Goal: Task Accomplishment & Management: Manage account settings

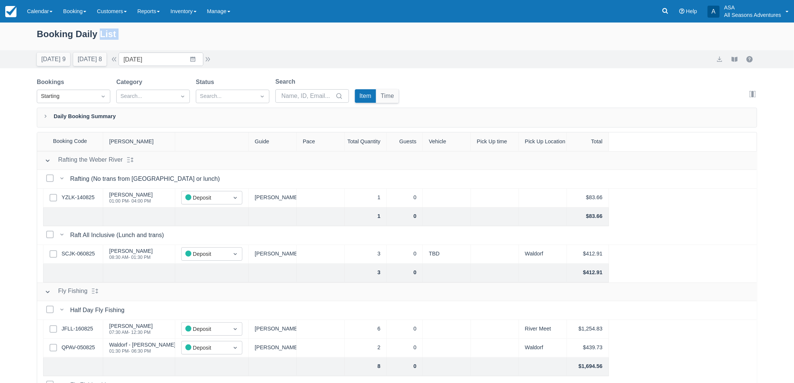
drag, startPoint x: 119, startPoint y: 48, endPoint x: 107, endPoint y: 27, distance: 24.9
click at [107, 27] on div "Booking Daily List [DATE] 9 [DATE] 8 Date [DATE] Navigate forward to interact w…" at bounding box center [397, 46] width 794 height 46
click at [188, 46] on div "Booking Daily List" at bounding box center [397, 38] width 721 height 22
click at [201, 61] on input "[DATE]" at bounding box center [161, 60] width 85 height 14
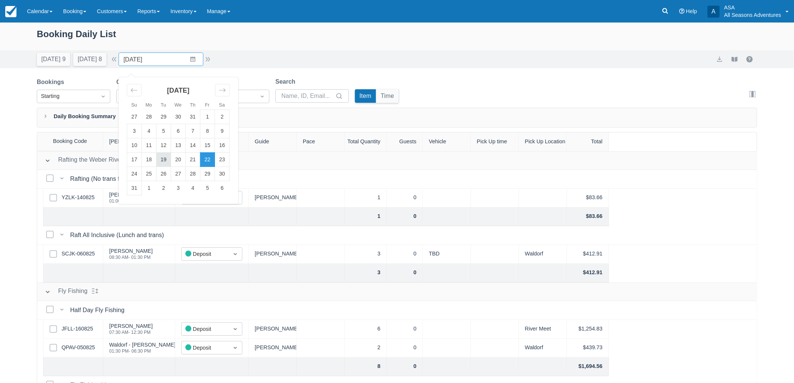
click at [169, 163] on td "19" at bounding box center [164, 160] width 15 height 14
type input "[DATE]"
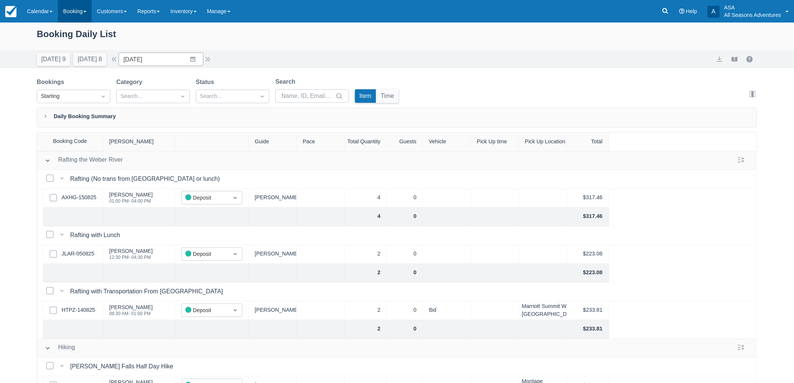
click at [78, 14] on link "Booking" at bounding box center [75, 11] width 34 height 23
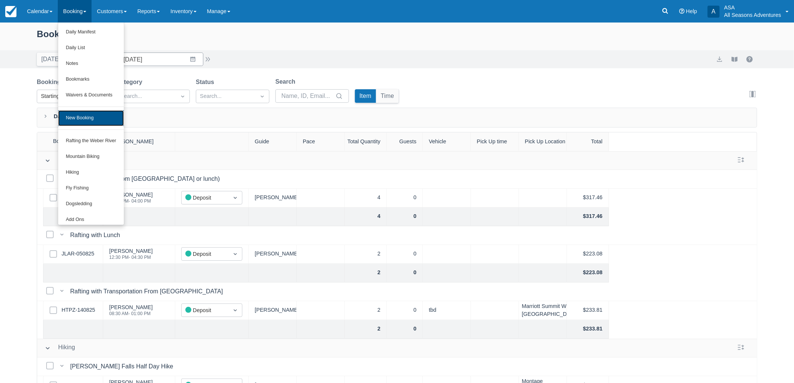
click at [91, 119] on link "New Booking" at bounding box center [90, 118] width 65 height 16
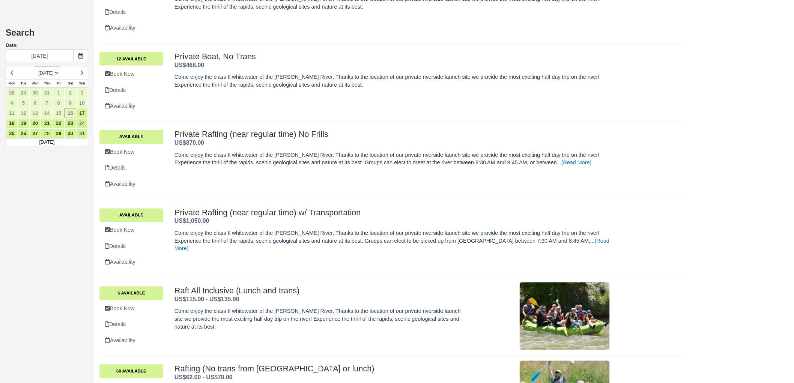
scroll to position [501, 0]
drag, startPoint x: 183, startPoint y: 229, endPoint x: 515, endPoint y: 166, distance: 337.8
click at [515, 166] on p "Come enjoy the class II whitewater of the Weber River. Thanks to the location o…" at bounding box center [392, 159] width 435 height 15
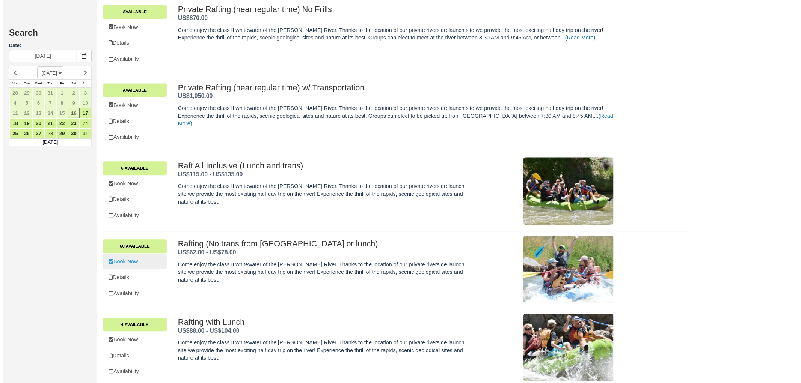
scroll to position [626, 0]
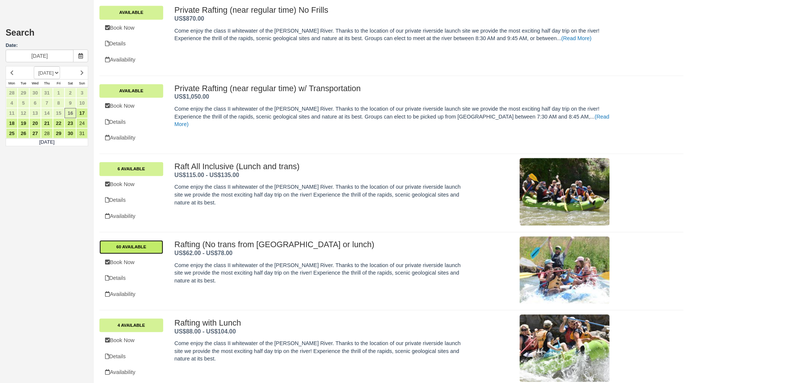
click at [148, 246] on link "60 Available" at bounding box center [131, 247] width 64 height 14
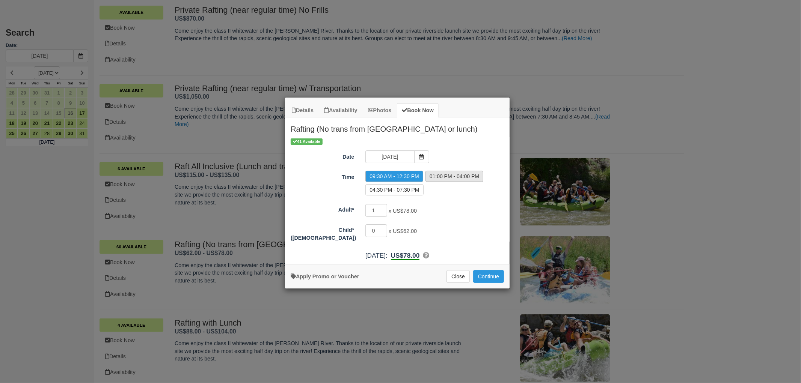
click at [448, 181] on label "01:00 PM - 04:00 PM" at bounding box center [454, 176] width 58 height 11
radio input "true"
click at [380, 208] on input "1" at bounding box center [376, 210] width 22 height 13
type input "3"
click at [477, 278] on button "Continue" at bounding box center [488, 276] width 31 height 13
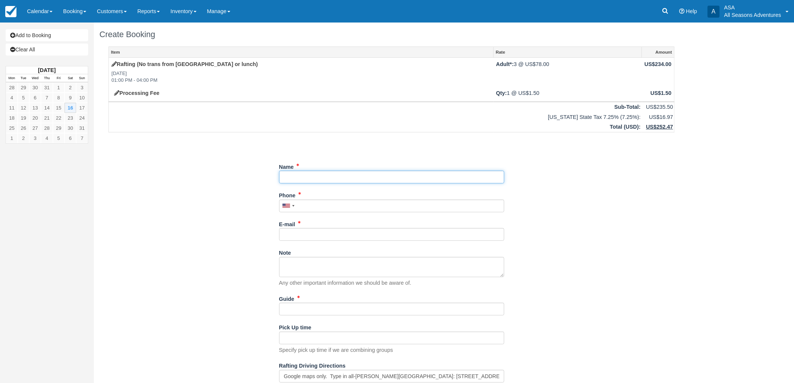
click at [314, 178] on input "Name" at bounding box center [391, 177] width 225 height 13
type input "H"
type input "Grand Hyatt- Gregg Klinzing"
drag, startPoint x: 303, startPoint y: 202, endPoint x: 309, endPoint y: 200, distance: 5.6
click at [303, 202] on input "Phone" at bounding box center [391, 206] width 225 height 13
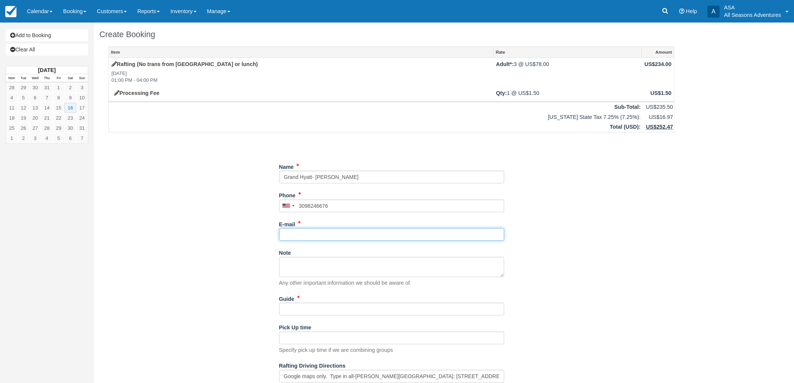
type input "(309) 824-6676"
click at [306, 237] on input "E-mail" at bounding box center [391, 234] width 225 height 13
type input "h"
type input "g"
type input "slcgp-concierge@hyatt.com"
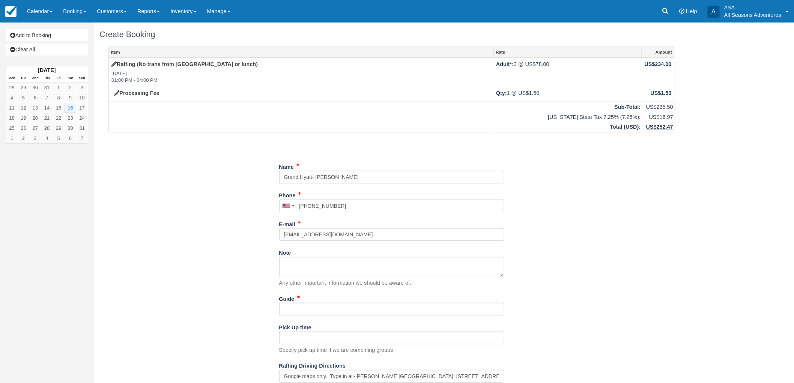
drag, startPoint x: 358, startPoint y: 316, endPoint x: 355, endPoint y: 312, distance: 5.0
click at [357, 313] on div "Guide" at bounding box center [391, 307] width 225 height 29
click at [355, 312] on input "Guide" at bounding box center [391, 309] width 225 height 13
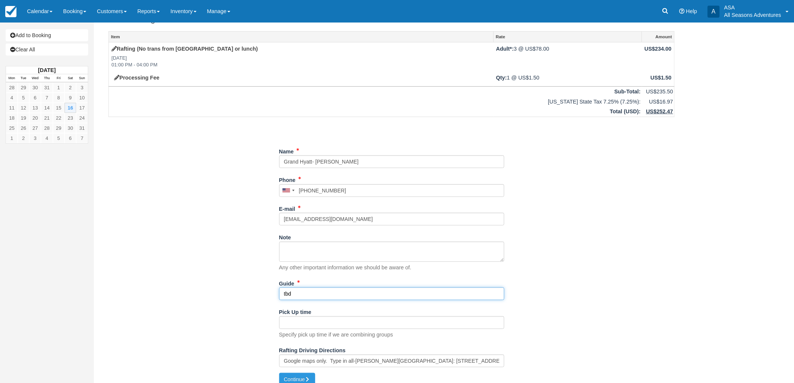
scroll to position [24, 0]
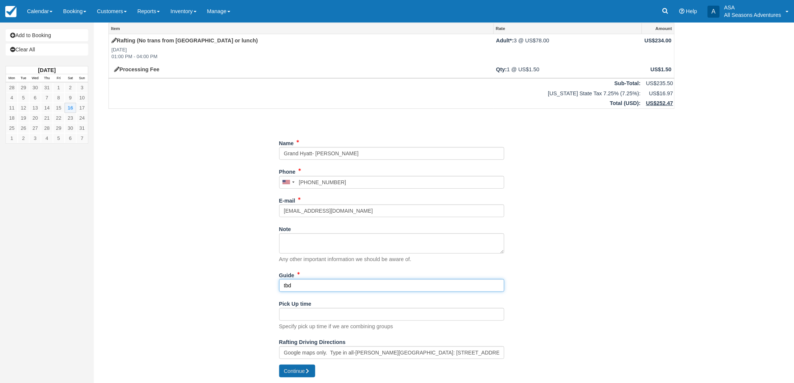
type input "tbd"
click at [301, 376] on button "Continue" at bounding box center [297, 371] width 36 height 13
type input "+13098246676"
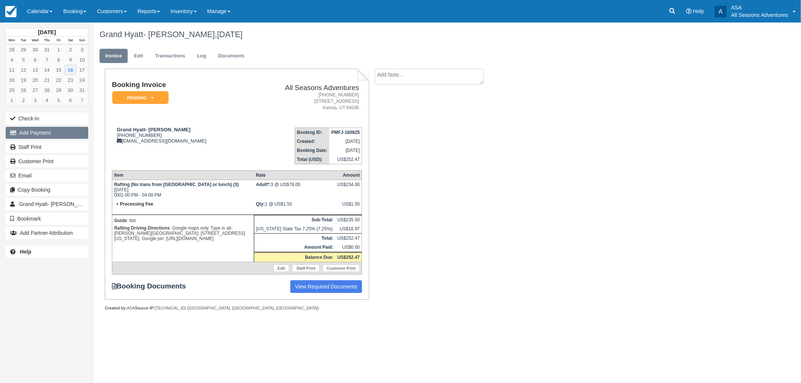
click at [69, 139] on button "Add Payment" at bounding box center [47, 133] width 83 height 12
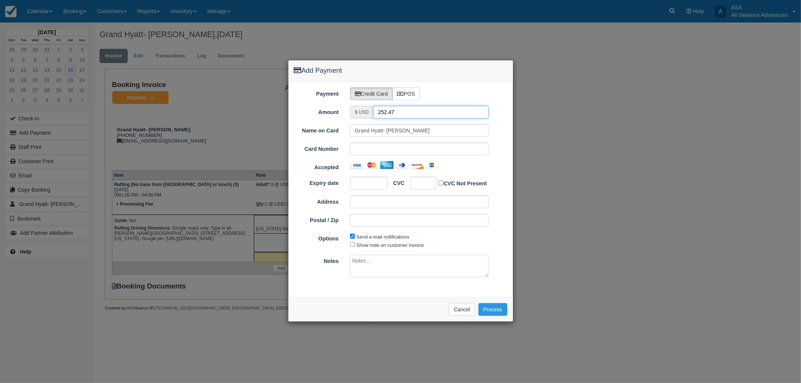
drag, startPoint x: 397, startPoint y: 114, endPoint x: 354, endPoint y: 114, distance: 43.6
click at [354, 114] on div "$ USD 252.47" at bounding box center [419, 112] width 139 height 13
type input "1.5"
click at [328, 302] on div "Please wait while the payment is processed ... Cancel Process" at bounding box center [400, 309] width 224 height 24
click at [461, 315] on button "Cancel" at bounding box center [462, 309] width 26 height 13
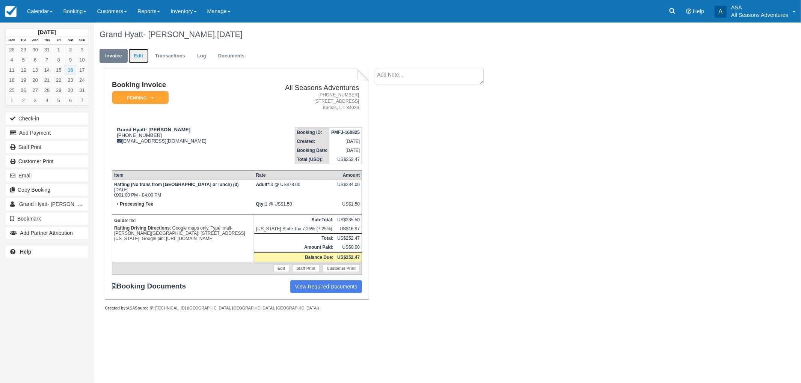
click at [133, 56] on link "Edit" at bounding box center [138, 56] width 20 height 15
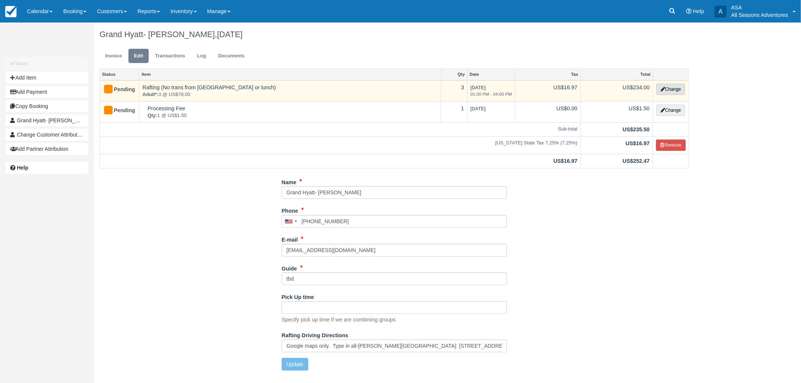
click at [660, 85] on button "Change" at bounding box center [670, 89] width 29 height 11
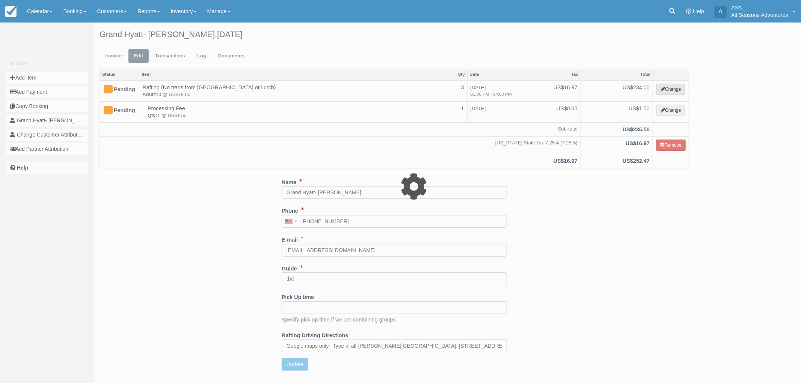
type input "234.00"
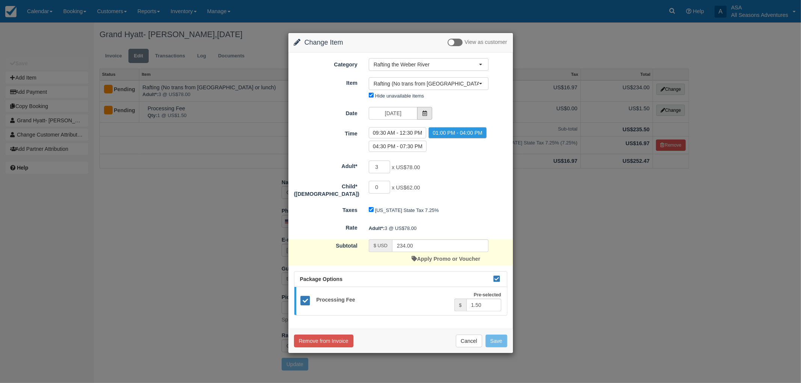
click at [420, 112] on span at bounding box center [424, 113] width 15 height 13
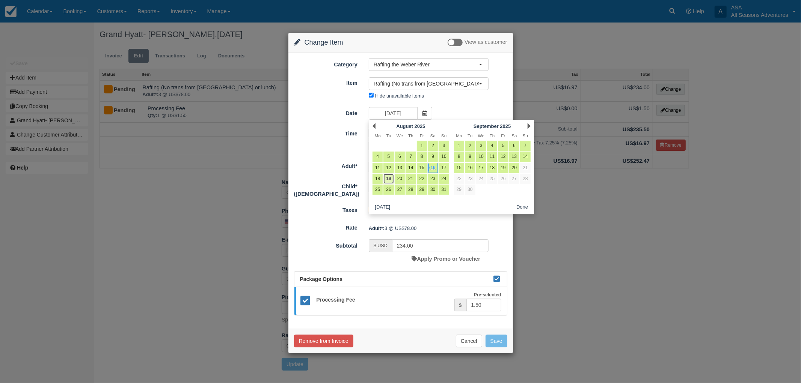
click at [387, 181] on link "19" at bounding box center [388, 179] width 10 height 10
type input "08/19/25"
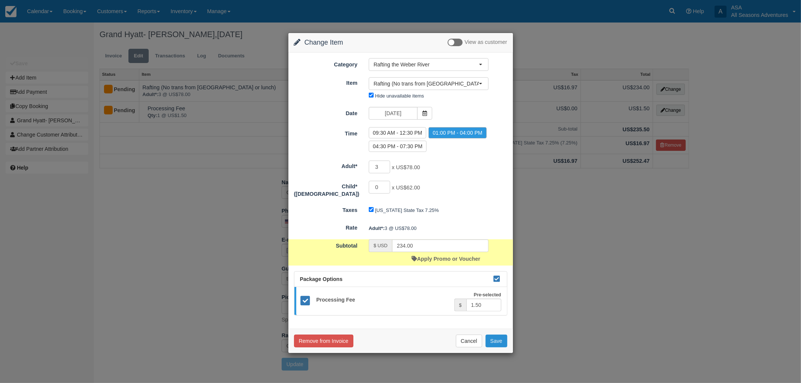
click at [500, 336] on button "Save" at bounding box center [496, 341] width 22 height 13
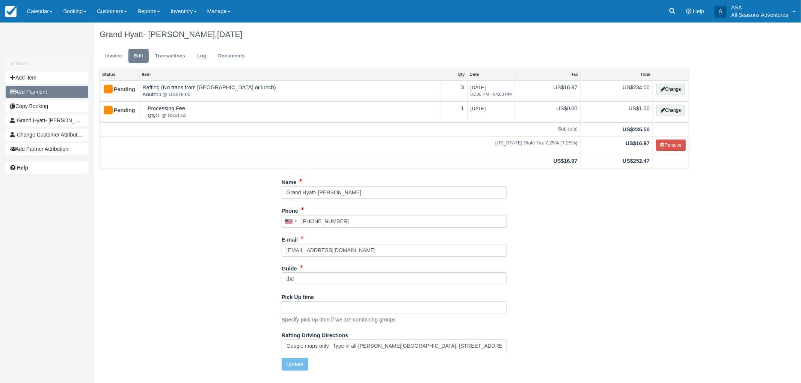
click at [73, 86] on button "Add Payment" at bounding box center [47, 92] width 83 height 12
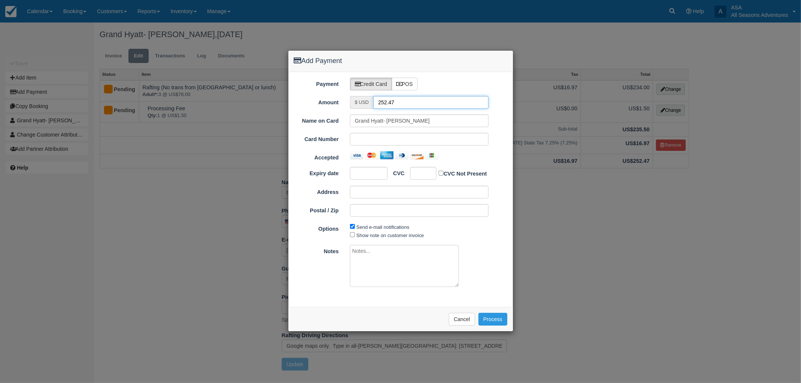
drag, startPoint x: 408, startPoint y: 107, endPoint x: 362, endPoint y: 105, distance: 46.2
click at [366, 104] on div "$ USD 252.47" at bounding box center [419, 102] width 139 height 13
type input "1.5"
click at [431, 172] on div at bounding box center [423, 173] width 26 height 13
click at [362, 312] on div "Please wait while the payment is processed ... Cancel Process" at bounding box center [400, 319] width 224 height 24
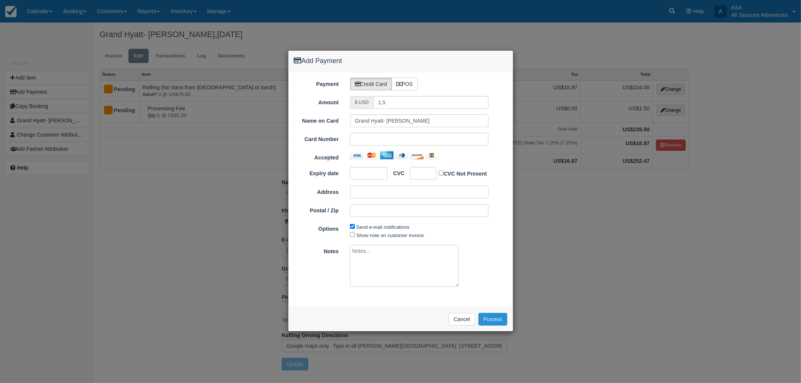
click at [490, 317] on button "Process" at bounding box center [492, 319] width 29 height 13
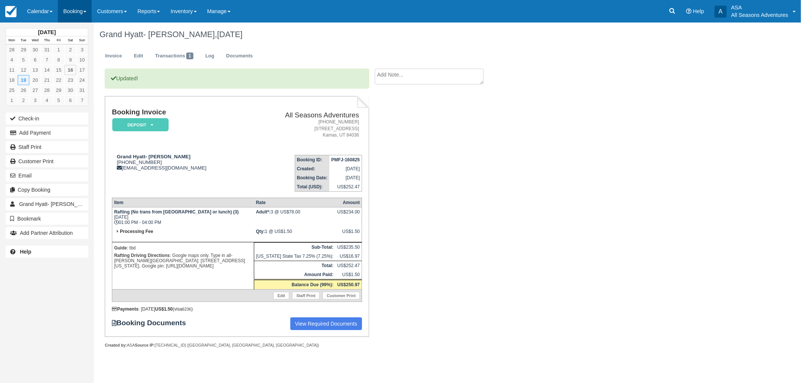
click at [78, 17] on link "Booking" at bounding box center [75, 11] width 34 height 23
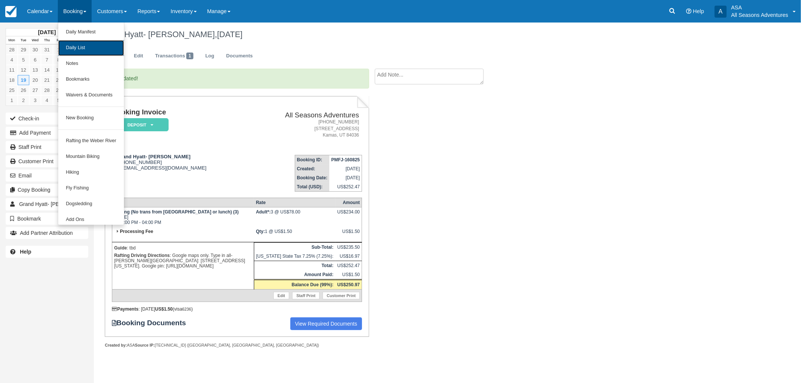
click at [85, 46] on link "Daily List" at bounding box center [90, 48] width 65 height 16
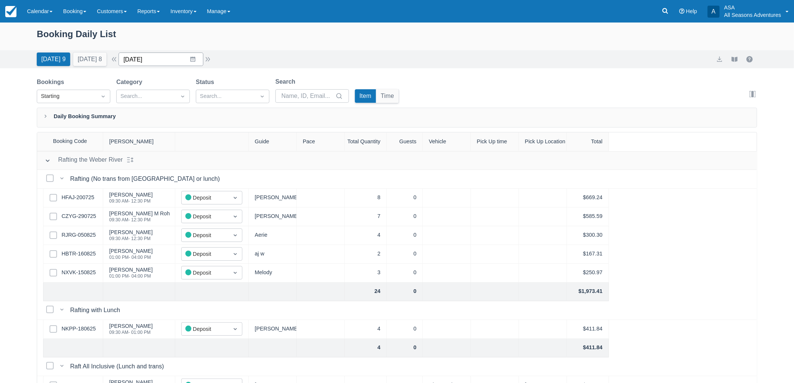
click at [190, 53] on input "08/16/25" at bounding box center [161, 60] width 85 height 14
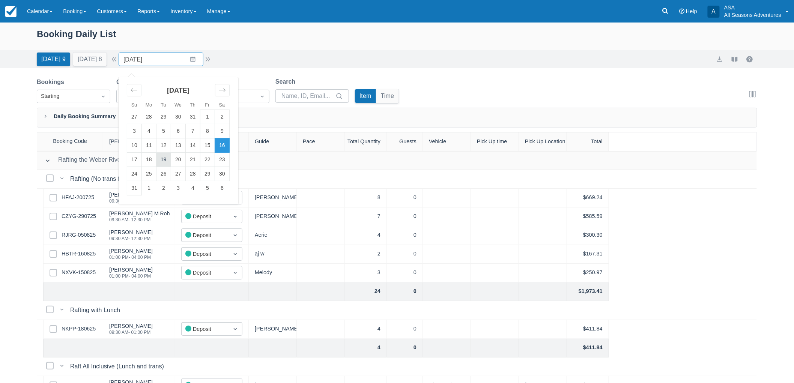
click at [164, 160] on td "19" at bounding box center [164, 160] width 15 height 14
type input "[DATE]"
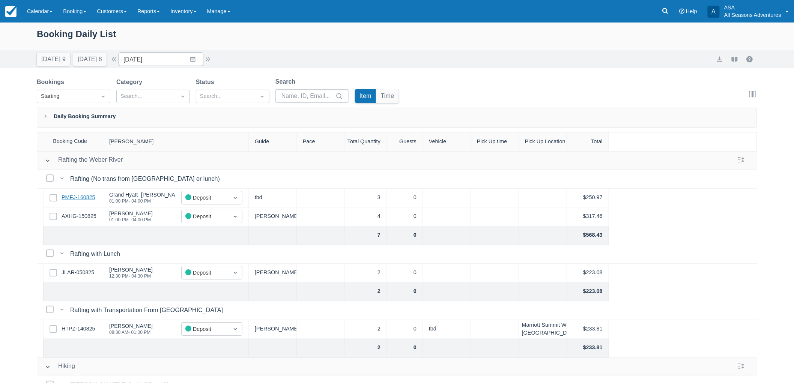
click at [87, 197] on link "PMFJ-160825" at bounding box center [79, 198] width 34 height 8
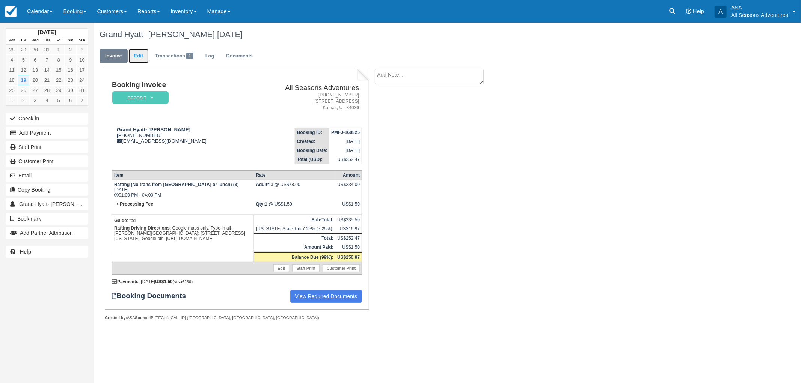
click at [139, 52] on link "Edit" at bounding box center [138, 56] width 20 height 15
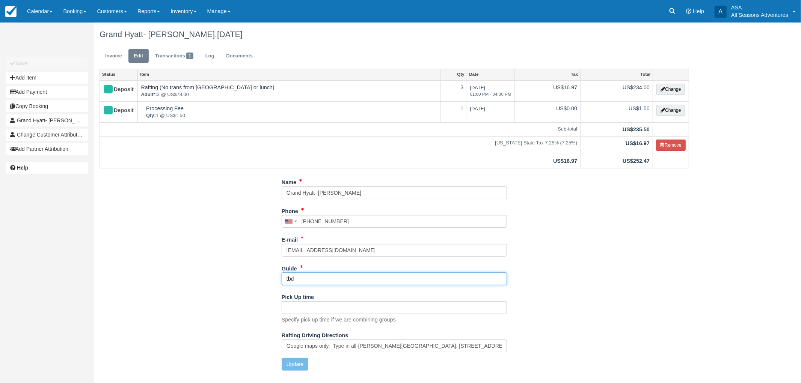
drag, startPoint x: 317, startPoint y: 277, endPoint x: 238, endPoint y: 287, distance: 80.3
click at [238, 287] on div "Name Grand Hyatt- [PERSON_NAME] Phone [GEOGRAPHIC_DATA] +1 [GEOGRAPHIC_DATA] +1…" at bounding box center [394, 276] width 601 height 200
type input "[PERSON_NAME]"
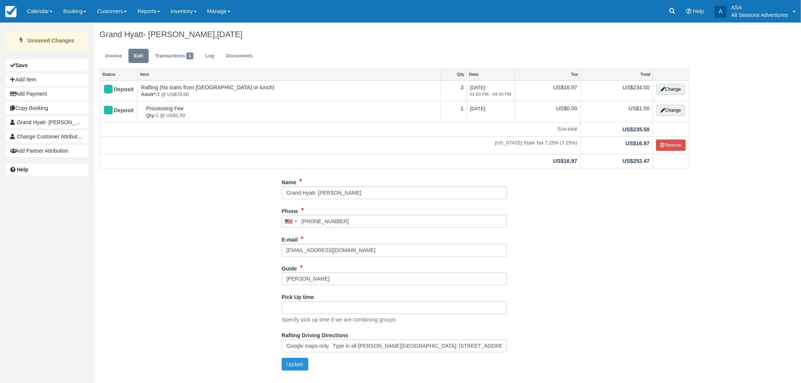
click at [294, 366] on button "Update" at bounding box center [295, 364] width 27 height 13
type input "[PHONE_NUMBER]"
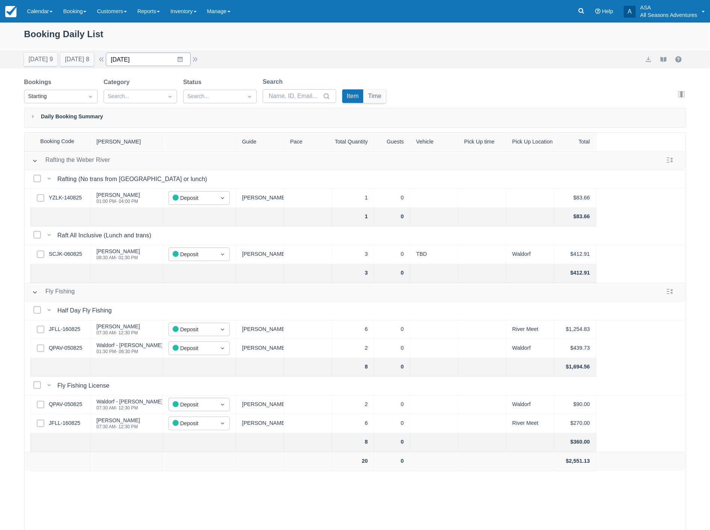
click at [166, 61] on input "08/22/25" at bounding box center [148, 60] width 85 height 14
click at [213, 91] on icon "Move forward to switch to the next month." at bounding box center [209, 90] width 7 height 7
click at [184, 117] on td "4" at bounding box center [180, 117] width 15 height 14
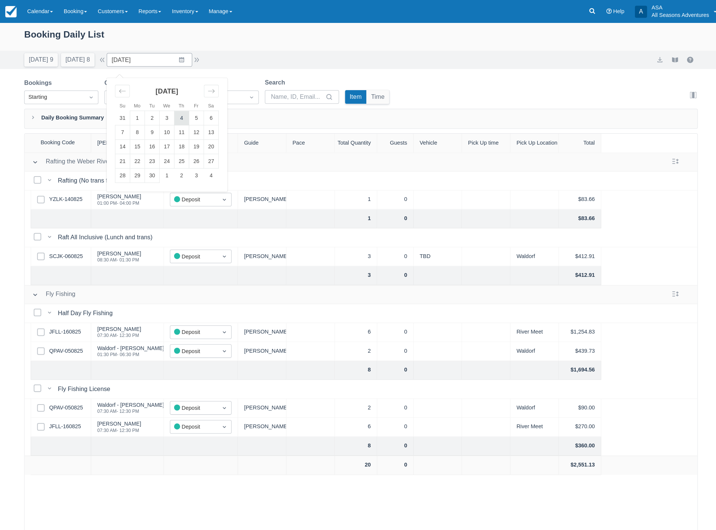
type input "09/04/25"
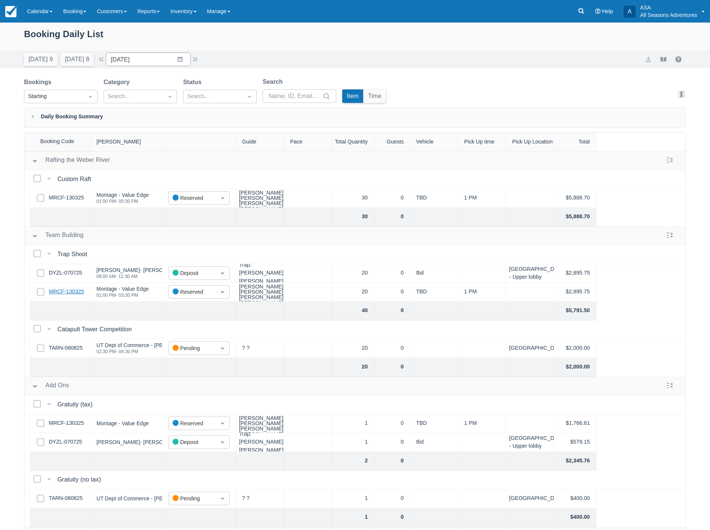
click at [64, 289] on link "MRCF-130325" at bounding box center [66, 292] width 35 height 8
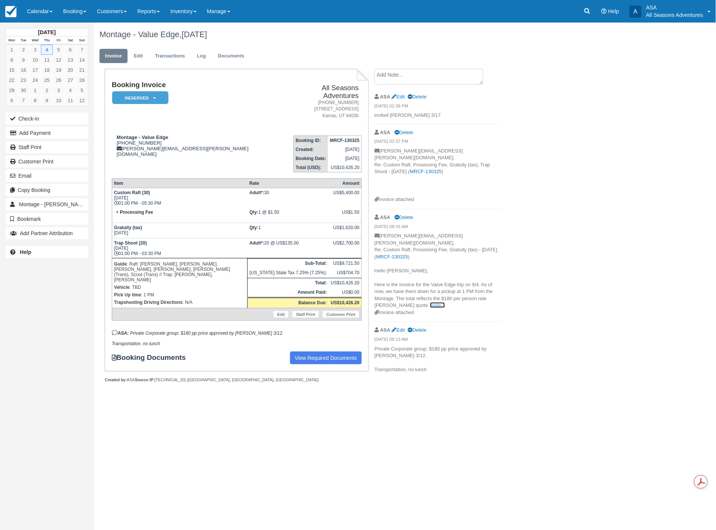
click at [430, 302] on link "more..." at bounding box center [437, 305] width 15 height 6
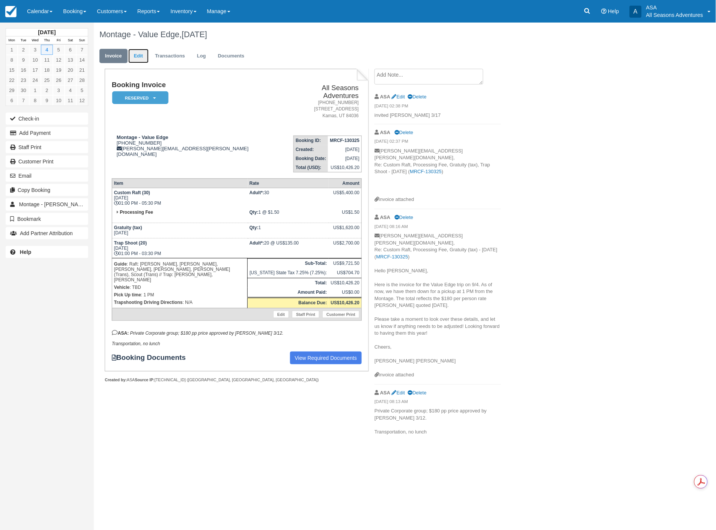
click at [134, 56] on link "Edit" at bounding box center [138, 56] width 20 height 15
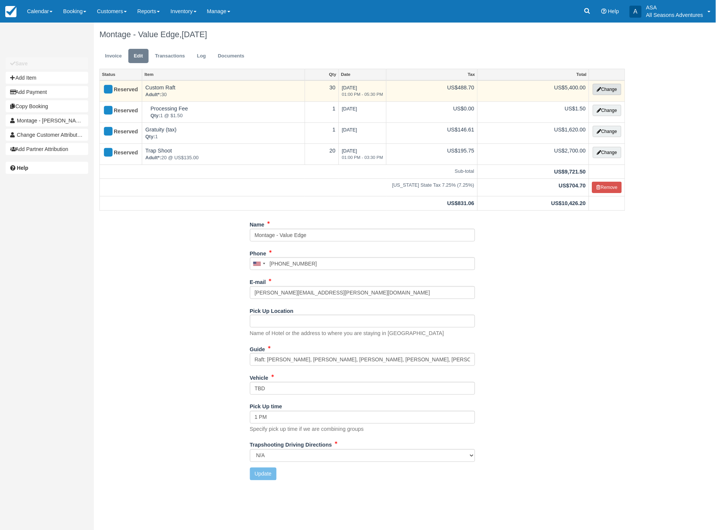
click at [614, 91] on button "Change" at bounding box center [607, 89] width 29 height 11
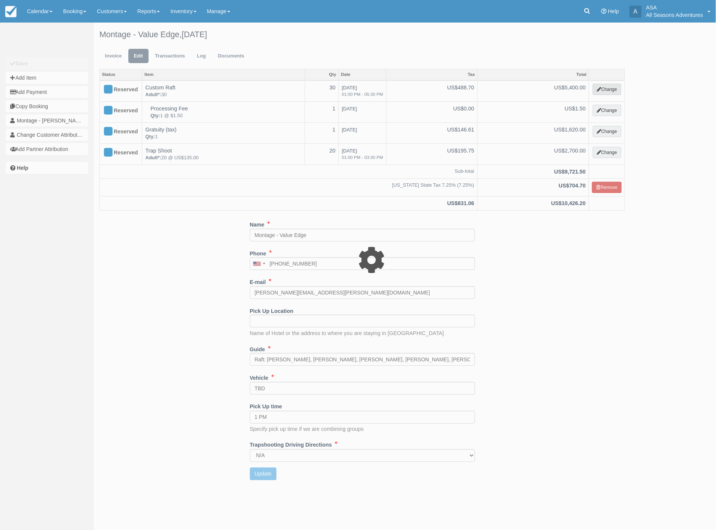
type input "0.00"
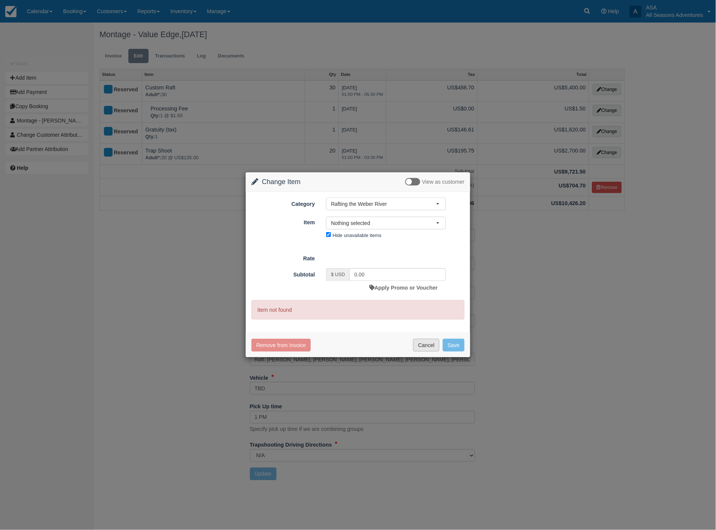
drag, startPoint x: 427, startPoint y: 345, endPoint x: 428, endPoint y: 337, distance: 8.0
click at [427, 344] on button "Cancel" at bounding box center [426, 345] width 26 height 13
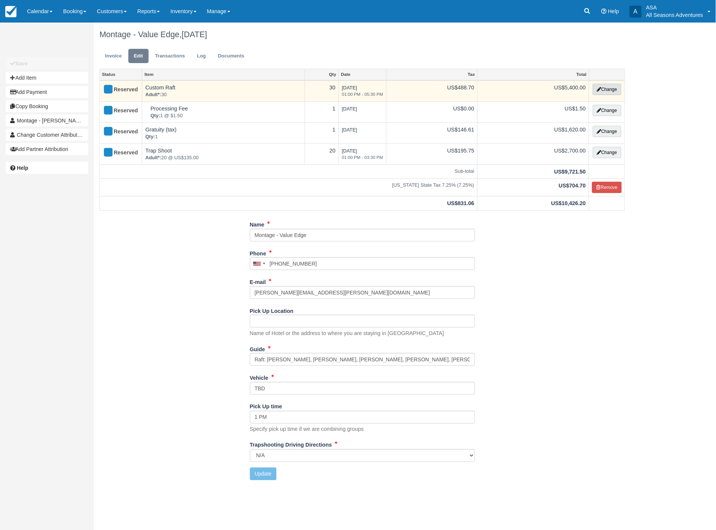
click at [606, 88] on button "Change" at bounding box center [607, 89] width 29 height 11
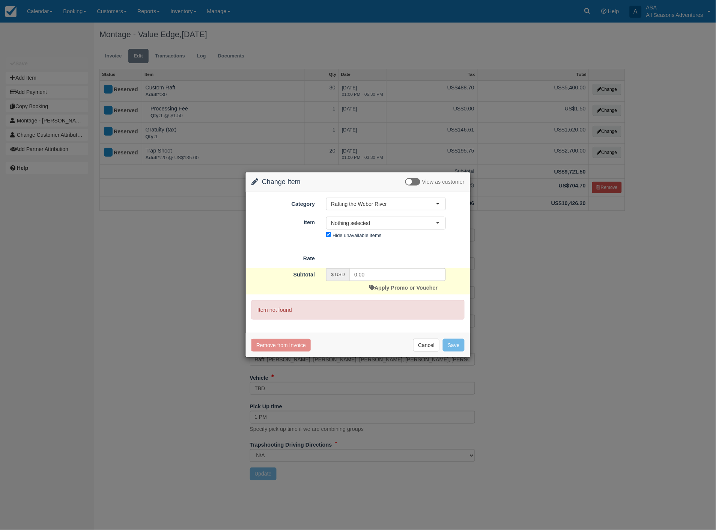
drag, startPoint x: 598, startPoint y: 343, endPoint x: 597, endPoint y: 325, distance: 18.0
click at [598, 342] on div "Change Item Add Item View as customer Category Rafting the [PERSON_NAME] River …" at bounding box center [358, 265] width 716 height 530
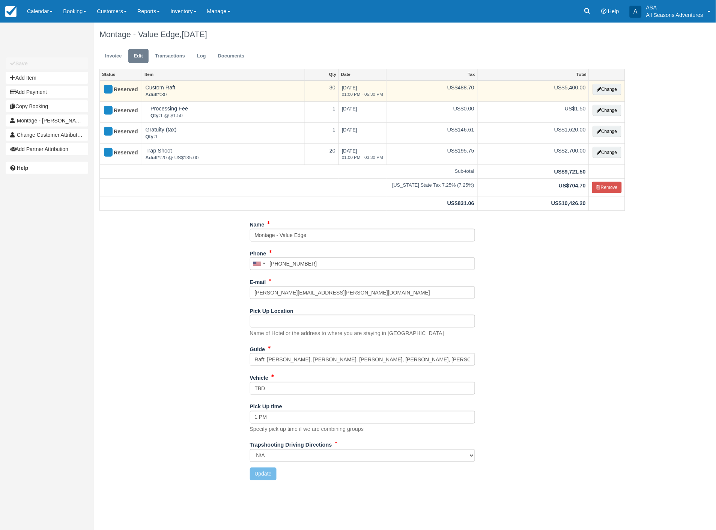
click at [122, 88] on div "Reserved" at bounding box center [118, 90] width 30 height 12
click at [607, 89] on button "Change" at bounding box center [607, 89] width 29 height 11
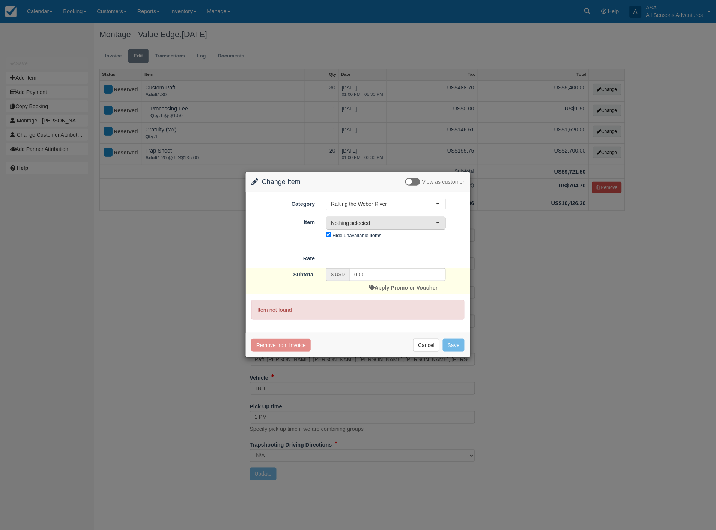
click at [378, 221] on span "Nothing selected" at bounding box center [383, 223] width 105 height 8
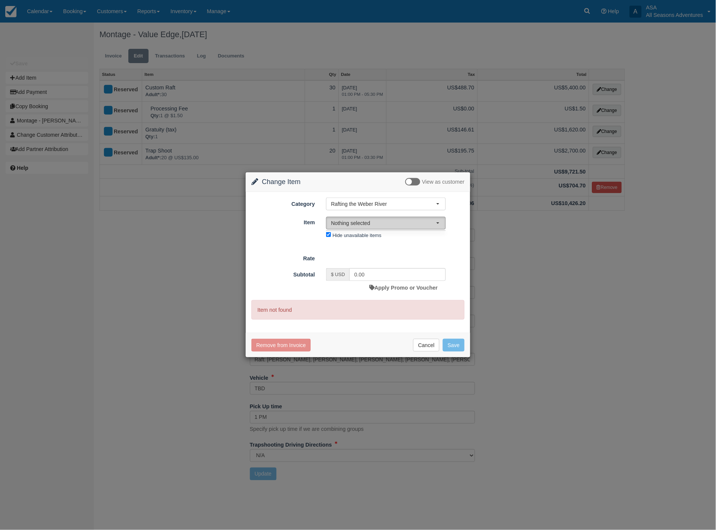
click at [378, 221] on span "Nothing selected" at bounding box center [383, 223] width 105 height 8
click at [441, 221] on button "Nothing selected" at bounding box center [386, 223] width 120 height 13
click at [439, 203] on span "button" at bounding box center [438, 204] width 3 height 2
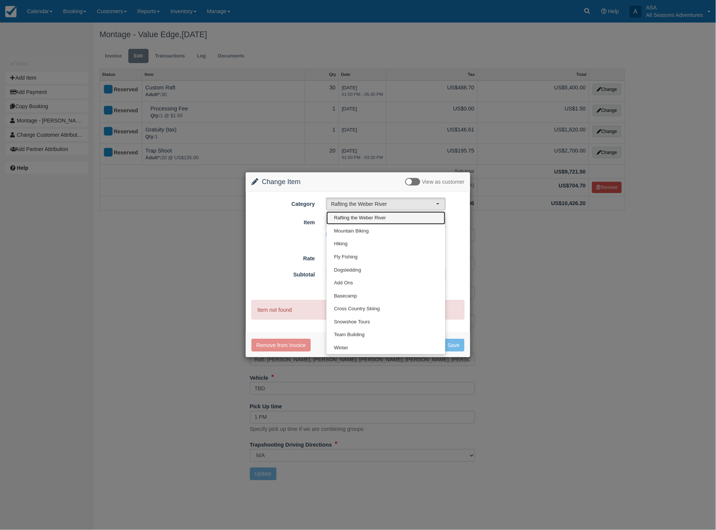
click at [368, 217] on span "Rafting the Weber River" at bounding box center [360, 217] width 52 height 7
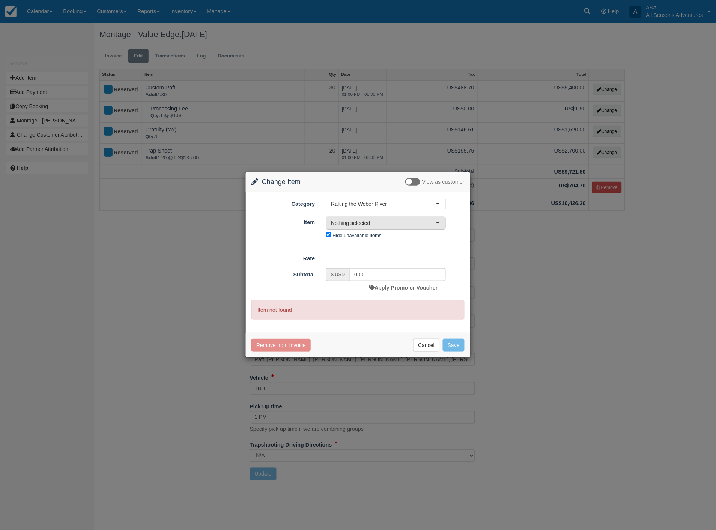
click at [437, 224] on button "Nothing selected" at bounding box center [386, 223] width 120 height 13
click at [430, 346] on button "Cancel" at bounding box center [426, 345] width 26 height 13
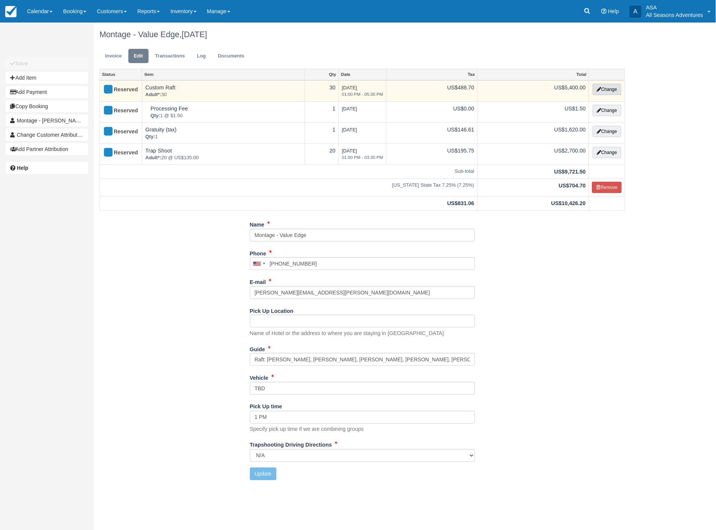
click at [606, 89] on button "Change" at bounding box center [607, 89] width 29 height 11
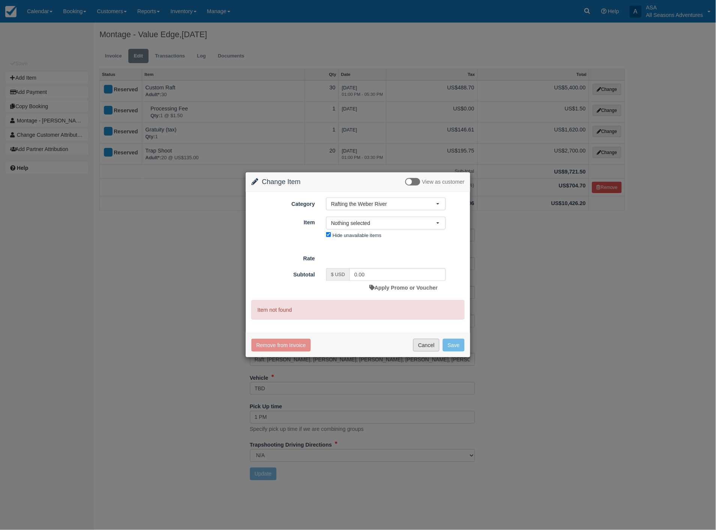
click at [432, 347] on button "Cancel" at bounding box center [426, 345] width 26 height 13
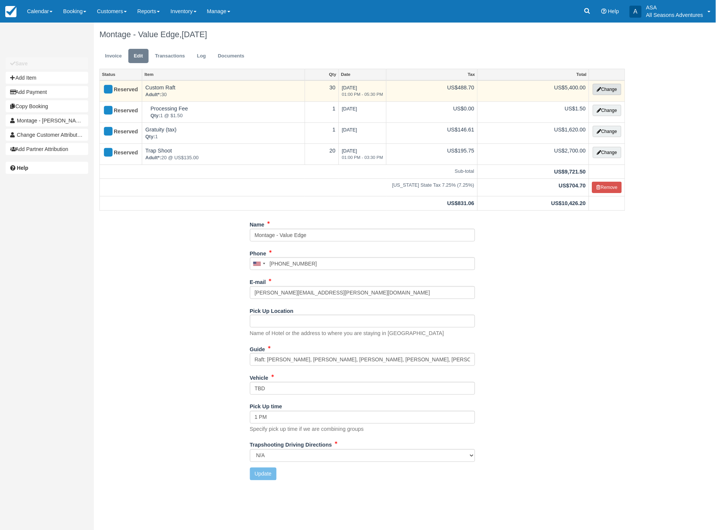
click at [606, 91] on button "Change" at bounding box center [607, 89] width 29 height 11
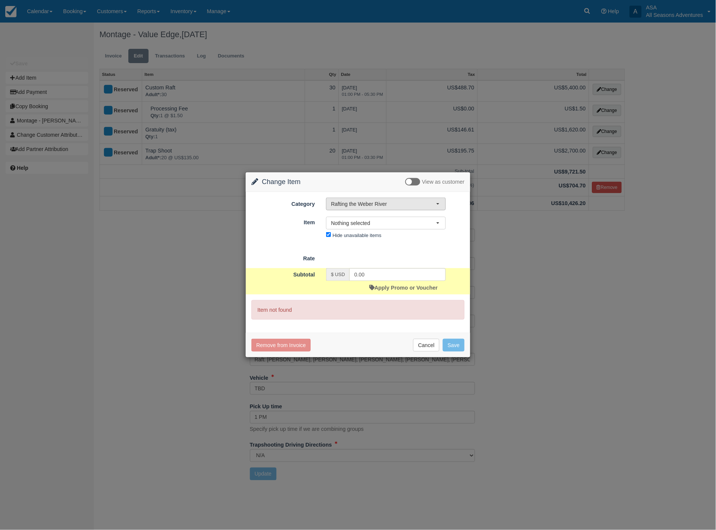
click at [410, 201] on span "Rafting the Weber River" at bounding box center [383, 204] width 105 height 8
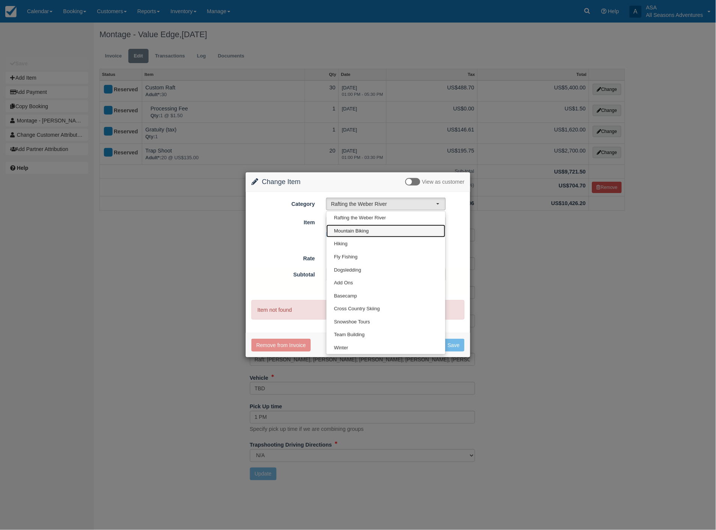
click at [351, 230] on span "Mountain Biking" at bounding box center [351, 230] width 35 height 7
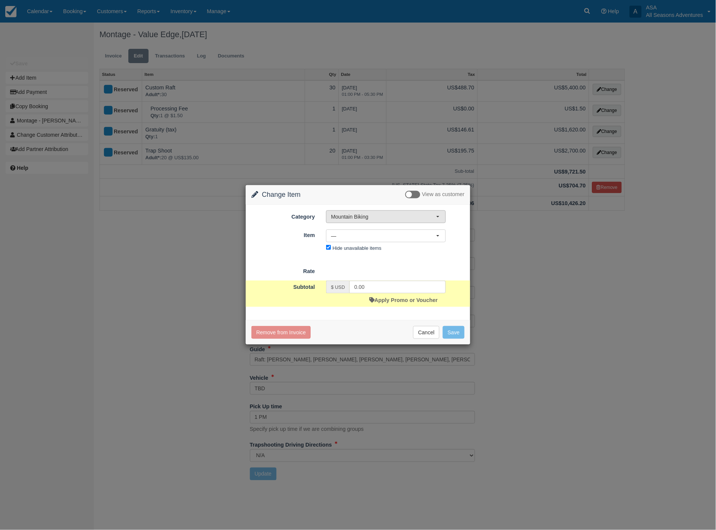
click at [361, 212] on button "Mountain Biking" at bounding box center [386, 216] width 120 height 13
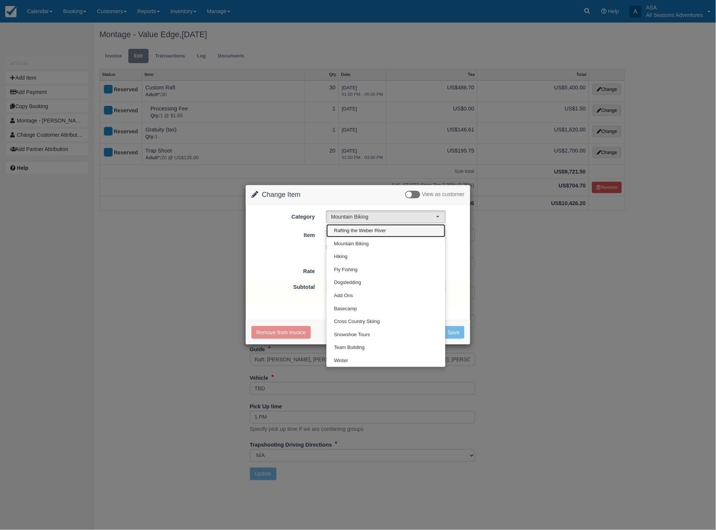
click at [358, 235] on link "Rafting the Weber River" at bounding box center [386, 230] width 119 height 13
select select "4"
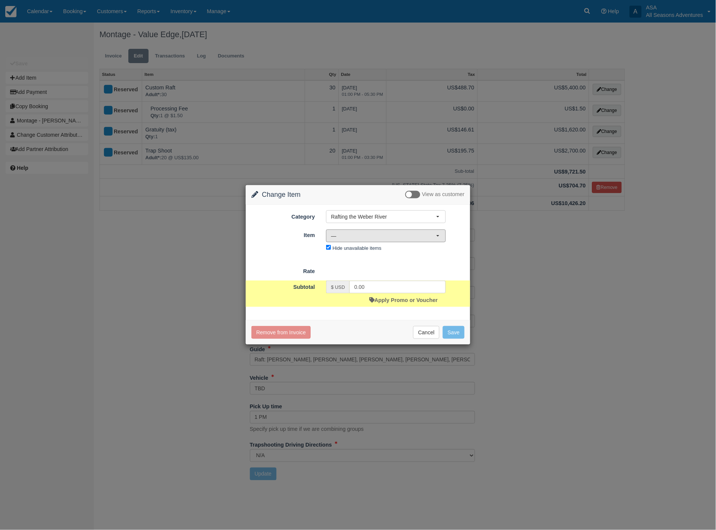
click at [353, 237] on span "—" at bounding box center [383, 236] width 105 height 8
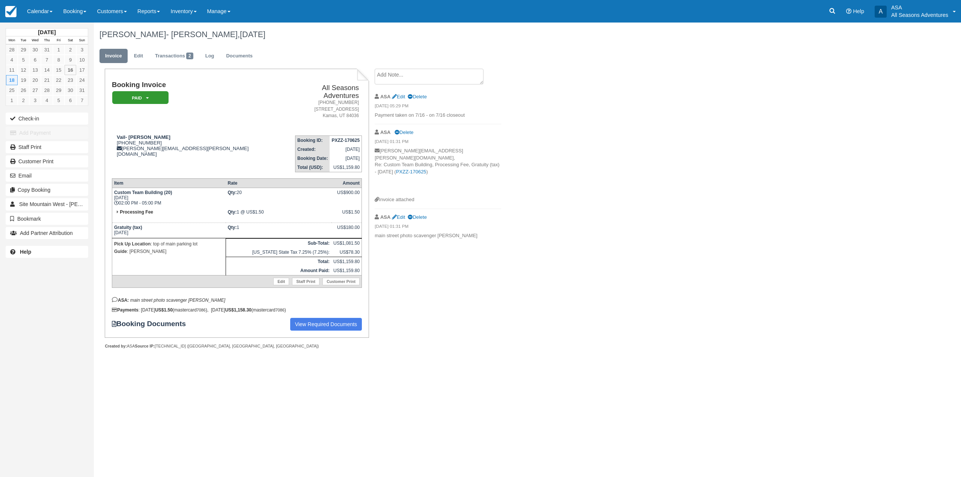
click at [640, 118] on div "[PERSON_NAME]- [PERSON_NAME], [DATE] Invoice Edit Transactions 2 Log Documents …" at bounding box center [454, 194] width 721 height 343
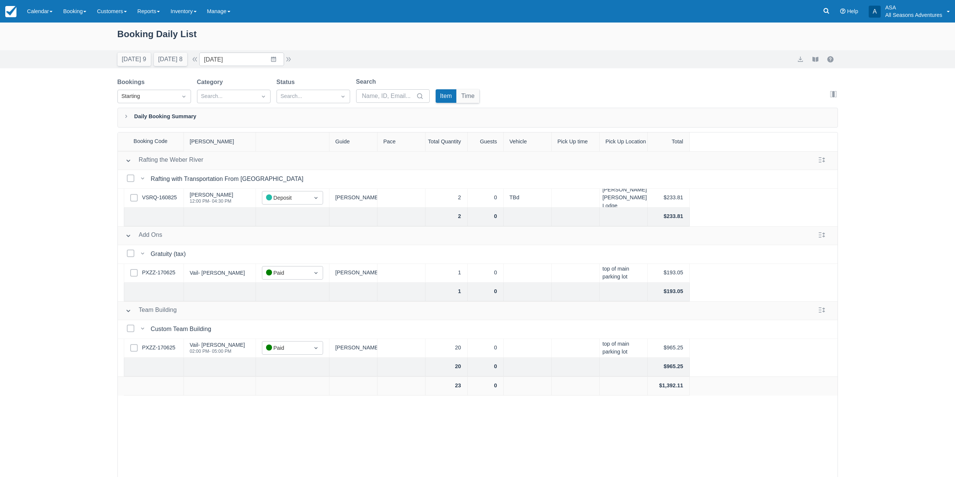
click at [127, 51] on div "Today 9 Tomorrow 8" at bounding box center [152, 58] width 76 height 17
click at [130, 58] on button "[DATE] 9" at bounding box center [133, 60] width 33 height 14
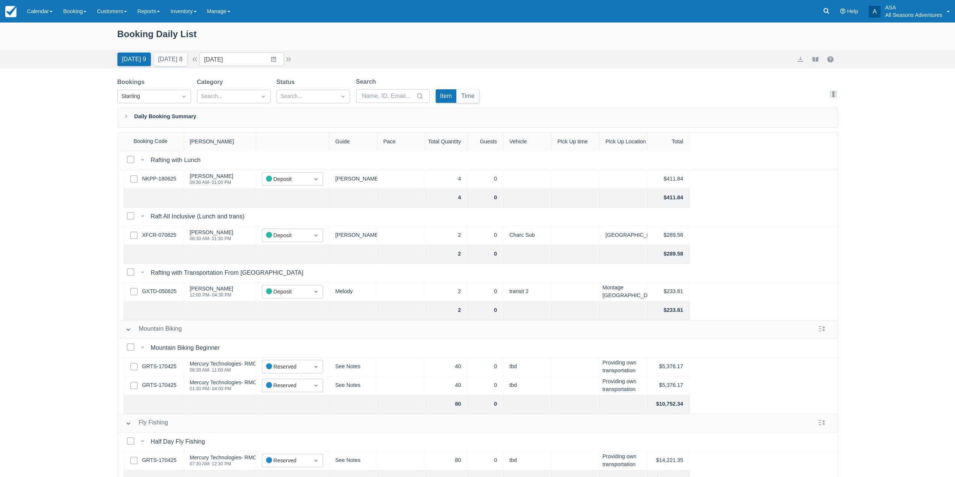
scroll to position [263, 0]
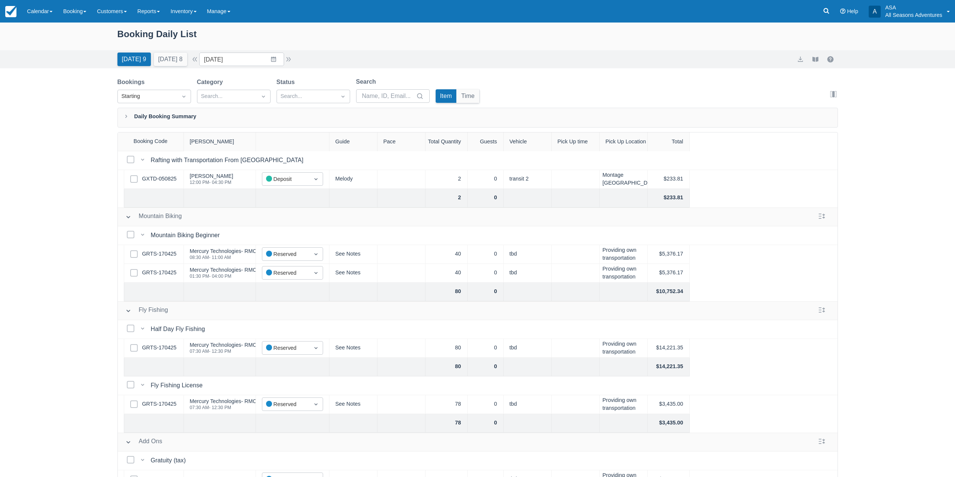
click at [507, 86] on div "Bookings Starting Category Search... Status Search... Search Item Time Edit col…" at bounding box center [477, 92] width 721 height 30
click at [169, 56] on button "Tomorrow 8" at bounding box center [170, 60] width 33 height 14
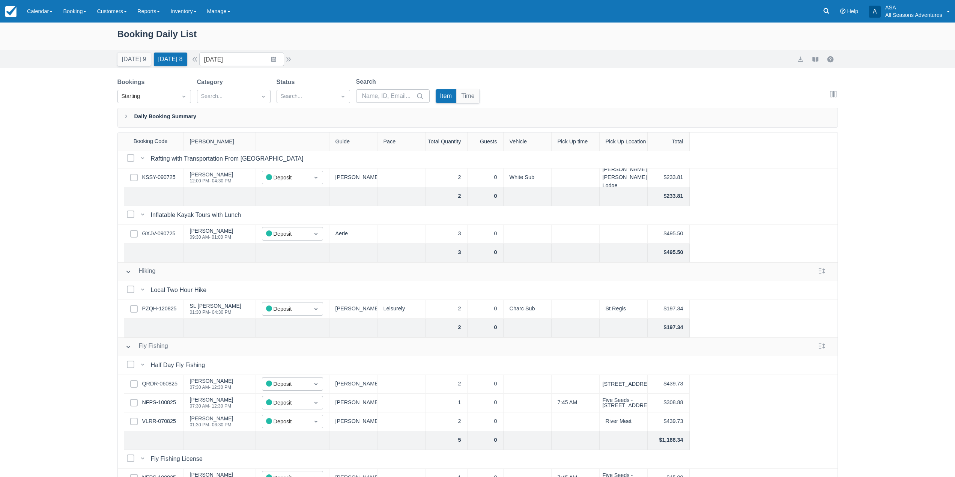
scroll to position [111, 0]
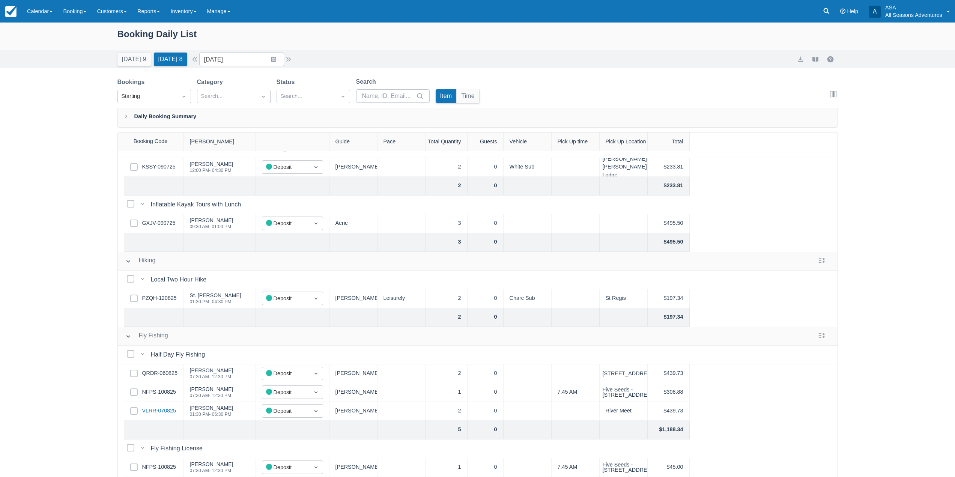
click at [163, 407] on link "VLRR-070825" at bounding box center [159, 411] width 34 height 8
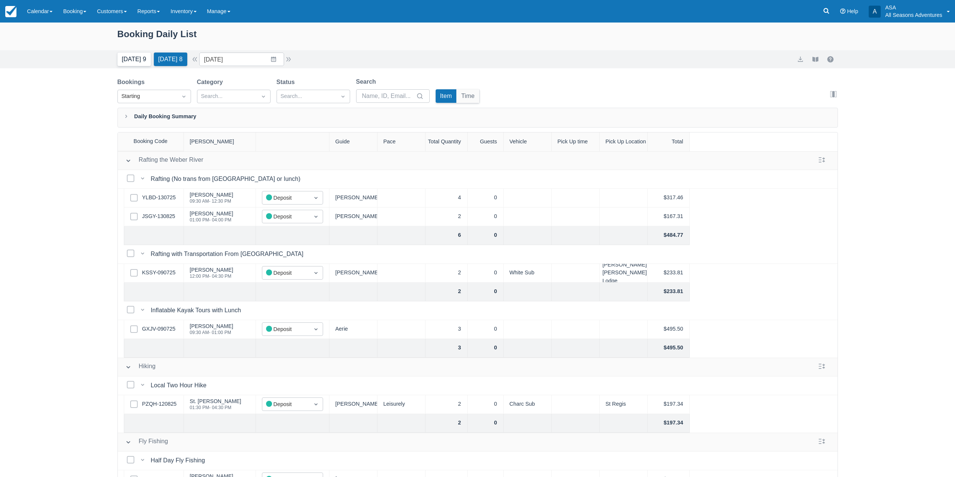
click at [128, 53] on button "Today 9" at bounding box center [133, 60] width 33 height 14
type input "08/16/25"
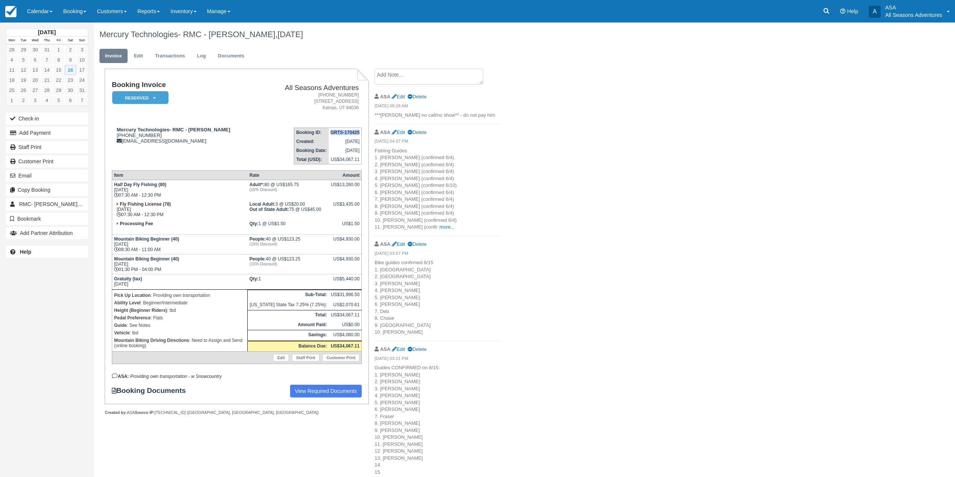
drag, startPoint x: 330, startPoint y: 134, endPoint x: 359, endPoint y: 130, distance: 29.1
click at [359, 130] on strong "GRTS-170425" at bounding box center [345, 132] width 29 height 5
drag, startPoint x: 116, startPoint y: 129, endPoint x: 241, endPoint y: 123, distance: 124.8
click at [241, 123] on td "Mercury Technologies- RMC - Jillian Burnham 1 (801) 680-3748 ojackson@rmcdmc.com" at bounding box center [186, 143] width 149 height 43
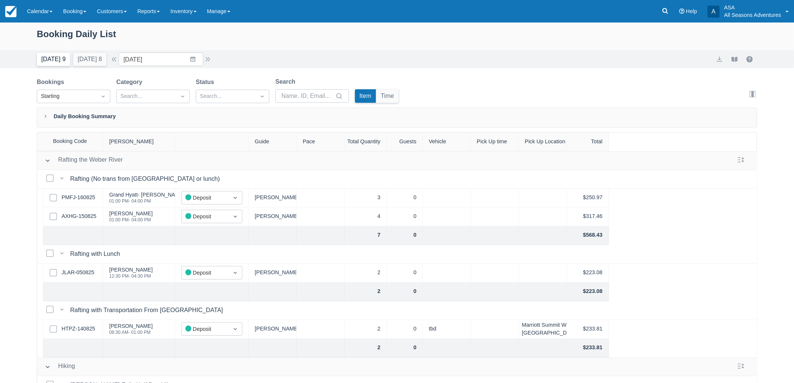
click at [42, 57] on button "[DATE] 9" at bounding box center [53, 60] width 33 height 14
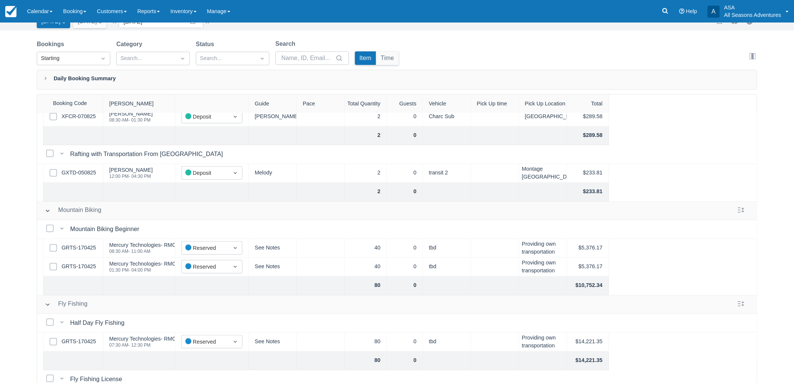
scroll to position [250, 0]
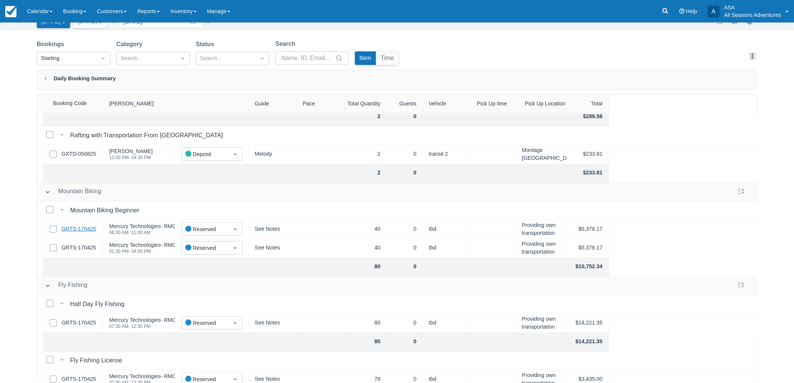
click at [85, 231] on link "GRTS-170425" at bounding box center [79, 229] width 35 height 8
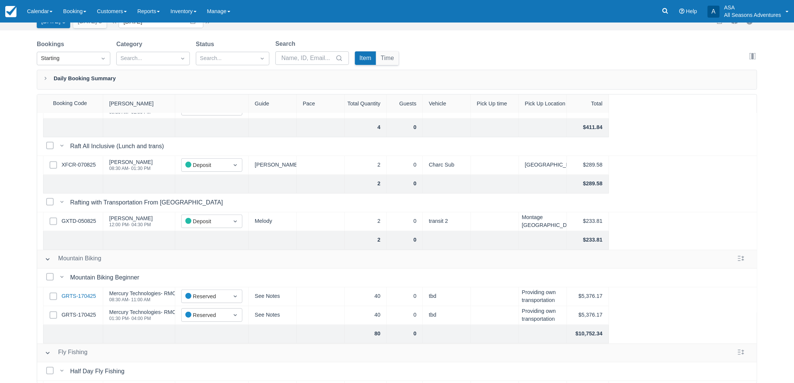
scroll to position [83, 0]
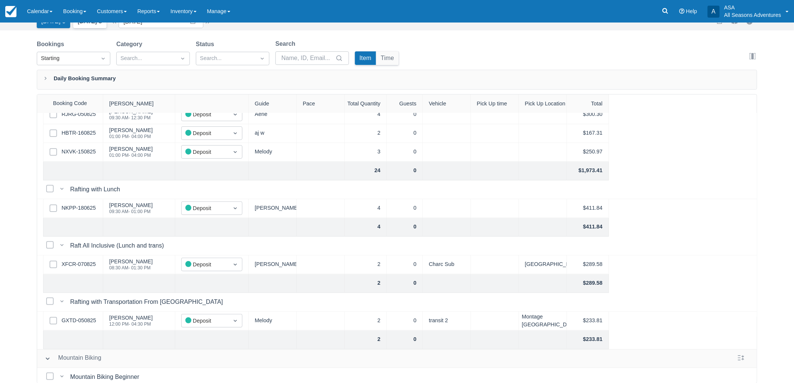
click at [101, 28] on button "Tomorrow 8" at bounding box center [89, 22] width 33 height 14
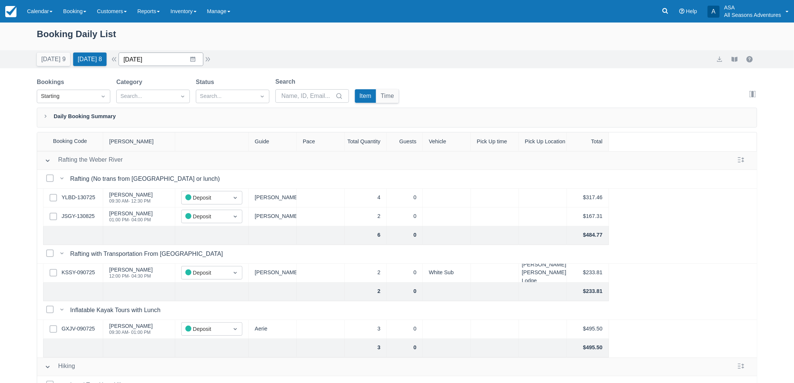
click at [189, 53] on input "08/17/25" at bounding box center [161, 60] width 85 height 14
click at [157, 176] on td "25" at bounding box center [149, 174] width 15 height 14
type input "08/25/25"
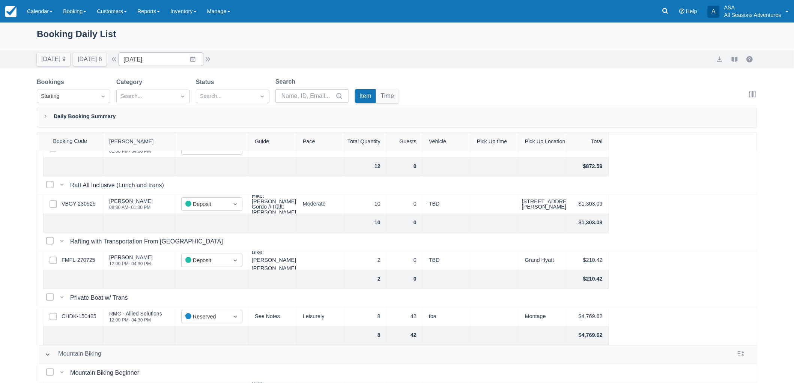
scroll to position [83, 0]
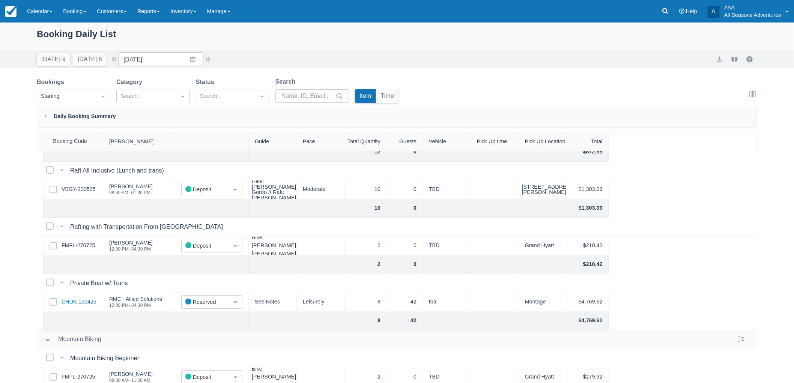
click at [82, 298] on link "CHDK-150425" at bounding box center [79, 302] width 35 height 8
click at [32, 20] on link "Calendar" at bounding box center [40, 11] width 36 height 23
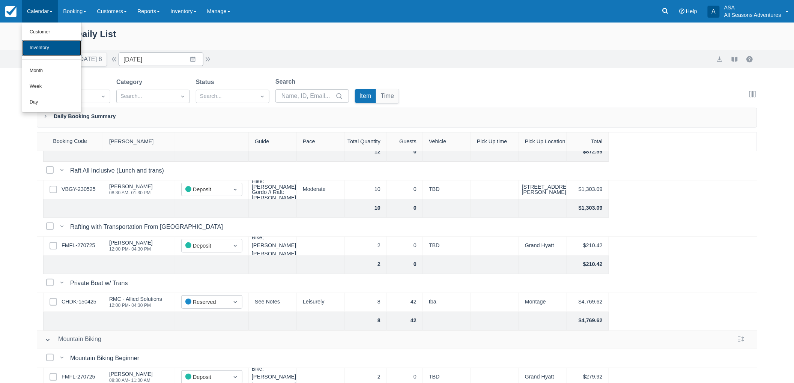
click at [54, 45] on link "Inventory" at bounding box center [51, 48] width 59 height 16
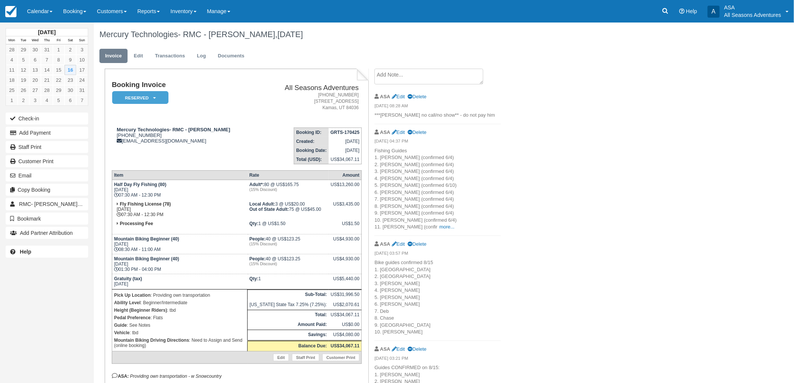
click at [419, 231] on li "ASA Edit Delete [DATE] 04:37 PM Fishing Guides 1. [PERSON_NAME] (confirmed 6/4)…" at bounding box center [438, 180] width 127 height 112
click at [440, 228] on link "more..." at bounding box center [447, 227] width 15 height 6
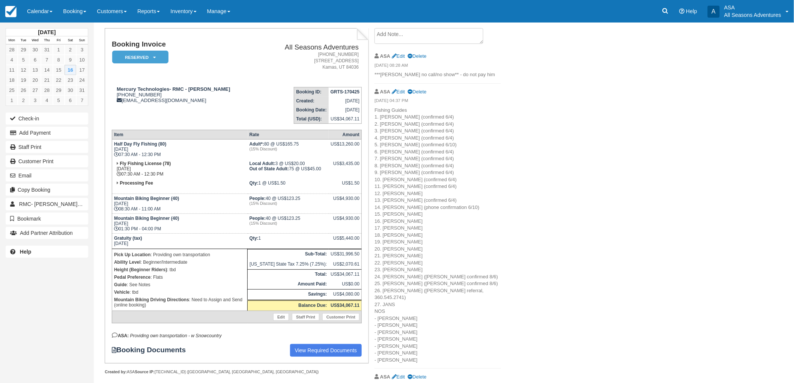
scroll to position [42, 0]
click at [401, 59] on div "ASA Edit Delete" at bounding box center [438, 55] width 127 height 12
click at [402, 57] on link "Edit" at bounding box center [398, 55] width 13 height 6
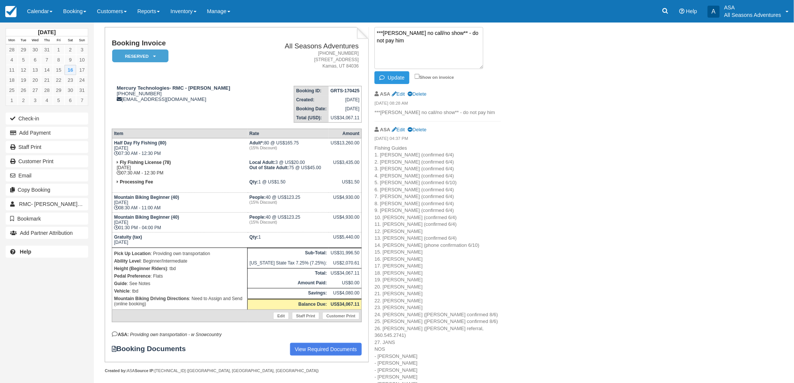
click at [466, 93] on div "ASA Edit Delete" at bounding box center [438, 94] width 127 height 12
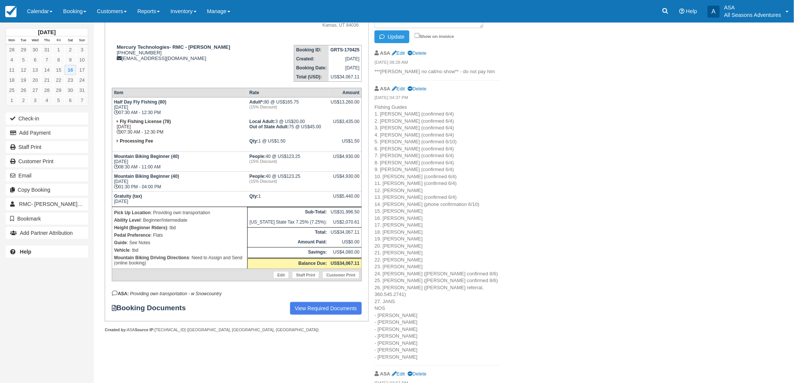
scroll to position [83, 0]
click at [400, 87] on link "Edit" at bounding box center [398, 88] width 13 height 6
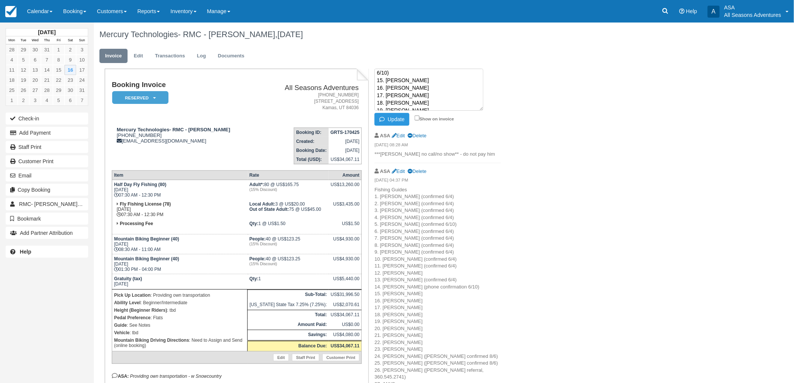
scroll to position [73, 0]
click at [459, 105] on textarea "Fishing Guides 1. Scott Harmon (confirmed 6/4) 2. Clark (confirmed 6/4) 3. Chri…" at bounding box center [429, 90] width 109 height 42
type textarea "Fishing Guides 1. Scott Harmon (confirmed 6/4) 2. Clark (confirmed 6/4) 3. Chri…"
click at [396, 121] on button "Update" at bounding box center [392, 119] width 35 height 13
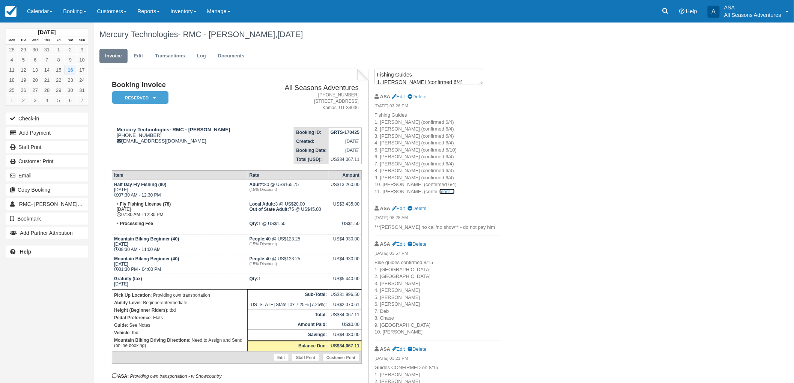
click at [440, 189] on link "more..." at bounding box center [447, 192] width 15 height 6
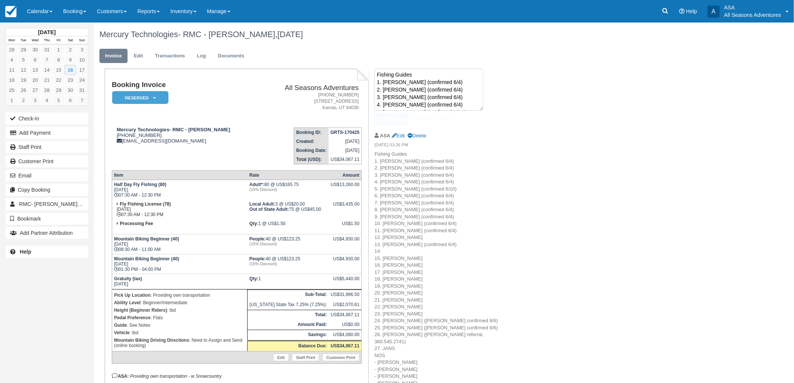
click at [442, 80] on textarea "Fishing Guides 1. Scott Harmon (confirmed 6/4) 2. Clark (confirmed 6/4) 3. Chri…" at bounding box center [429, 90] width 109 height 42
click at [475, 72] on textarea "PAYROLL NOTE: All fishing" at bounding box center [429, 90] width 109 height 42
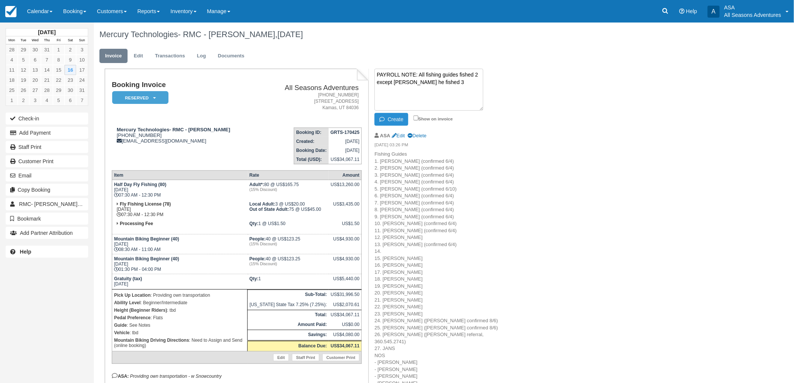
type textarea "PAYROLL NOTE: All fishing guides fished 2 except Erik Hogan he fished 3"
click at [383, 117] on icon "button" at bounding box center [384, 119] width 8 height 5
click at [386, 122] on button "Create" at bounding box center [392, 119] width 34 height 13
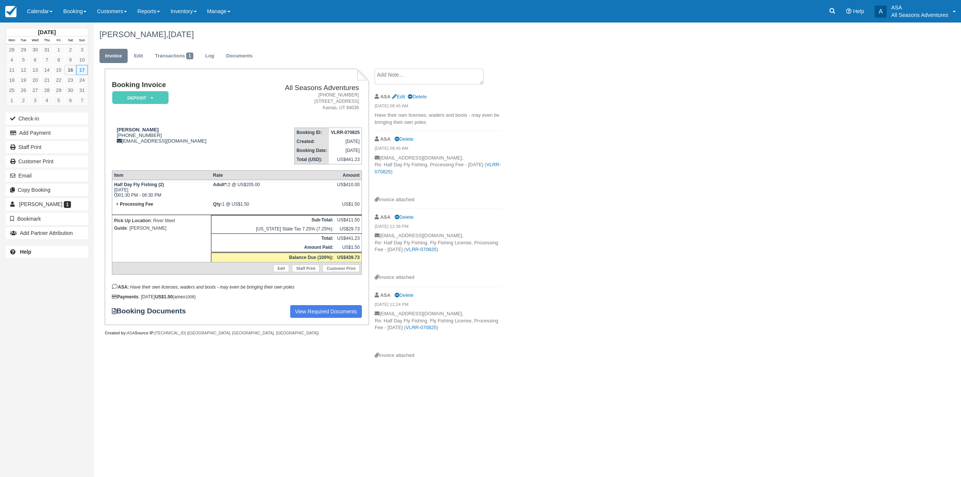
click at [218, 395] on div "[DATE] Mon Tue Wed Thu Fri Sat Sun 28 29 30 31 1 2 3 4 5 6 7 8 9 10 11 12 13 14…" at bounding box center [480, 250] width 961 height 455
click at [608, 160] on div "[PERSON_NAME], [DATE] Invoice Edit Transactions 1 Log Documents Booking Invoice…" at bounding box center [454, 194] width 721 height 342
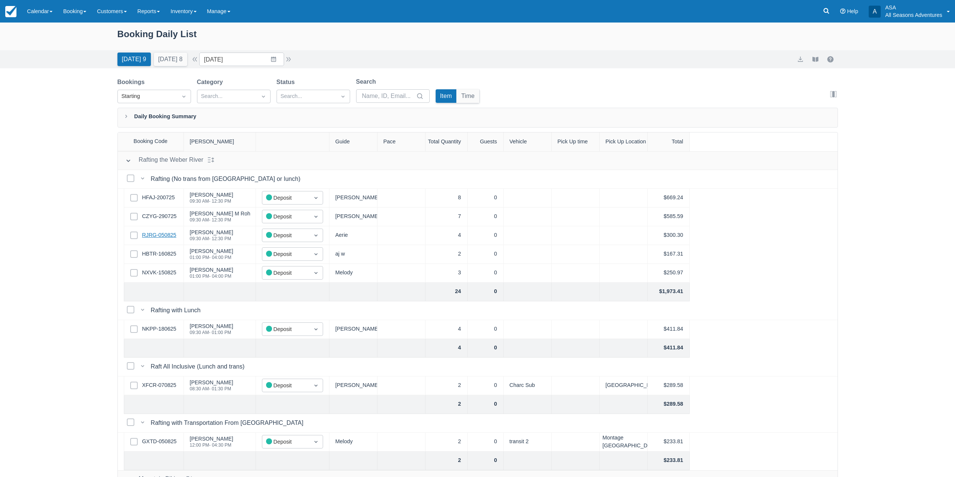
drag, startPoint x: 164, startPoint y: 240, endPoint x: 165, endPoint y: 235, distance: 5.5
drag, startPoint x: 165, startPoint y: 259, endPoint x: 164, endPoint y: 252, distance: 6.4
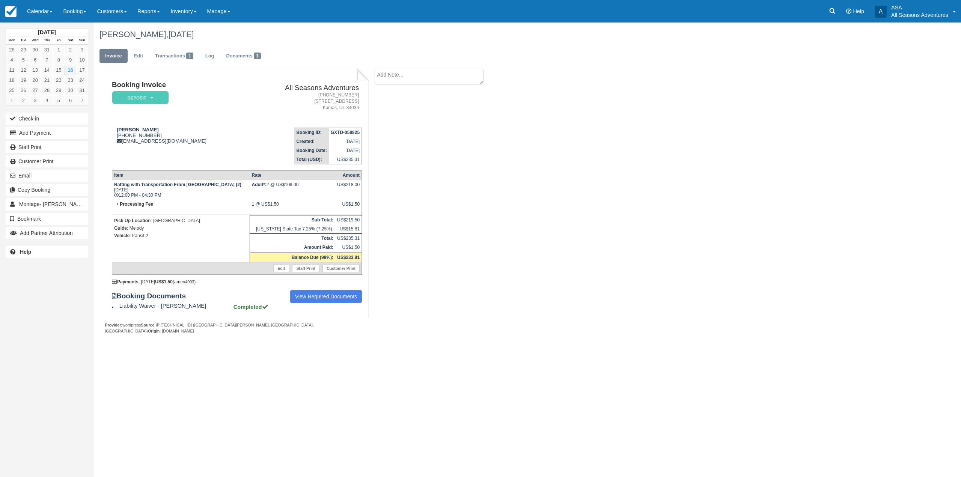
click at [525, 198] on div "Chris Gifford, August 16 2025 Invoice Edit Transactions 1 Log Documents 1 Booki…" at bounding box center [454, 187] width 721 height 328
click at [67, 133] on button "Add Payment" at bounding box center [47, 133] width 83 height 12
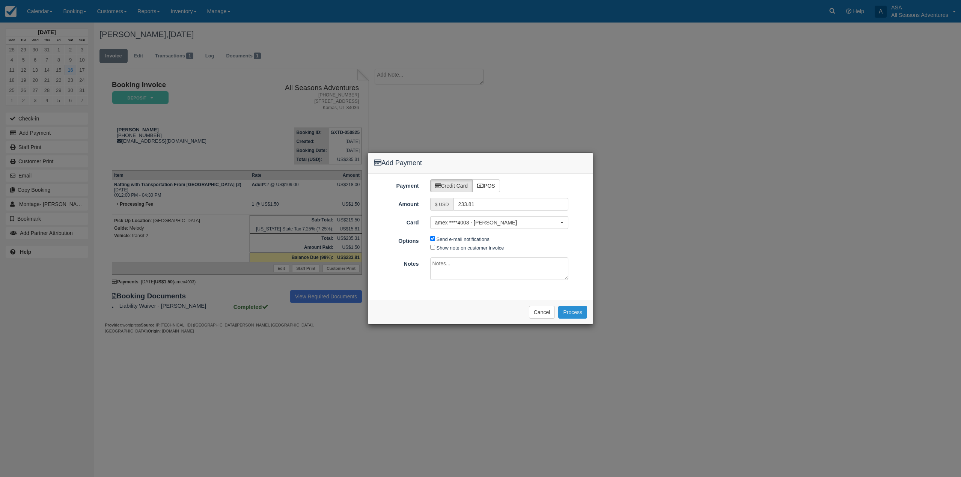
click at [569, 314] on button "Process" at bounding box center [572, 312] width 29 height 13
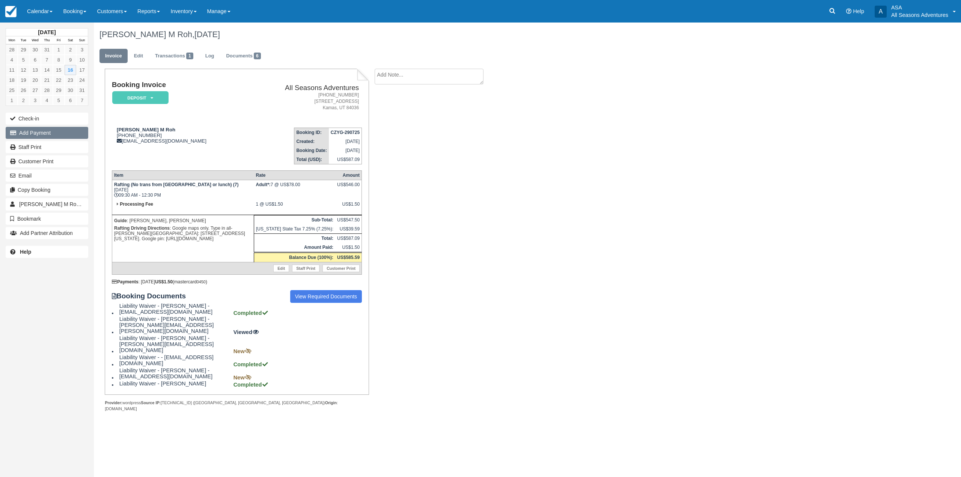
click at [33, 131] on button "Add Payment" at bounding box center [47, 133] width 83 height 12
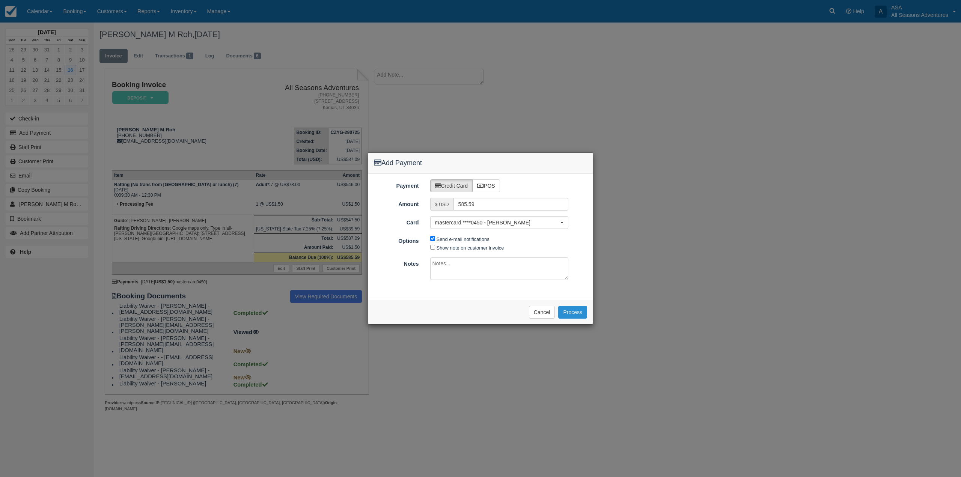
click at [578, 312] on button "Process" at bounding box center [572, 312] width 29 height 13
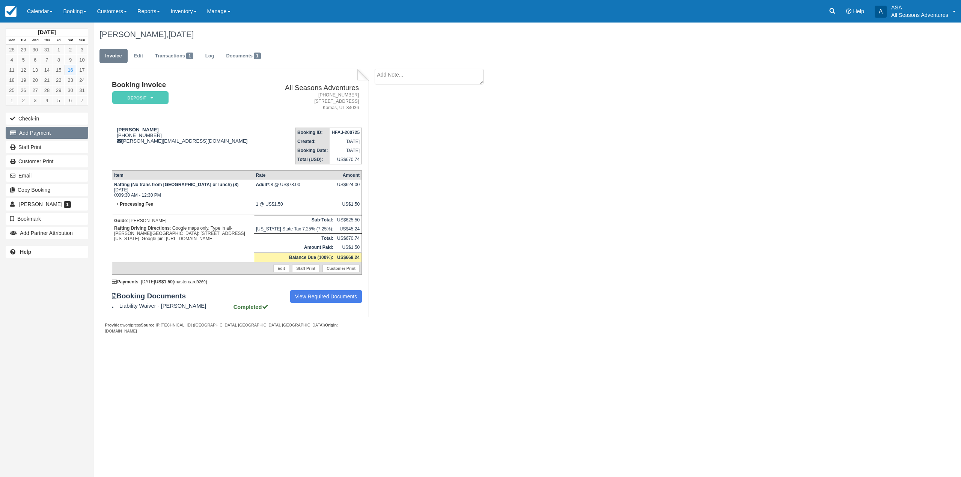
click at [62, 134] on button "Add Payment" at bounding box center [47, 133] width 83 height 12
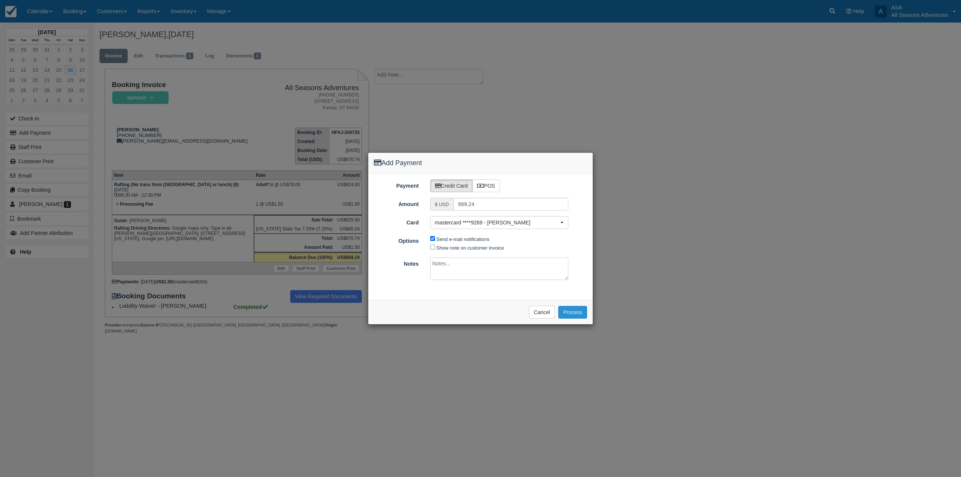
click at [566, 314] on button "Process" at bounding box center [572, 312] width 29 height 13
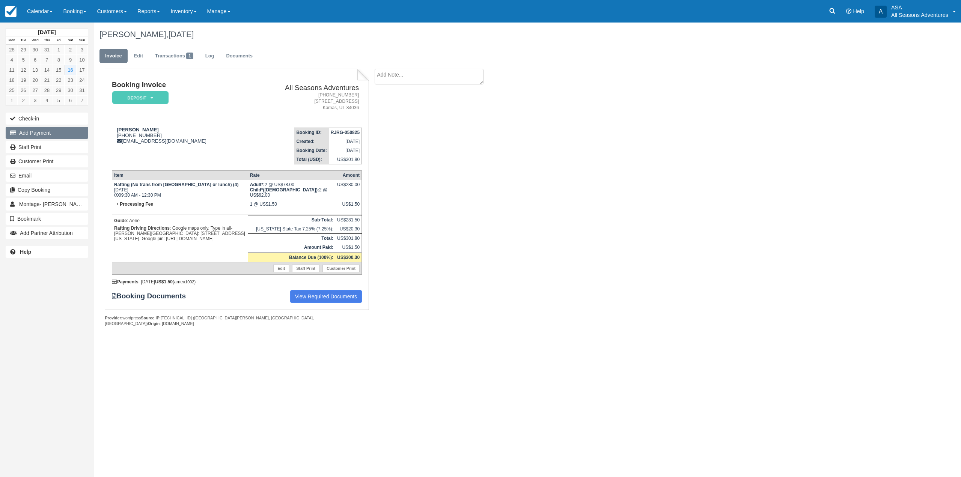
click at [51, 131] on button "Add Payment" at bounding box center [47, 133] width 83 height 12
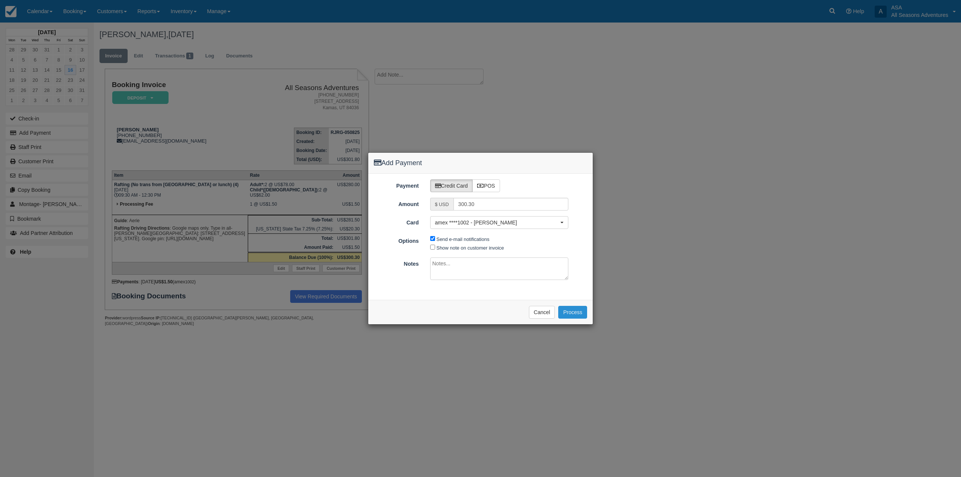
click at [579, 311] on button "Process" at bounding box center [572, 312] width 29 height 13
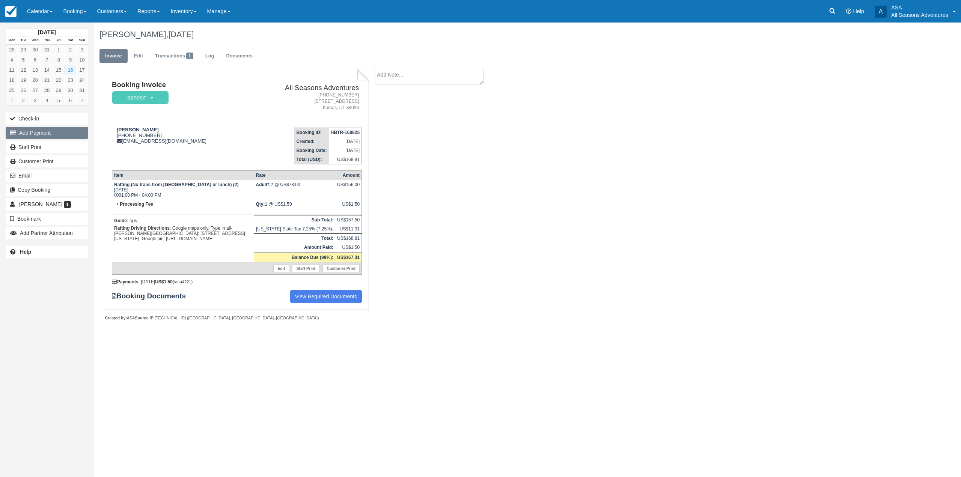
click at [45, 133] on button "Add Payment" at bounding box center [47, 133] width 83 height 12
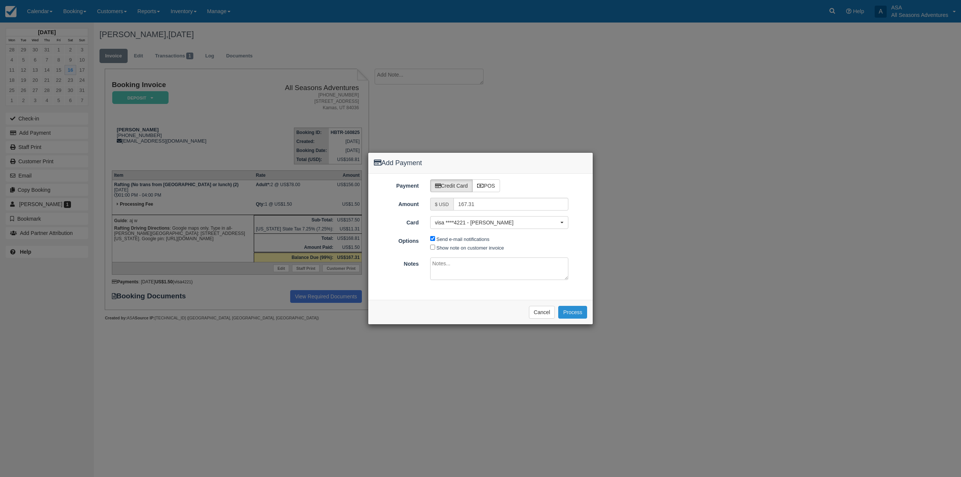
click at [578, 311] on button "Process" at bounding box center [572, 312] width 29 height 13
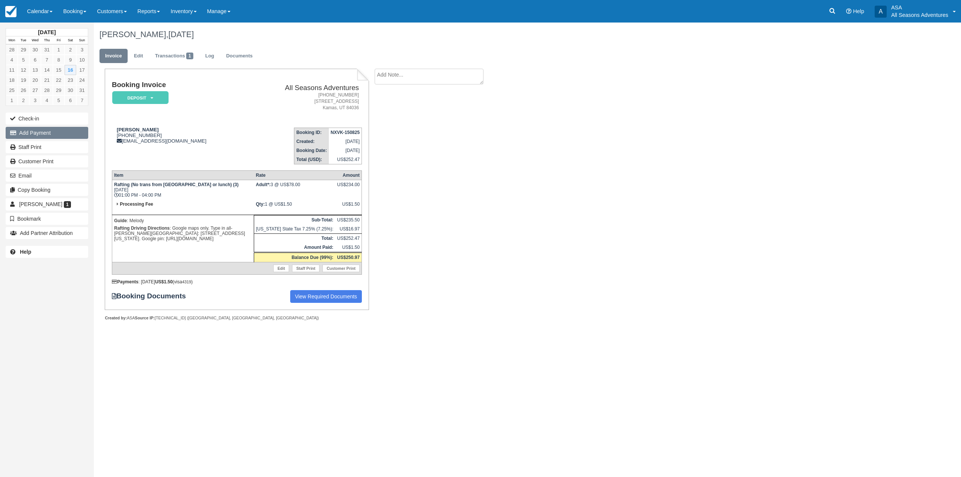
click at [45, 137] on button "Add Payment" at bounding box center [47, 133] width 83 height 12
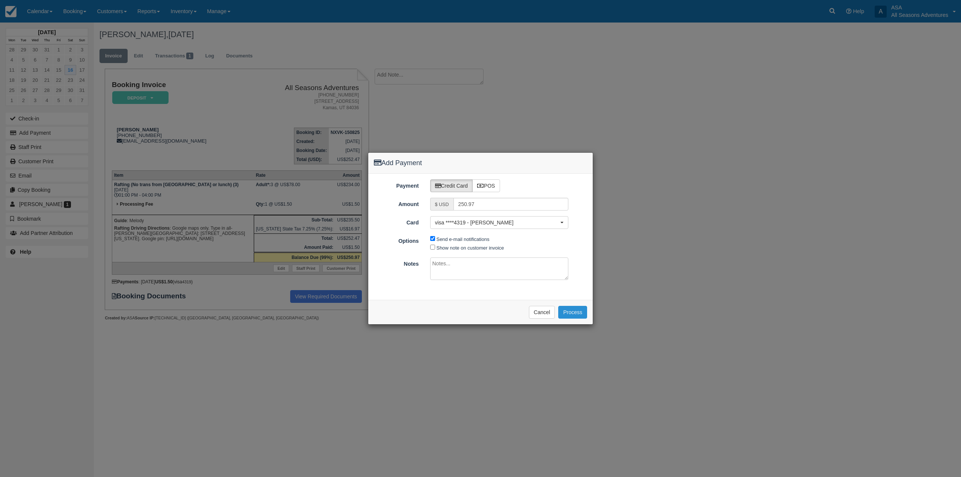
click at [577, 310] on button "Process" at bounding box center [572, 312] width 29 height 13
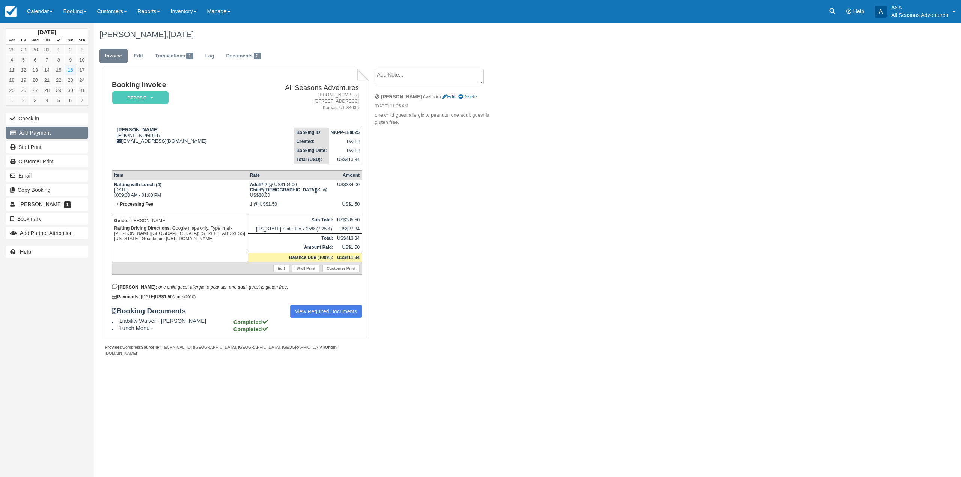
click at [63, 136] on button "Add Payment" at bounding box center [47, 133] width 83 height 12
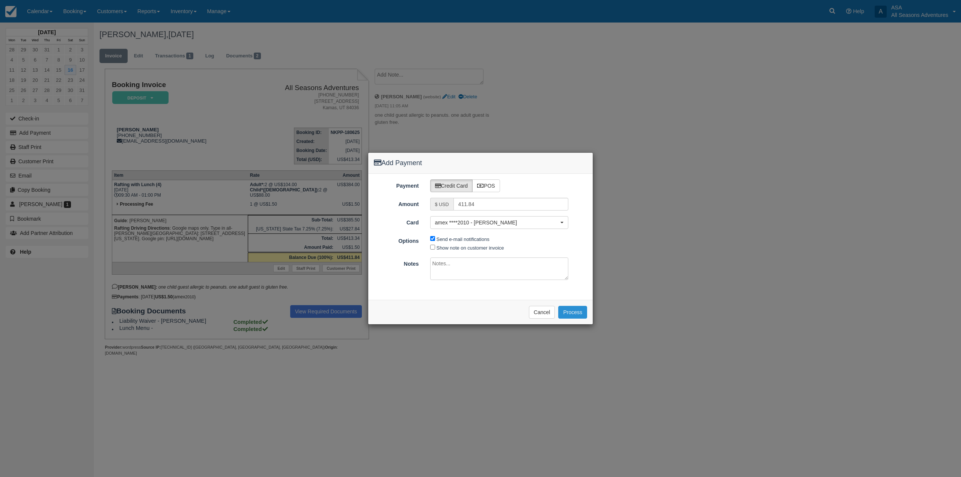
click at [575, 312] on button "Process" at bounding box center [572, 312] width 29 height 13
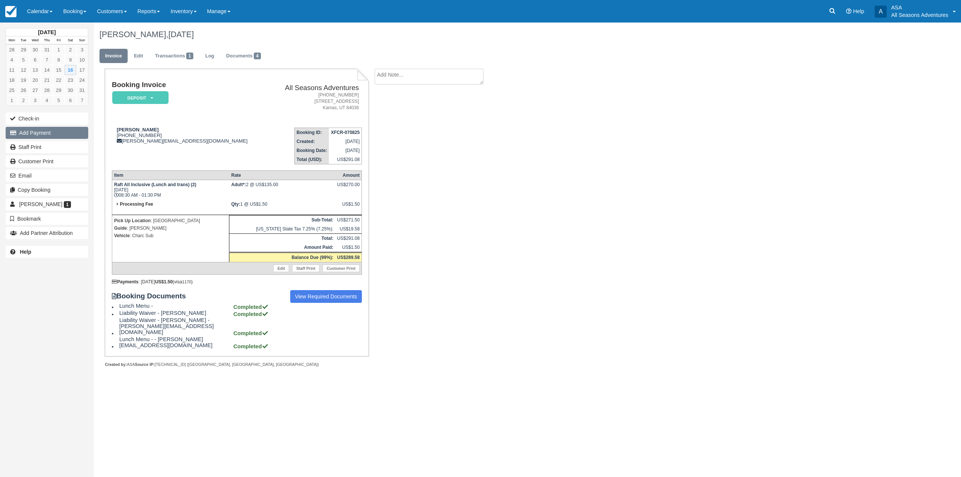
click at [63, 134] on button "Add Payment" at bounding box center [47, 133] width 83 height 12
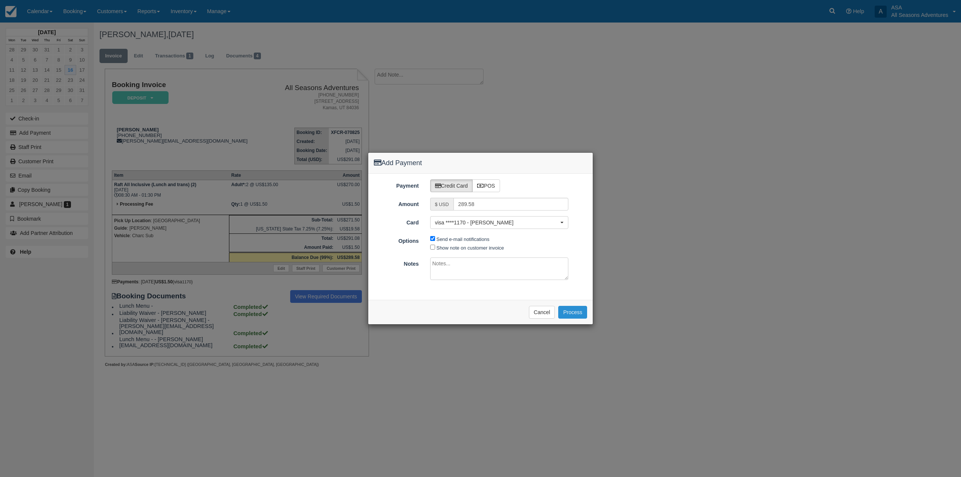
click at [570, 307] on button "Process" at bounding box center [572, 312] width 29 height 13
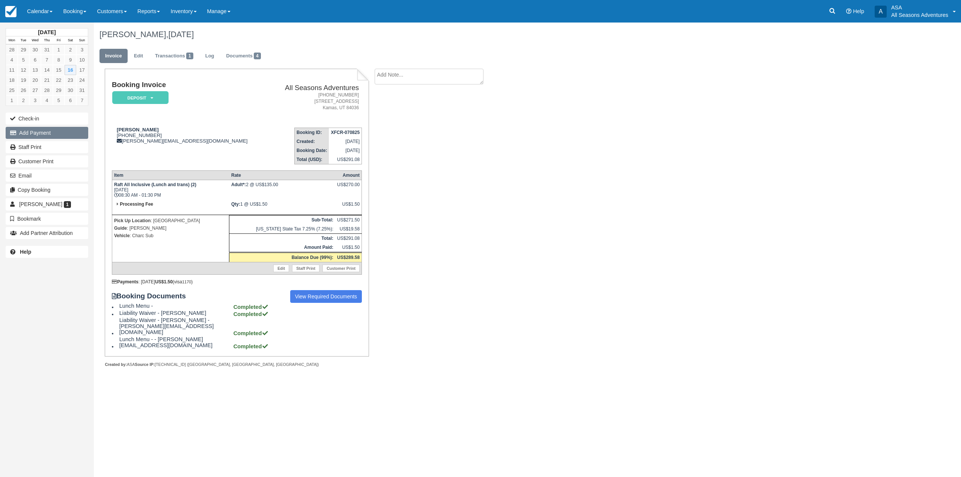
click at [69, 137] on button "Add Payment" at bounding box center [47, 133] width 83 height 12
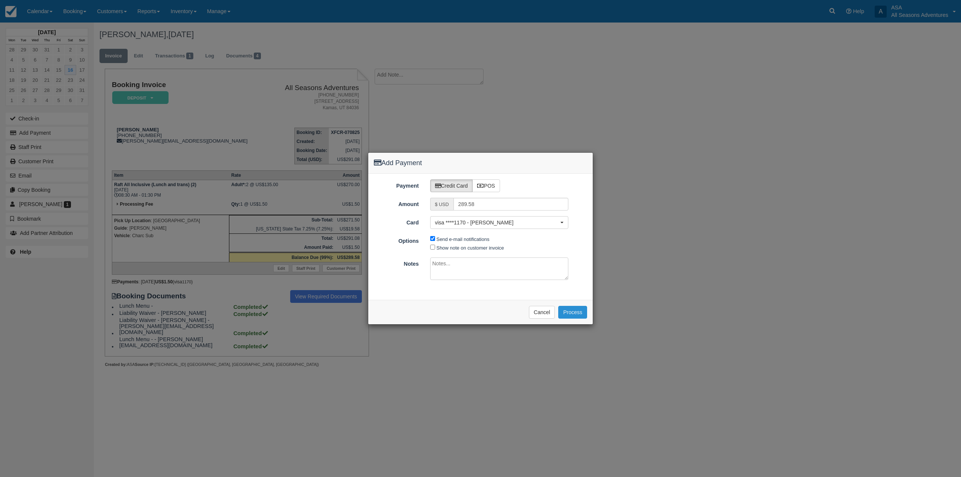
click at [570, 313] on button "Process" at bounding box center [572, 312] width 29 height 13
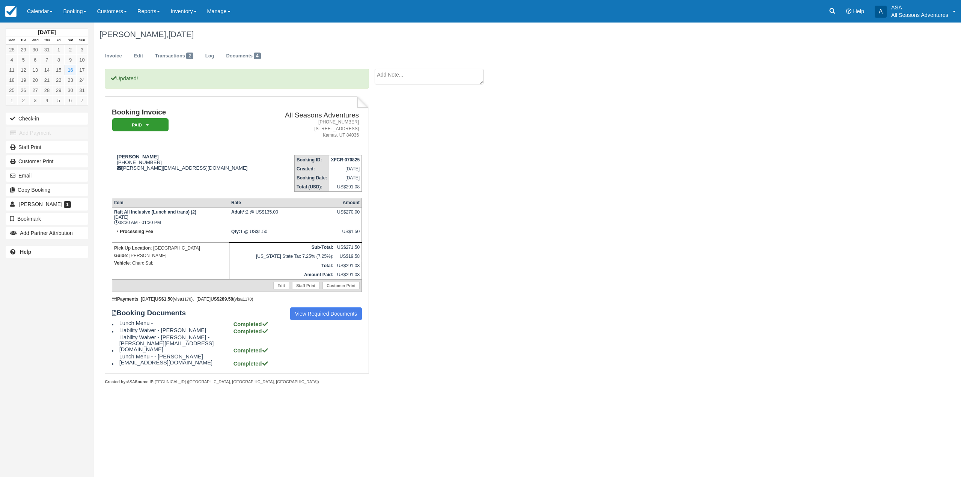
click at [649, 178] on div "Steven Demorett, August 16 2025 Invoice Edit Transactions 2 Log Documents 4 Upd…" at bounding box center [454, 212] width 721 height 378
click at [185, 12] on link "Inventory" at bounding box center [183, 11] width 36 height 23
click at [179, 14] on link "Inventory" at bounding box center [183, 11] width 36 height 23
click at [147, 16] on link "Reports" at bounding box center [148, 11] width 33 height 23
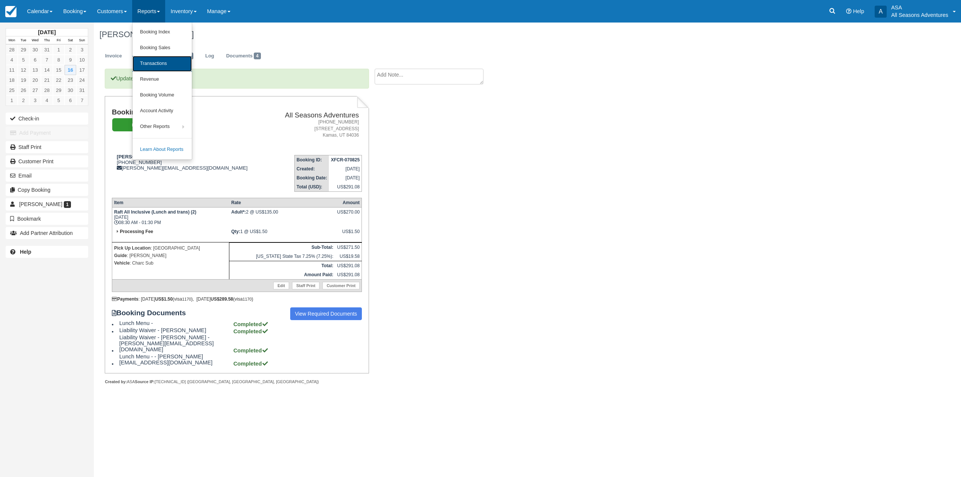
click at [163, 66] on link "Transactions" at bounding box center [162, 64] width 59 height 16
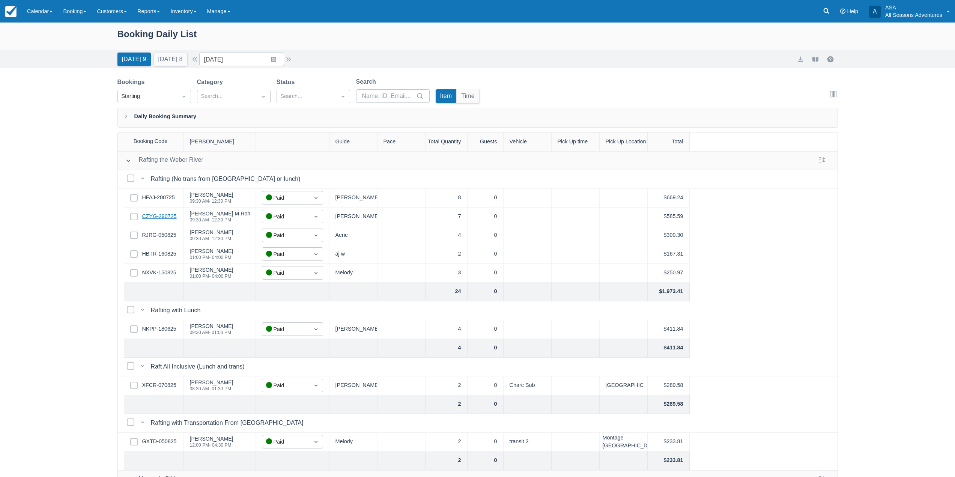
click at [150, 216] on link "CZYG-290725" at bounding box center [159, 216] width 35 height 8
click at [165, 18] on link "Reports" at bounding box center [148, 11] width 33 height 23
click at [172, 63] on link "Transactions" at bounding box center [162, 64] width 59 height 16
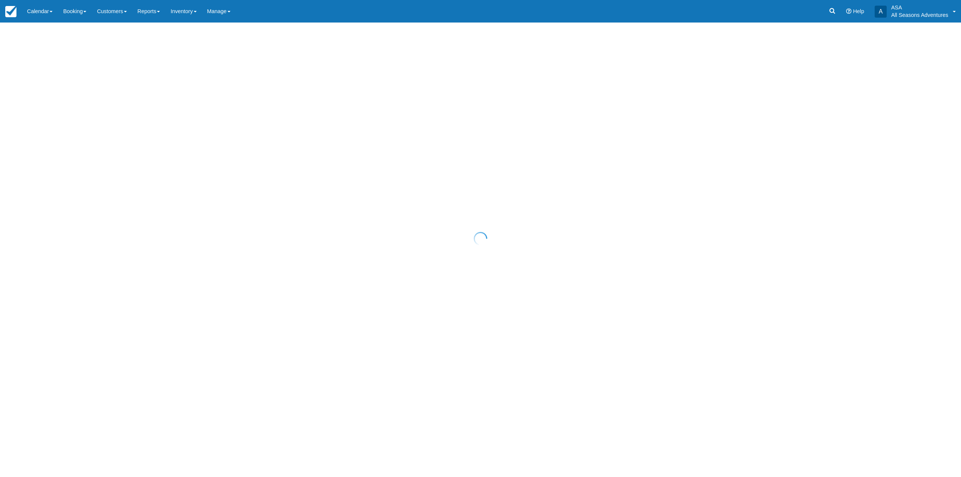
select select "10"
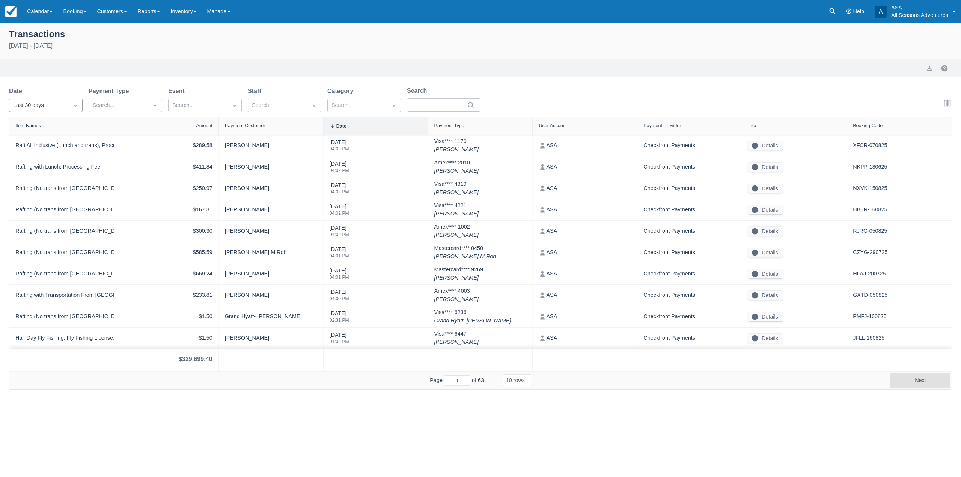
click at [48, 105] on div "Last 30 days" at bounding box center [39, 105] width 52 height 8
click at [48, 137] on div "[DATE]" at bounding box center [46, 138] width 74 height 15
select select "10"
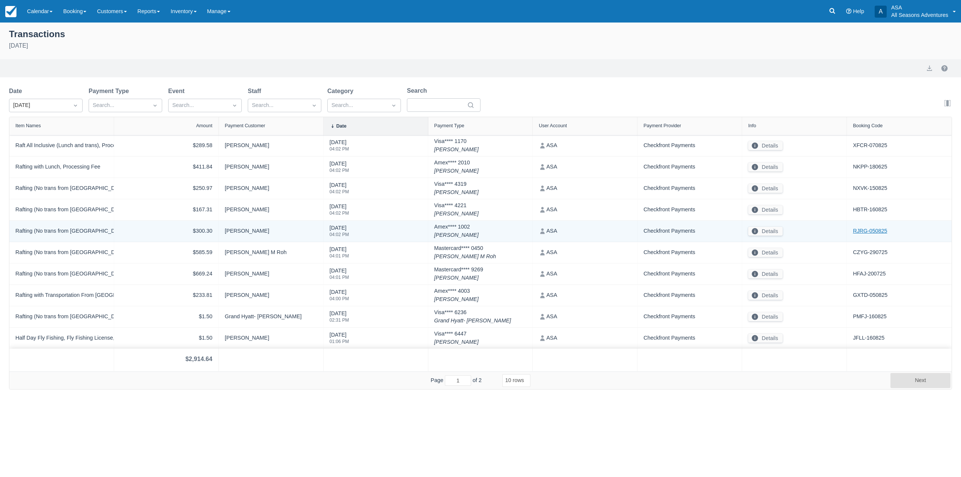
click at [857, 227] on link "RJRG-050825" at bounding box center [870, 231] width 34 height 8
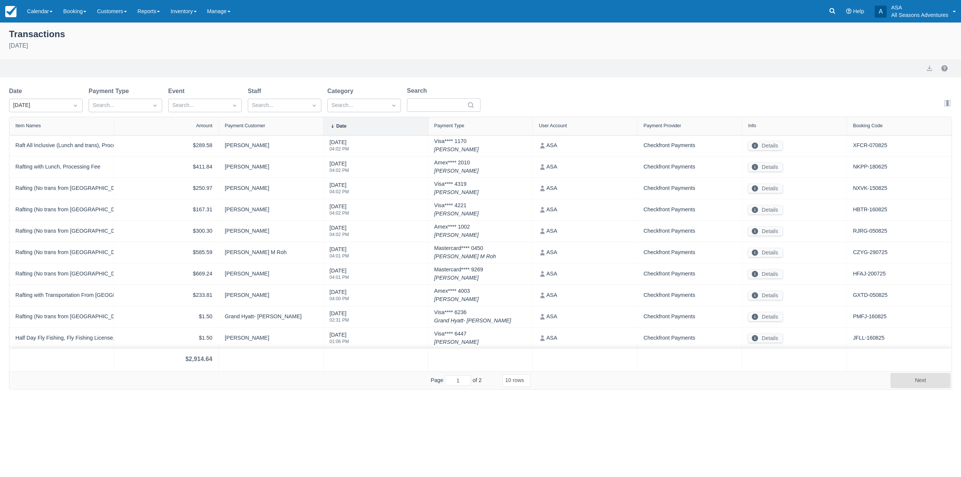
click at [195, 124] on div "Amount" at bounding box center [166, 125] width 92 height 5
select select "10"
click at [523, 382] on select "5 rows 10 rows 20 rows 25 rows 50 rows 100 rows" at bounding box center [516, 380] width 28 height 13
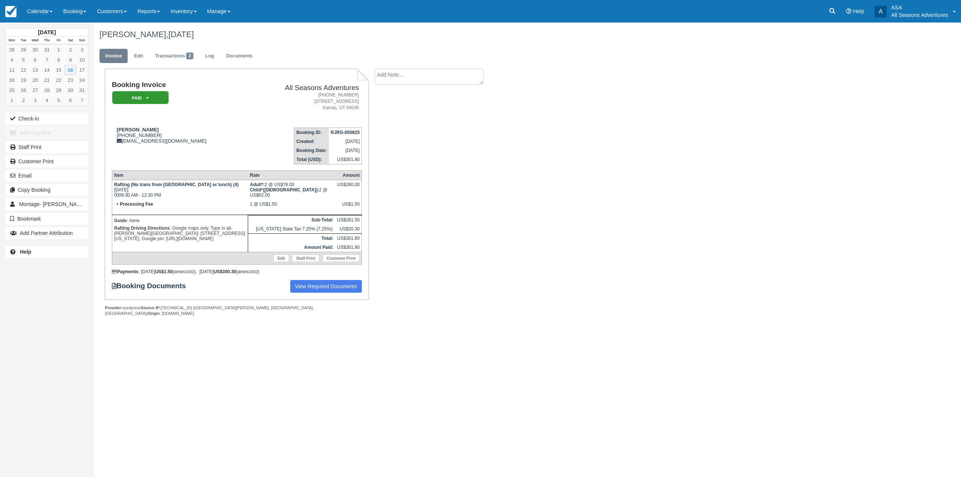
click at [508, 141] on div "[PERSON_NAME], [DATE] Invoice Edit Transactions 2 Log Documents Booking Invoice…" at bounding box center [454, 178] width 721 height 310
click at [511, 140] on div "[PERSON_NAME], [DATE] Invoice Edit Transactions 2 Log Documents Booking Invoice…" at bounding box center [454, 178] width 721 height 310
click at [616, 245] on div "[PERSON_NAME], [DATE] Invoice Edit Transactions 2 Log Documents Booking Invoice…" at bounding box center [454, 178] width 721 height 310
click at [506, 169] on div "Booking Invoice Paid   Pending Reserved Deposit Waiting Cancelled All Seasons A…" at bounding box center [300, 204] width 413 height 271
click at [74, 10] on link "Booking" at bounding box center [75, 11] width 34 height 23
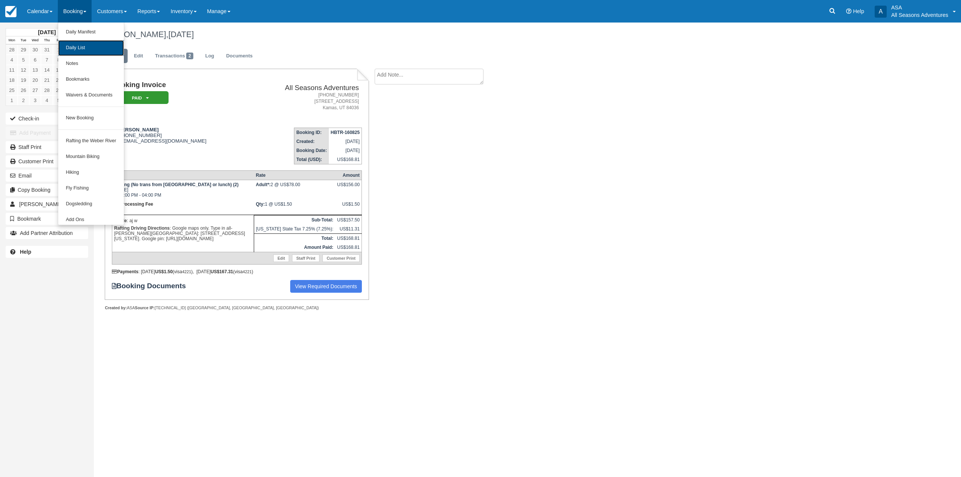
click at [88, 47] on link "Daily List" at bounding box center [90, 48] width 65 height 16
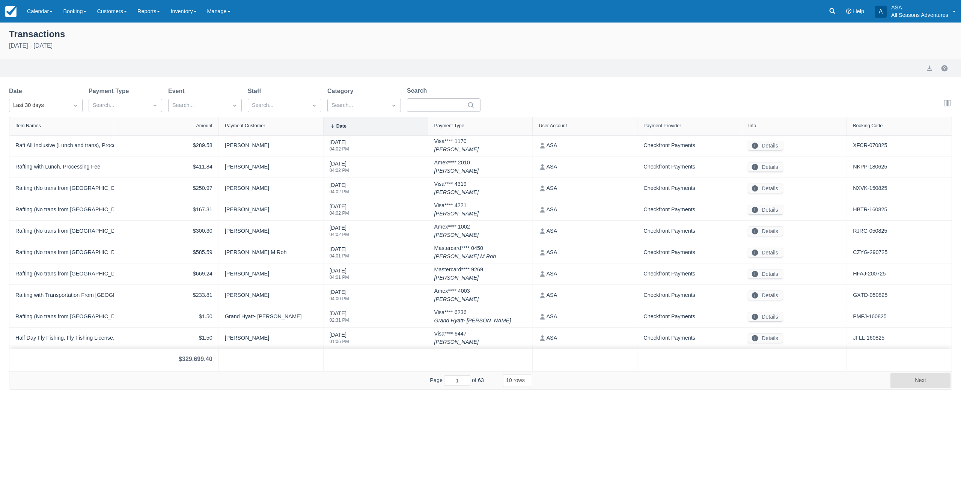
select select "10"
click at [51, 104] on div "Last 30 days" at bounding box center [39, 105] width 52 height 8
click at [62, 132] on div "Today" at bounding box center [46, 138] width 74 height 15
select select "10"
click at [522, 385] on select "5 rows 10 rows 20 rows 25 rows 50 rows 100 rows" at bounding box center [516, 380] width 28 height 13
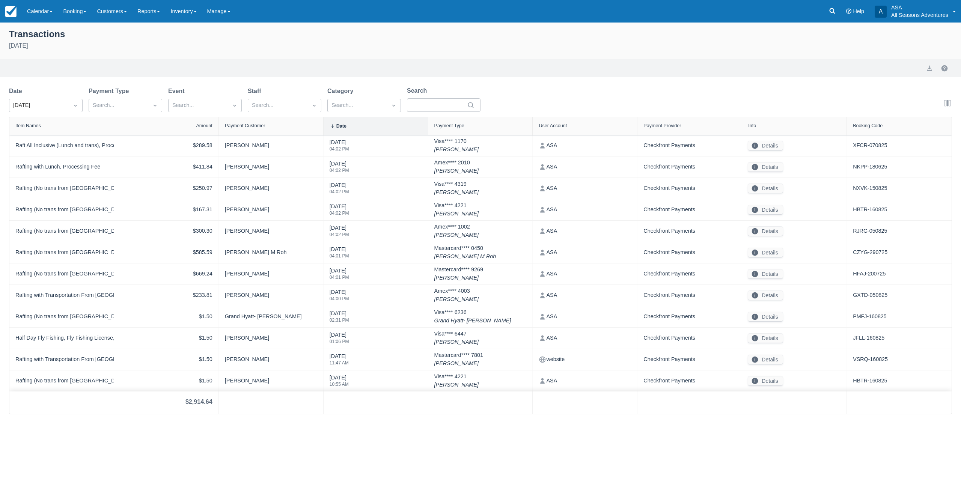
click at [173, 123] on div "Amount" at bounding box center [166, 125] width 92 height 5
click at [928, 67] on button "export" at bounding box center [929, 68] width 9 height 9
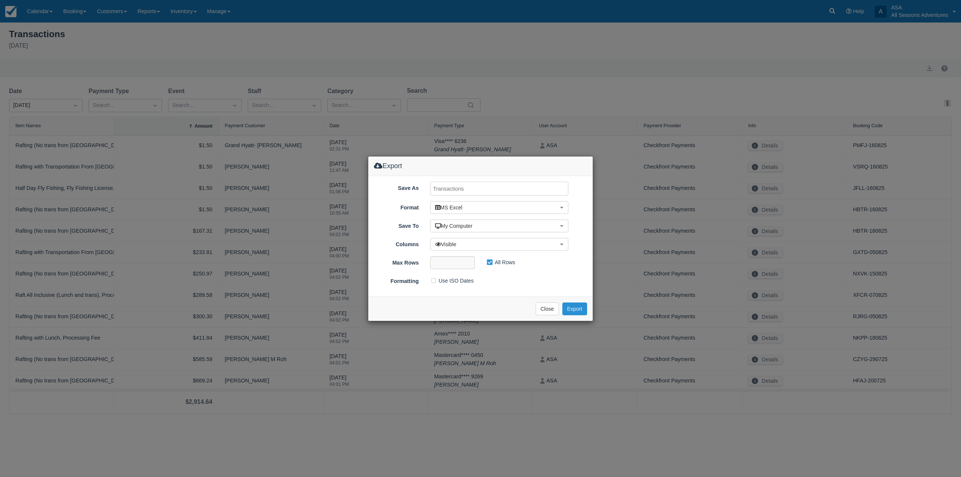
click at [575, 309] on button "Export" at bounding box center [574, 309] width 25 height 13
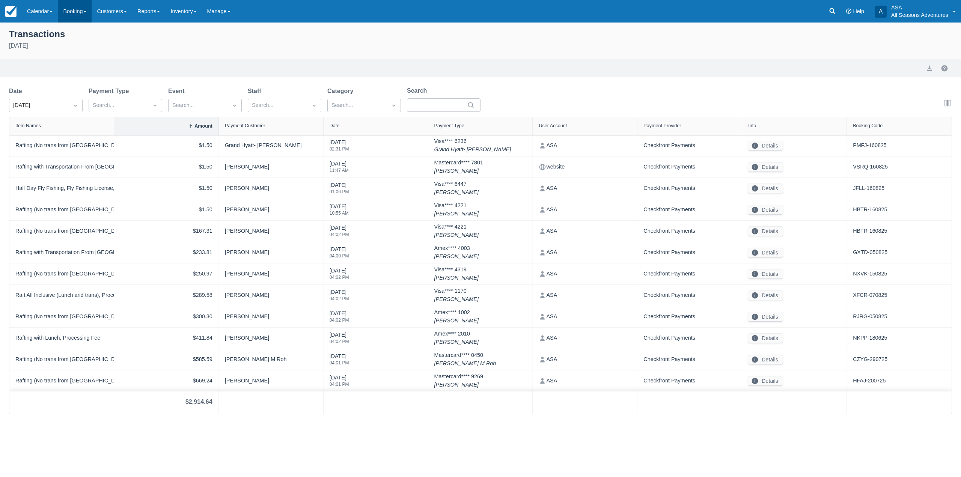
click at [74, 11] on link "Booking" at bounding box center [75, 11] width 34 height 23
click at [86, 46] on link "Daily List" at bounding box center [90, 48] width 65 height 16
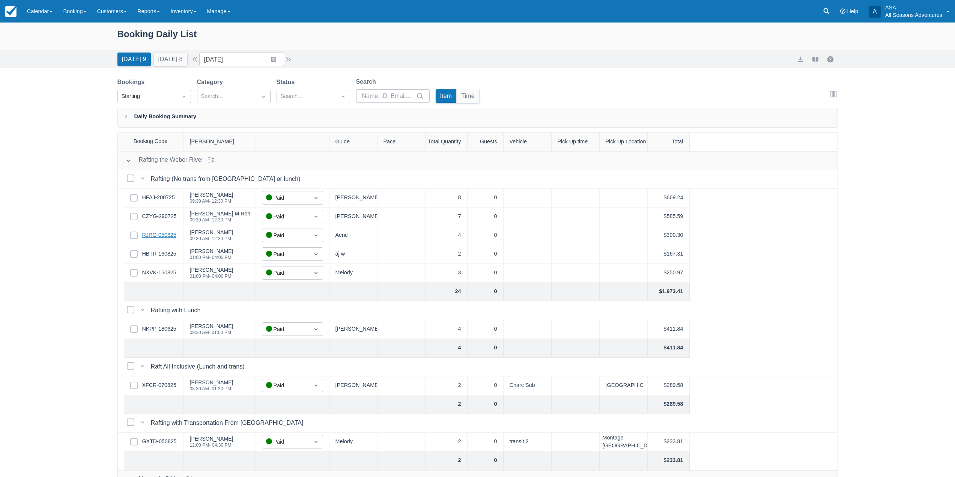
click at [169, 236] on link "RJRG-050825" at bounding box center [159, 235] width 34 height 8
click at [158, 255] on link "HBTR-160825" at bounding box center [159, 254] width 34 height 8
click at [155, 270] on link "NXVK-150825" at bounding box center [159, 273] width 34 height 8
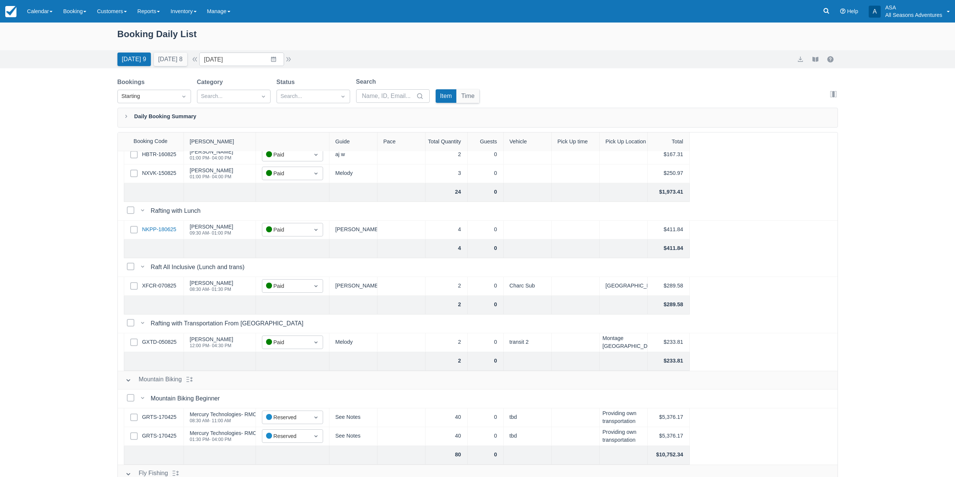
scroll to position [113, 0]
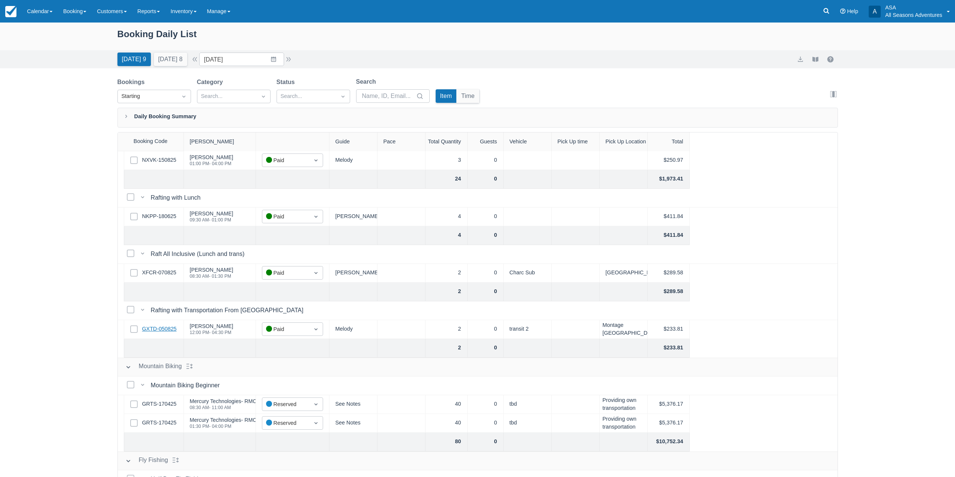
click at [166, 332] on link "GXTD-050825" at bounding box center [159, 329] width 35 height 8
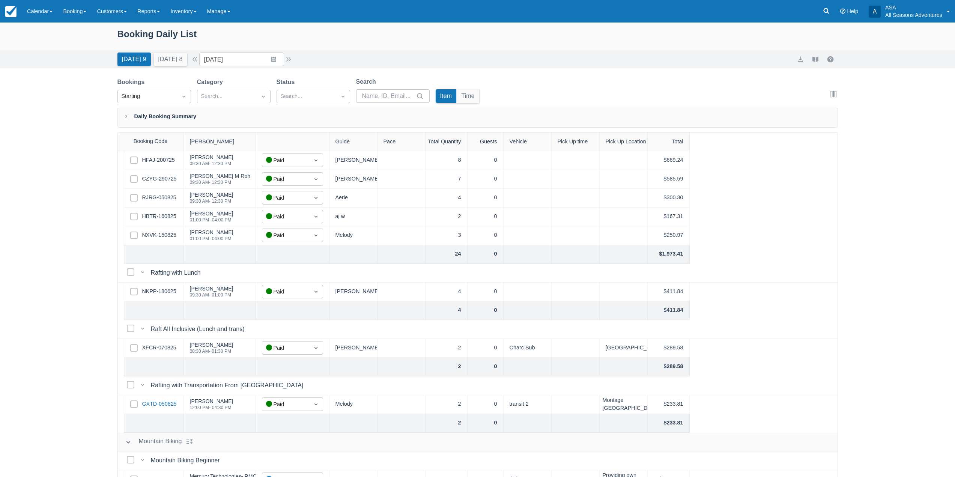
scroll to position [0, 0]
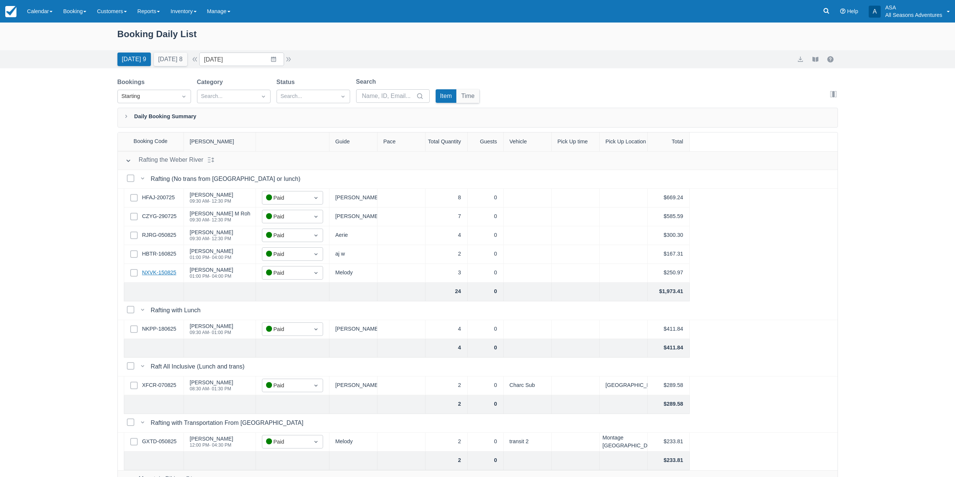
click at [166, 274] on link "NXVK-150825" at bounding box center [159, 273] width 34 height 8
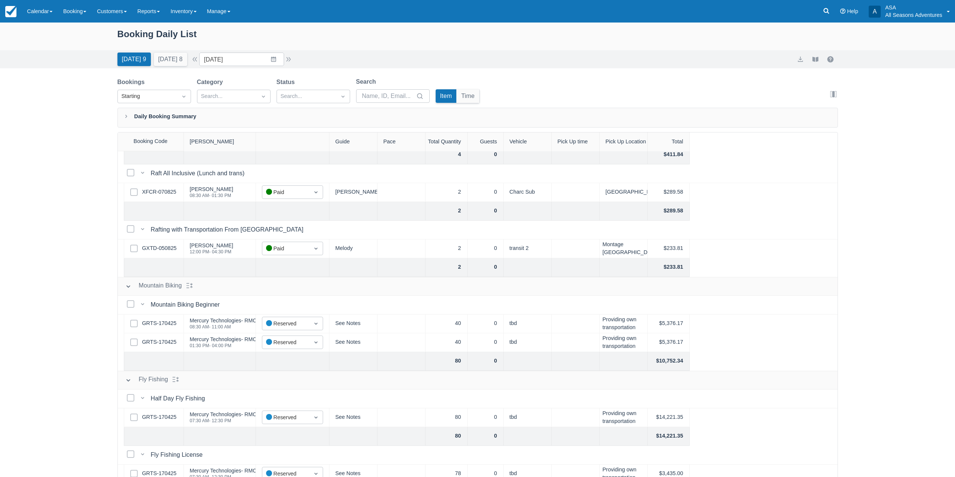
scroll to position [225, 0]
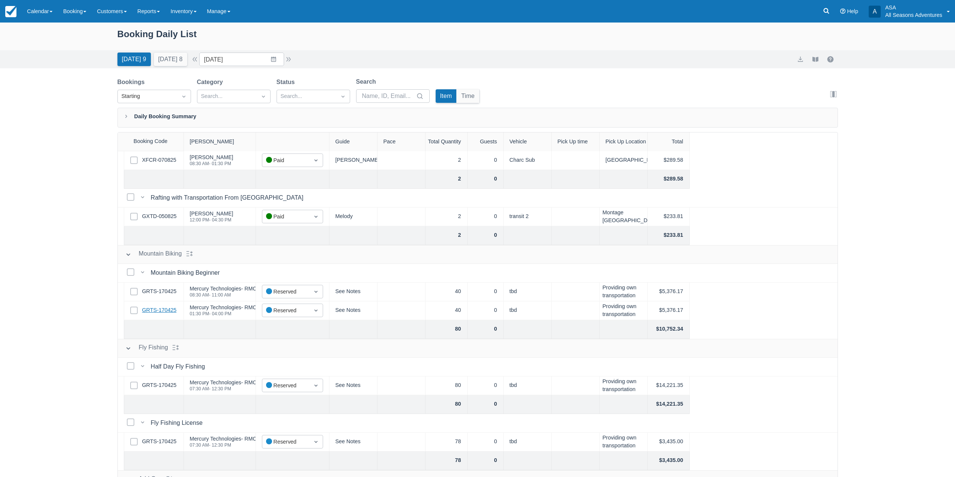
click at [164, 308] on link "GRTS-170425" at bounding box center [159, 310] width 35 height 8
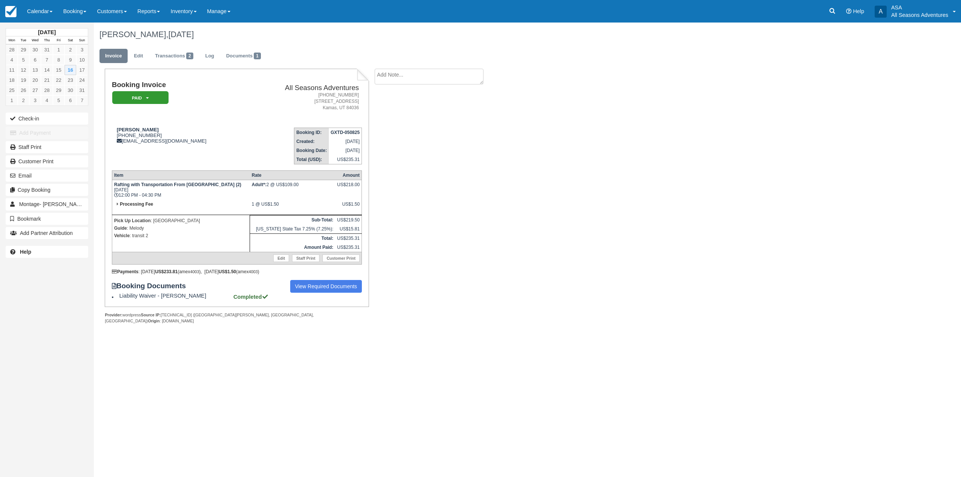
click at [444, 243] on div "Booking Invoice Paid   Pending Reserved Deposit Waiting Cancelled All Seasons A…" at bounding box center [300, 204] width 413 height 271
click at [465, 140] on div "Booking Invoice Paid   Pending Reserved Deposit Waiting Cancelled All Seasons A…" at bounding box center [300, 204] width 413 height 271
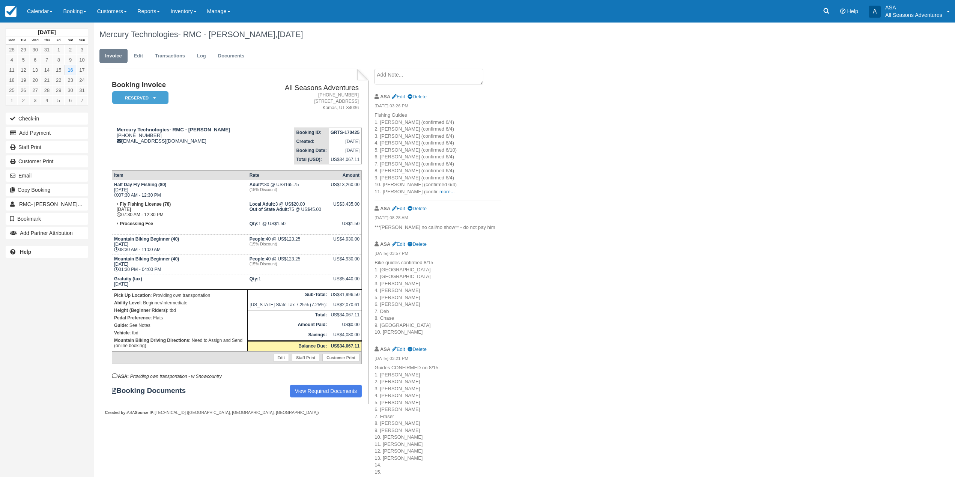
drag, startPoint x: 157, startPoint y: 186, endPoint x: 161, endPoint y: 185, distance: 5.0
click at [161, 185] on strong "Half Day Fly Fishing (80)" at bounding box center [140, 184] width 52 height 5
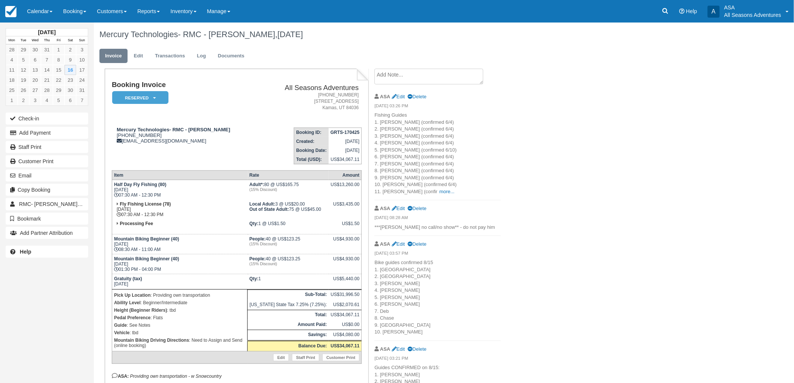
click at [415, 81] on textarea at bounding box center [429, 77] width 109 height 16
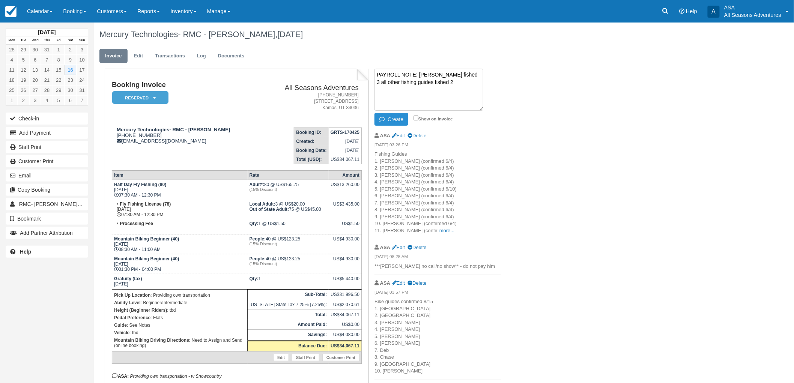
type textarea "PAYROLL NOTE: Erik hogan fished 3 all other fishing guides fished 2"
click at [393, 113] on button "Create" at bounding box center [392, 119] width 34 height 13
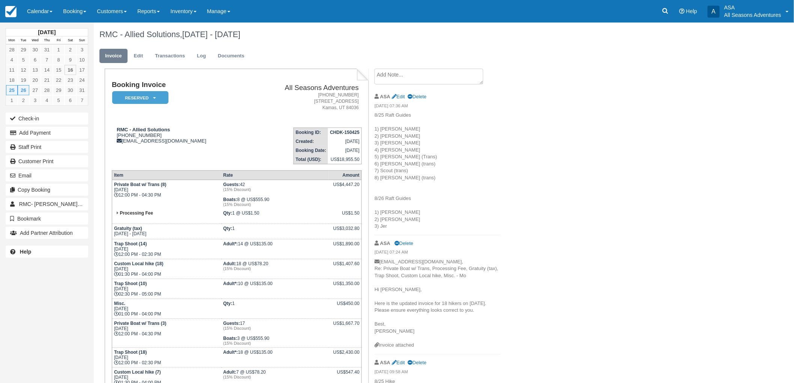
drag, startPoint x: 423, startPoint y: 258, endPoint x: 391, endPoint y: 2, distance: 258.0
click at [391, 2] on body "Menu Calendar Customer Inventory Month Week Day Booking Daily Manifest Daily Li…" at bounding box center [397, 191] width 794 height 383
click at [454, 135] on p "8/25 Raft Guides 1) [PERSON_NAME] 2) AJ L 3) [PERSON_NAME] S 4) [PERSON_NAME] 5…" at bounding box center [438, 171] width 127 height 118
click at [437, 130] on p "8/25 Raft Guides 1) [PERSON_NAME] 2) AJ L 3) [PERSON_NAME] S 4) [PERSON_NAME] 5…" at bounding box center [438, 171] width 127 height 118
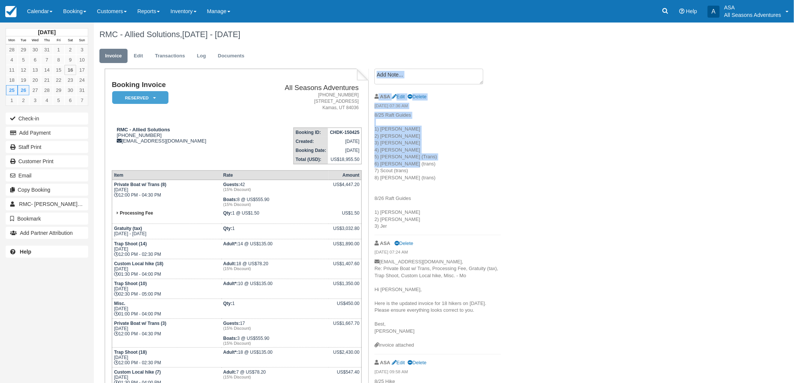
drag, startPoint x: 375, startPoint y: 68, endPoint x: 434, endPoint y: 164, distance: 111.7
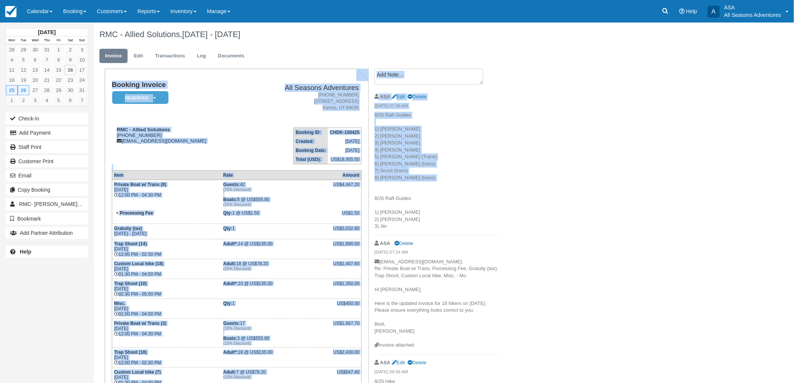
drag, startPoint x: 375, startPoint y: 59, endPoint x: 622, endPoint y: 253, distance: 314.6
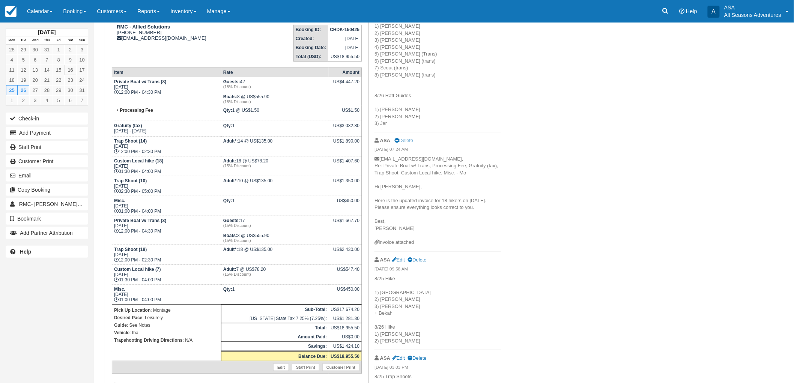
scroll to position [176, 0]
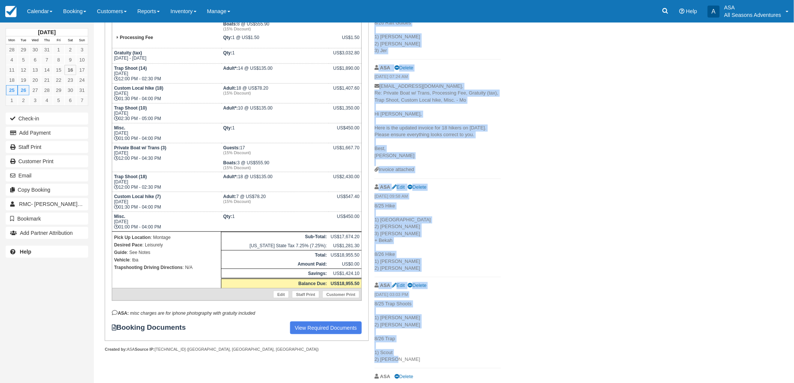
drag, startPoint x: 375, startPoint y: 101, endPoint x: 419, endPoint y: 358, distance: 260.6
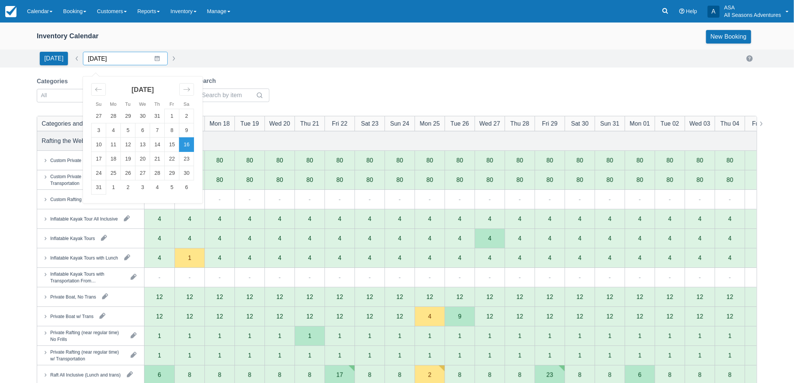
click at [152, 59] on input "[DATE]" at bounding box center [125, 59] width 85 height 14
click at [113, 167] on td "25" at bounding box center [113, 173] width 15 height 14
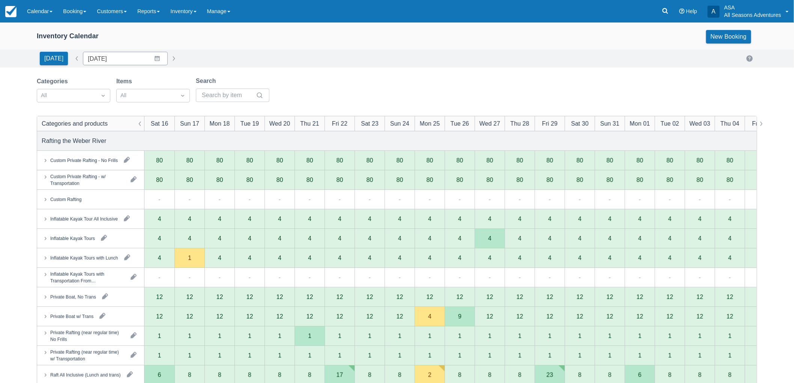
type input "08/25/25"
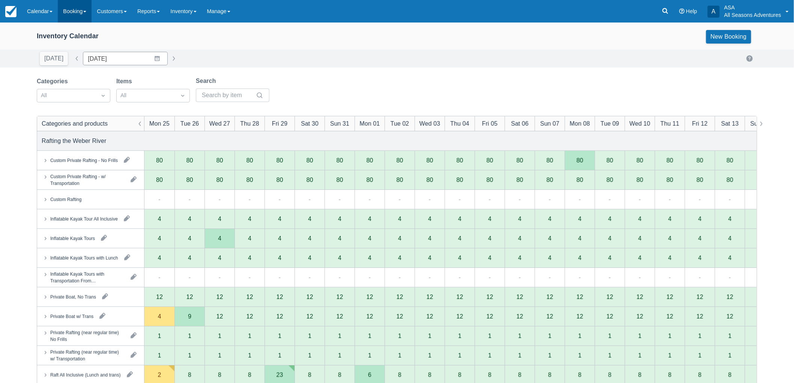
click at [66, 10] on link "Booking" at bounding box center [75, 11] width 34 height 23
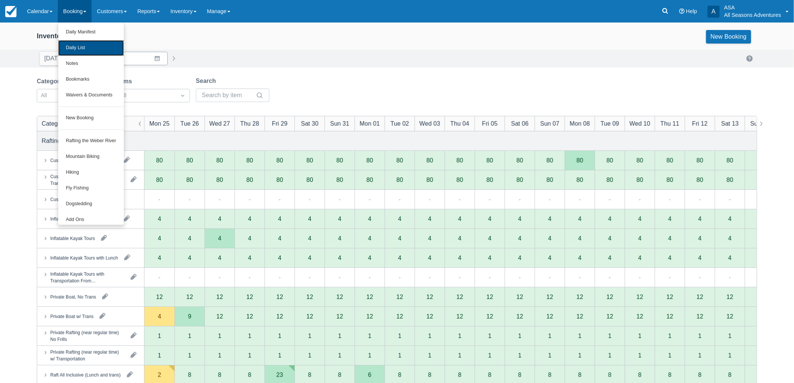
click at [82, 47] on link "Daily List" at bounding box center [90, 48] width 65 height 16
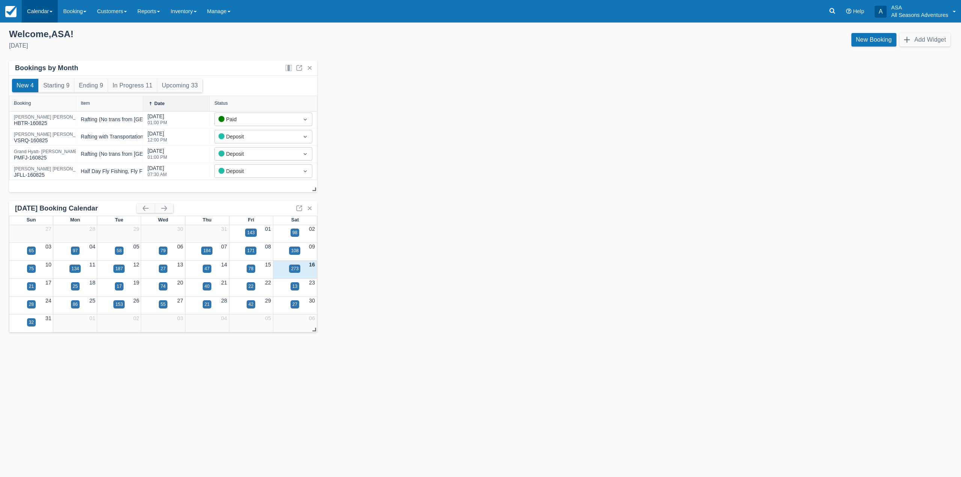
click at [51, 17] on link "Calendar" at bounding box center [40, 11] width 36 height 23
click at [52, 43] on link "Inventory" at bounding box center [51, 48] width 59 height 16
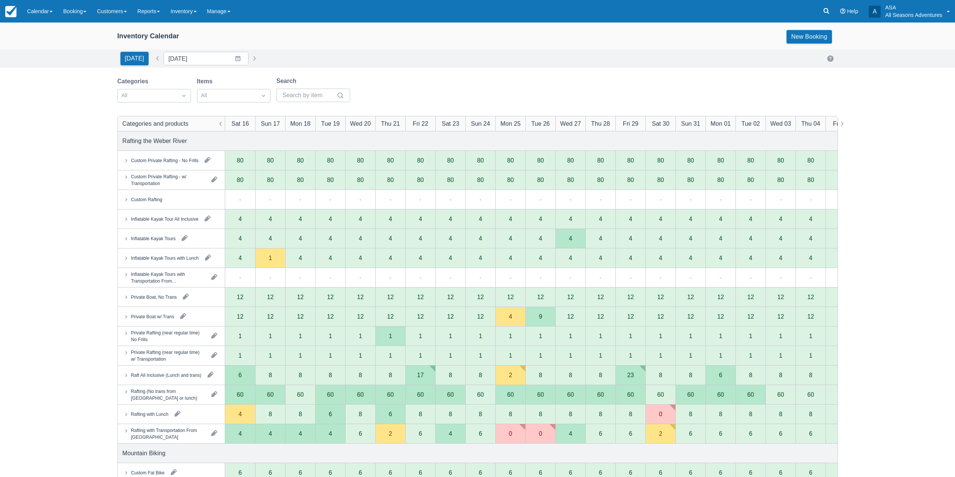
click at [513, 122] on div "Mon 25" at bounding box center [510, 123] width 20 height 9
click at [232, 54] on input "[DATE]" at bounding box center [206, 59] width 85 height 14
click at [205, 172] on td "26" at bounding box center [208, 173] width 15 height 14
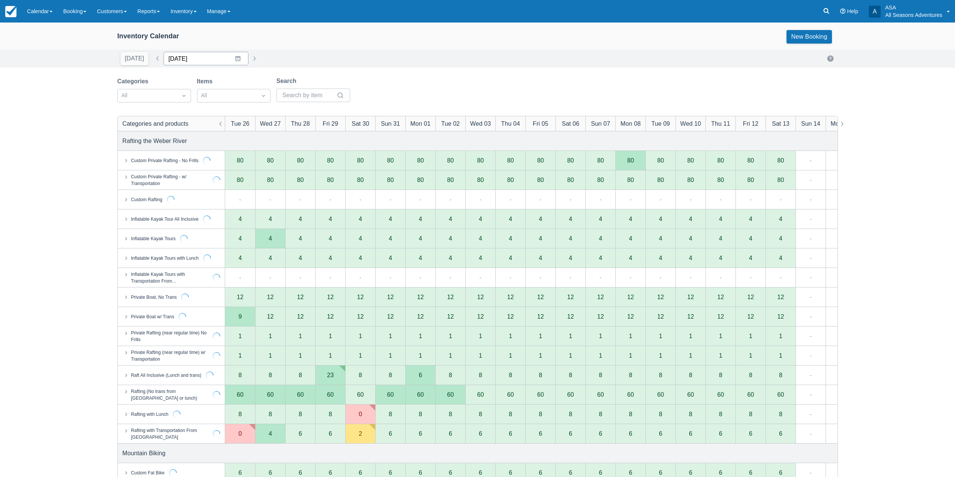
click at [226, 58] on input "08/26/25" at bounding box center [206, 59] width 85 height 14
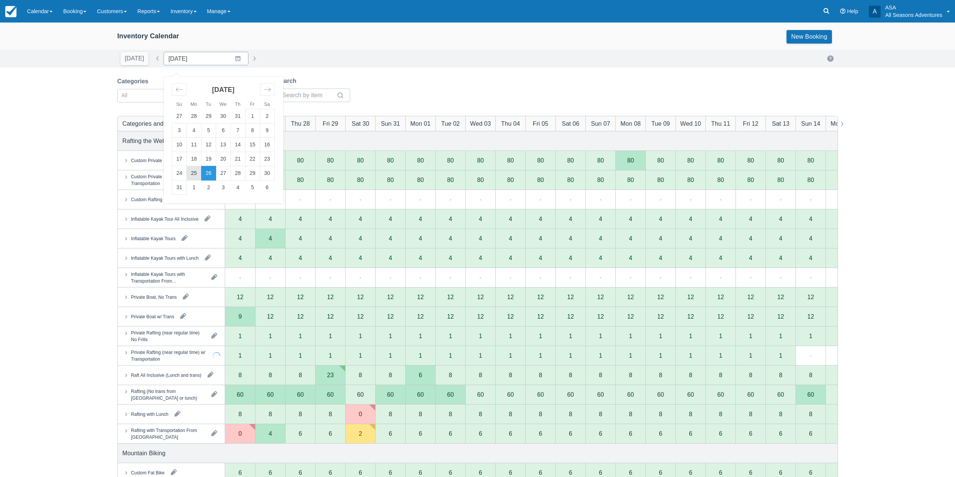
click at [187, 176] on td "25" at bounding box center [194, 173] width 15 height 14
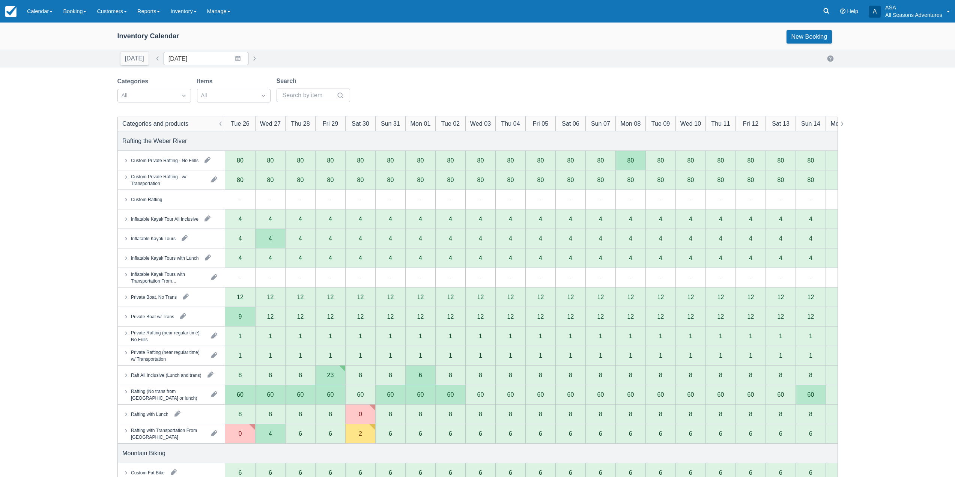
type input "08/25/25"
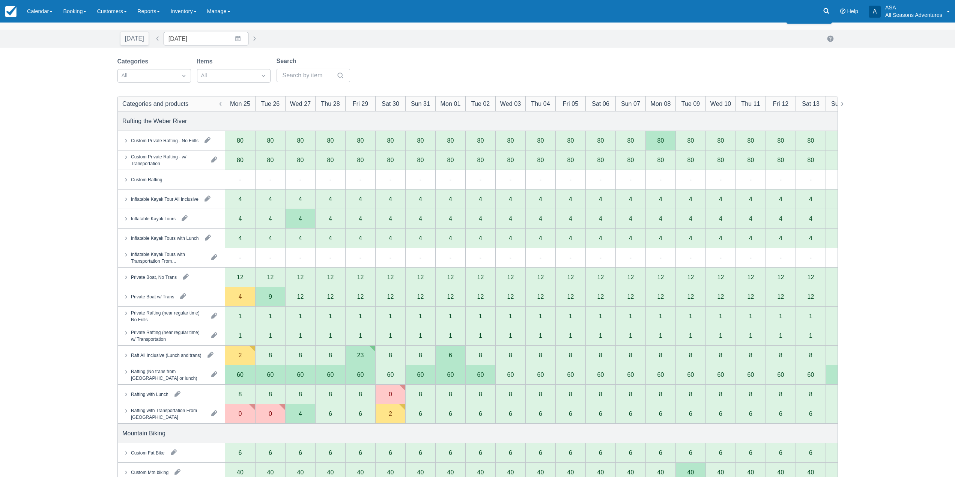
scroll to position [38, 0]
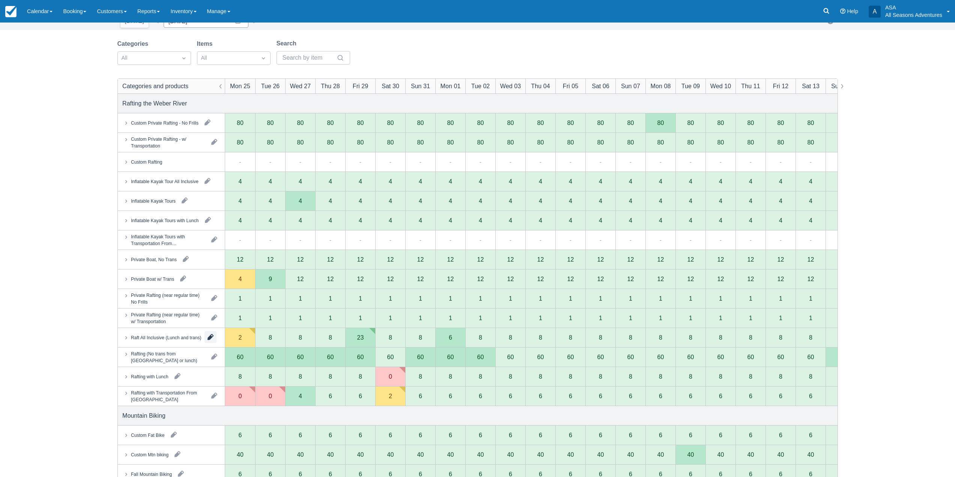
click at [208, 338] on button "button" at bounding box center [210, 337] width 12 height 12
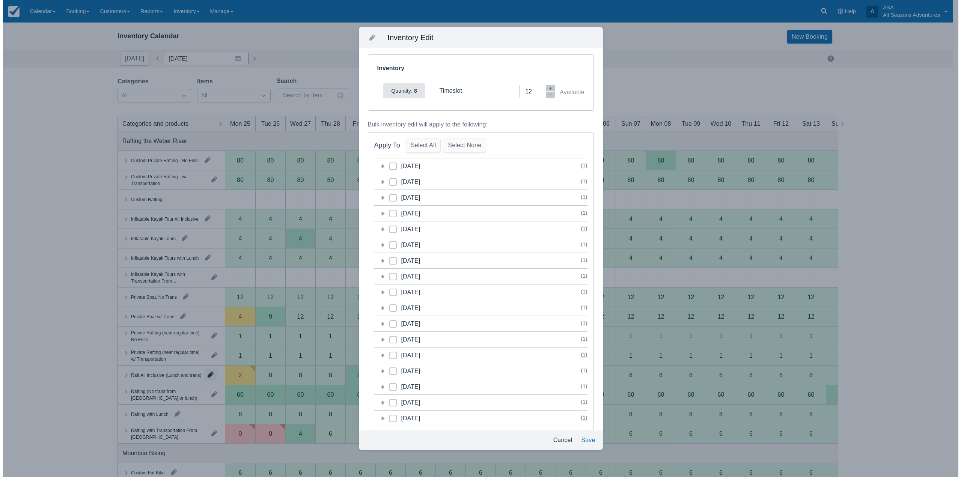
scroll to position [0, 0]
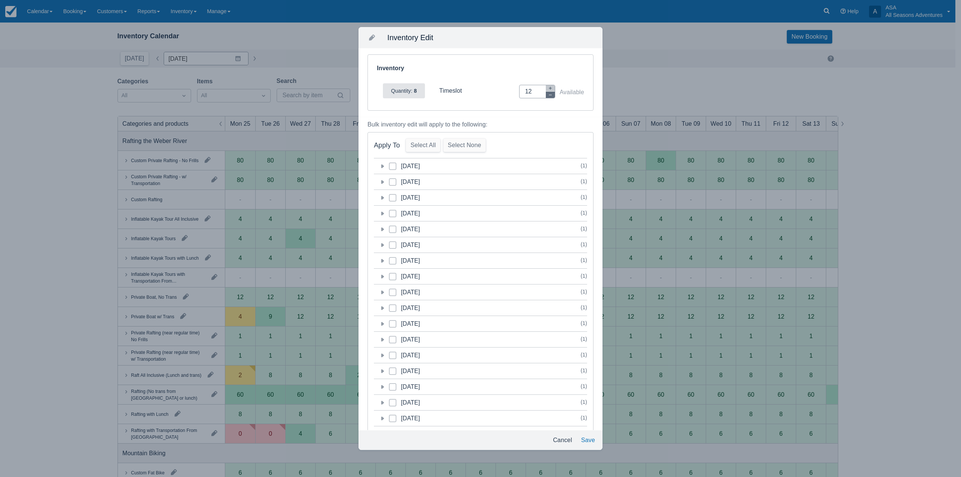
click at [548, 92] on button "button" at bounding box center [550, 95] width 9 height 6
type input "10"
click at [592, 441] on button "Save" at bounding box center [588, 441] width 20 height 14
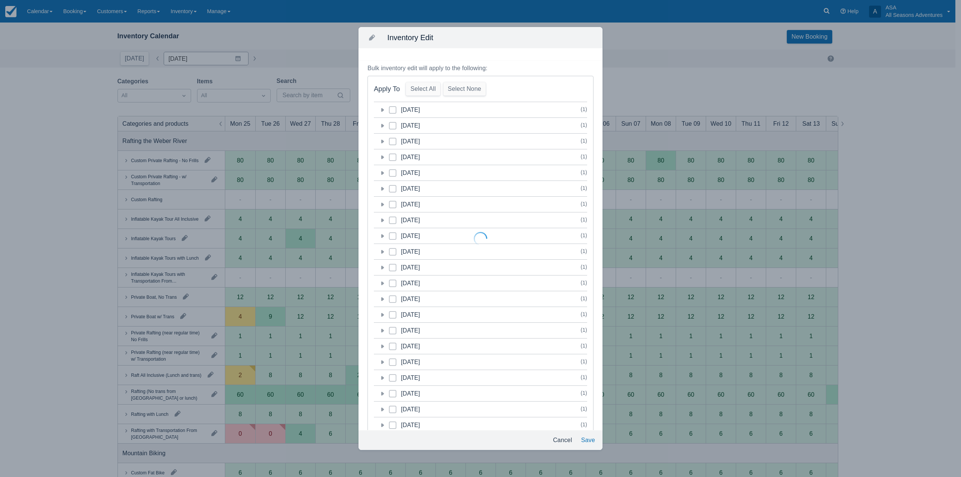
click at [563, 439] on div at bounding box center [480, 238] width 961 height 477
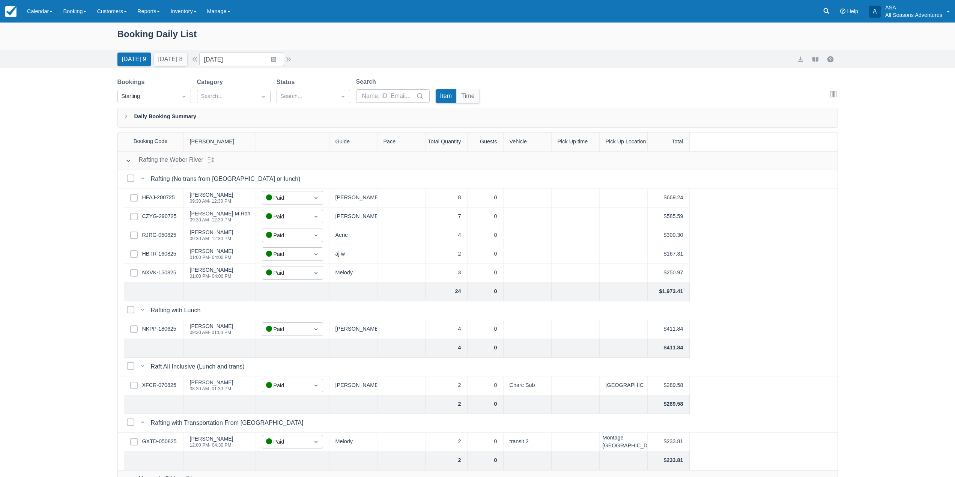
click at [83, 316] on div "Booking Daily List [DATE] 9 [DATE] 8 Date [DATE] Navigate forward to interact w…" at bounding box center [477, 269] width 955 height 493
click at [165, 65] on button "[DATE] 8" at bounding box center [170, 60] width 33 height 14
type input "08/17/25"
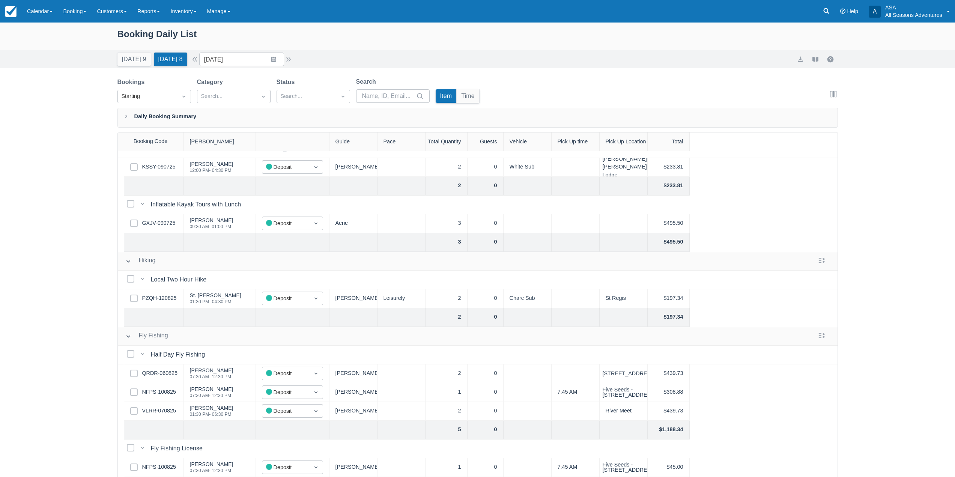
scroll to position [111, 0]
click at [158, 407] on link "VLRR-070825" at bounding box center [159, 411] width 34 height 8
click at [168, 219] on link "GXJV-090725" at bounding box center [158, 223] width 33 height 8
click at [94, 239] on div "Booking Daily List Today 9 Tomorrow 8 Date 08/17/25 Navigate forward to interac…" at bounding box center [477, 269] width 955 height 493
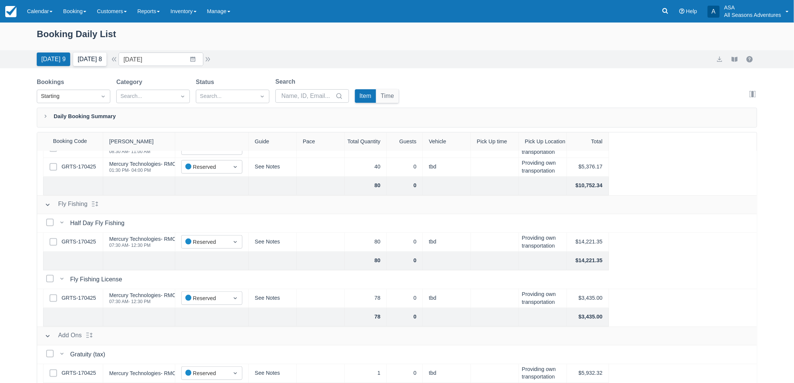
click at [83, 57] on button "Tomorrow 8" at bounding box center [89, 60] width 33 height 14
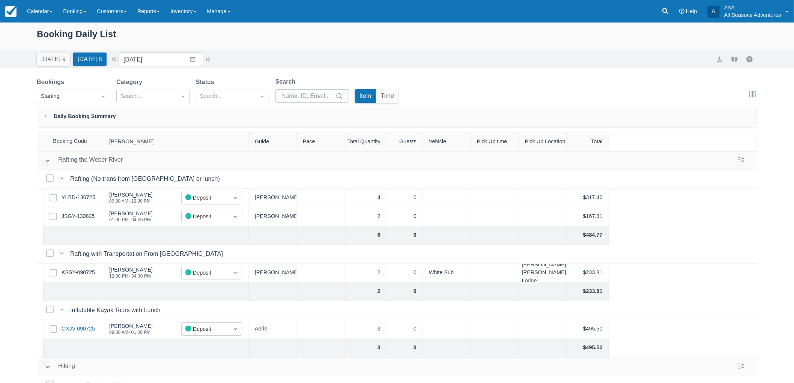
click at [70, 330] on link "GXJV-090725" at bounding box center [78, 329] width 33 height 8
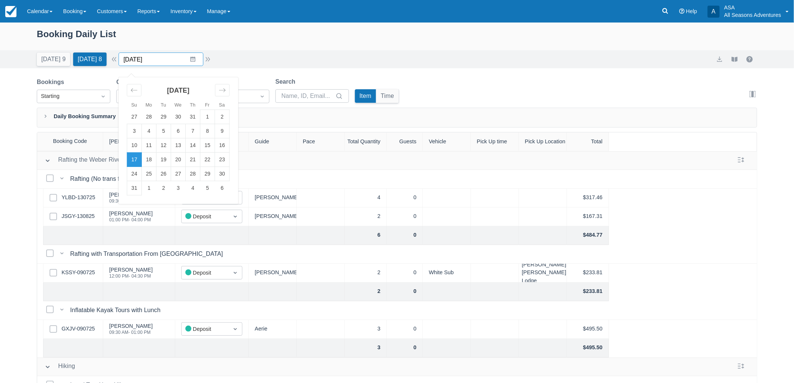
click at [195, 60] on input "08/17/25" at bounding box center [161, 60] width 85 height 14
click at [440, 72] on div "Booking Daily List Today 9 Tomorrow 8 Date 08/17/25 Navigate forward to interac…" at bounding box center [397, 222] width 794 height 399
click at [203, 59] on input "[DATE]" at bounding box center [161, 60] width 85 height 14
click at [212, 62] on button "button" at bounding box center [207, 59] width 9 height 9
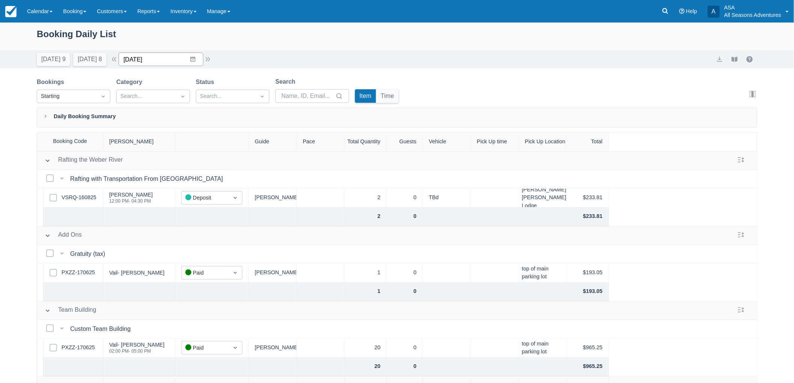
click at [196, 62] on input "08/18/25" at bounding box center [161, 60] width 85 height 14
click at [267, 38] on div "Booking Daily List" at bounding box center [397, 38] width 721 height 22
click at [197, 62] on input "08/18/25" at bounding box center [161, 60] width 85 height 14
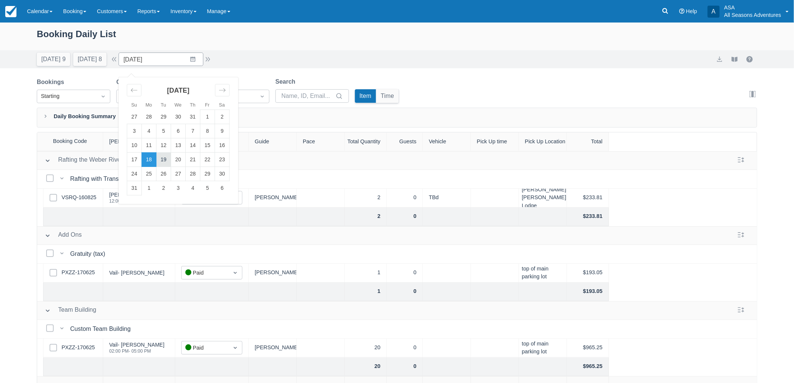
click at [164, 155] on td "19" at bounding box center [164, 160] width 15 height 14
type input "08/19/25"
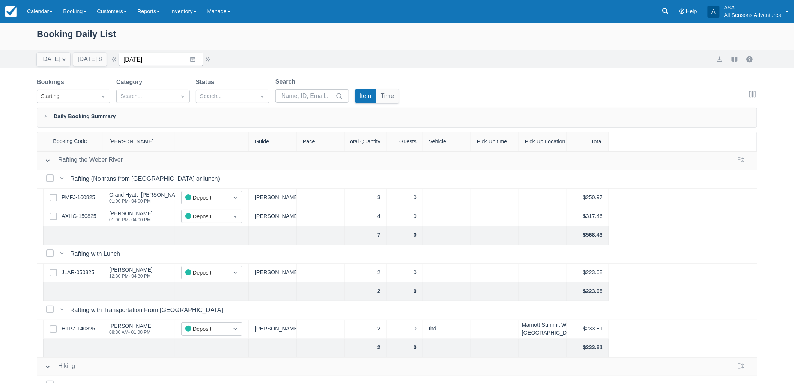
click at [194, 65] on input "08/19/25" at bounding box center [161, 60] width 85 height 14
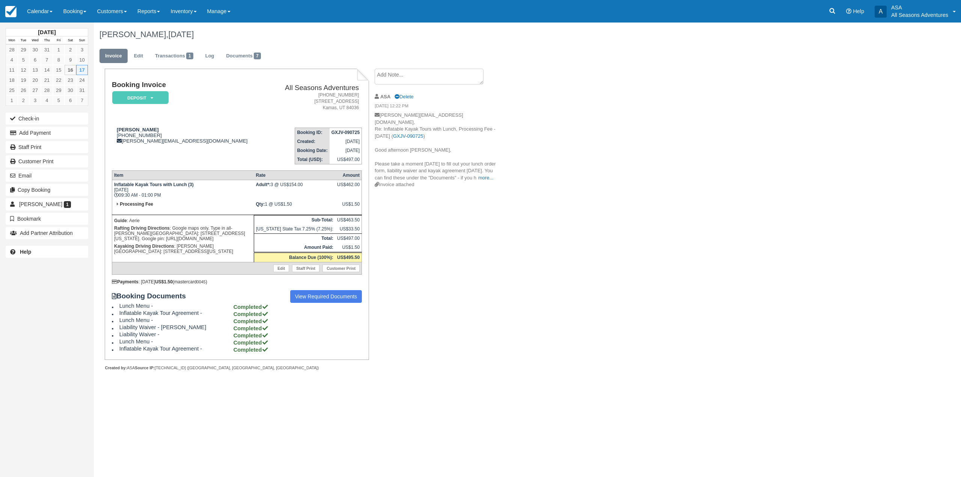
click at [592, 293] on div "[PERSON_NAME], [DATE] Invoice Edit Transactions 1 Log Documents 7 Booking Invoi…" at bounding box center [454, 205] width 721 height 365
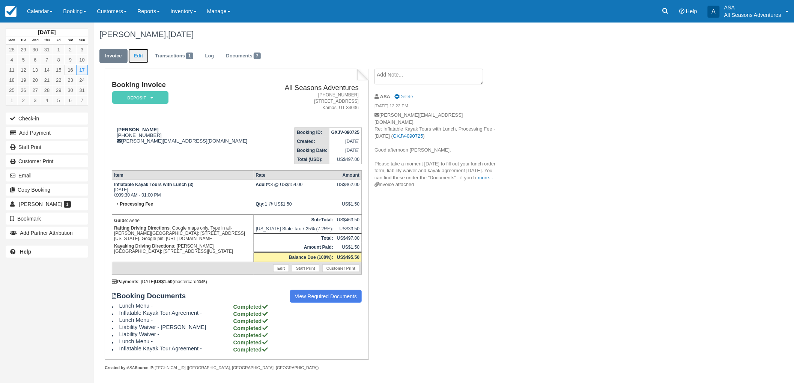
click at [144, 59] on link "Edit" at bounding box center [138, 56] width 20 height 15
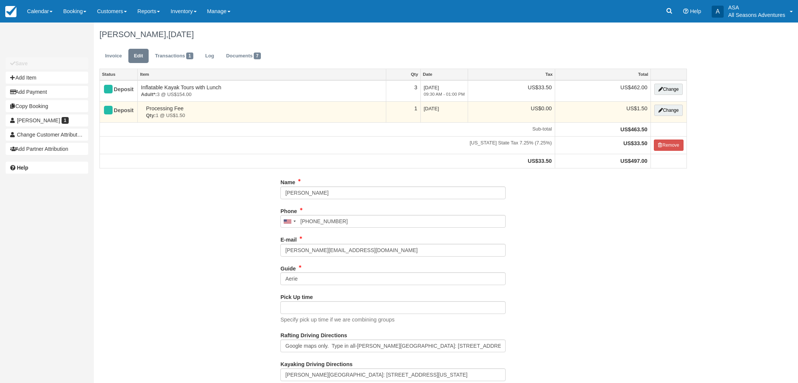
type input "[PHONE_NUMBER]"
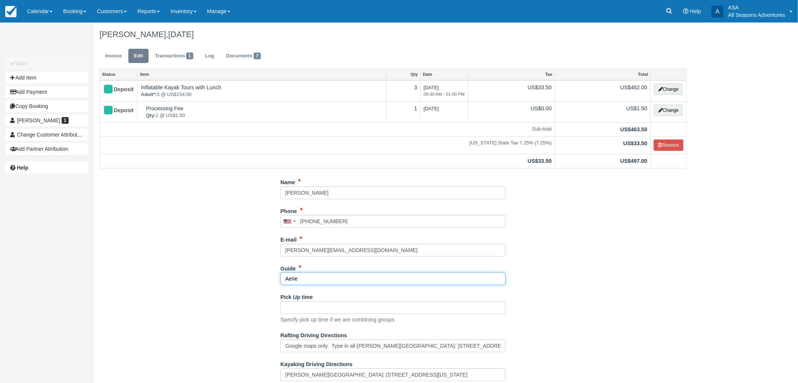
drag, startPoint x: 347, startPoint y: 282, endPoint x: 244, endPoint y: 269, distance: 103.6
click at [244, 269] on div "Name [PERSON_NAME] Phone [GEOGRAPHIC_DATA] +1 [GEOGRAPHIC_DATA] +1 [GEOGRAPHIC_…" at bounding box center [393, 290] width 599 height 229
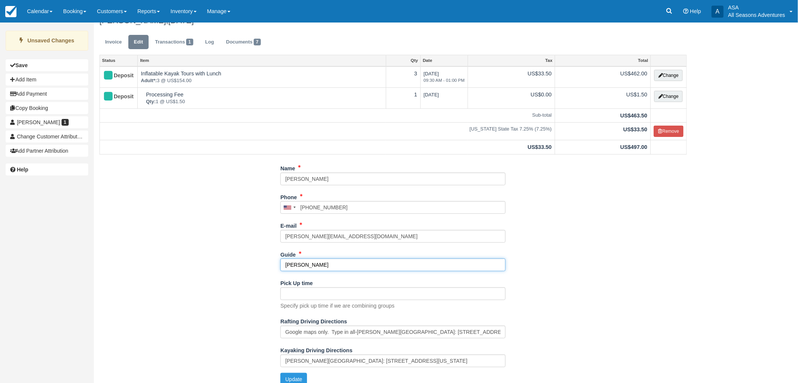
scroll to position [22, 0]
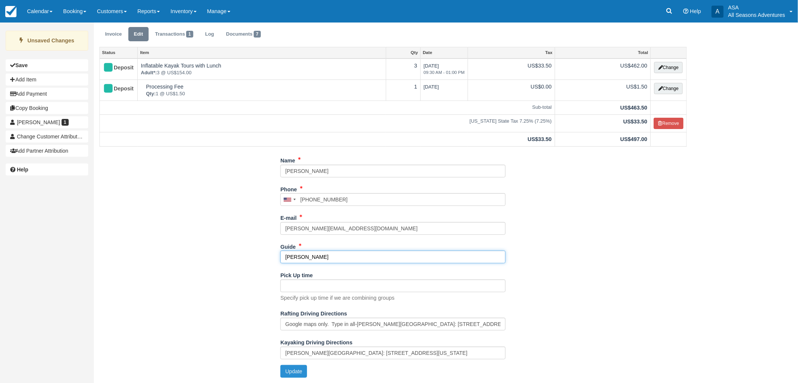
type input "[PERSON_NAME]"
click at [296, 374] on button "Update" at bounding box center [293, 371] width 27 height 13
type input "[PHONE_NUMBER]"
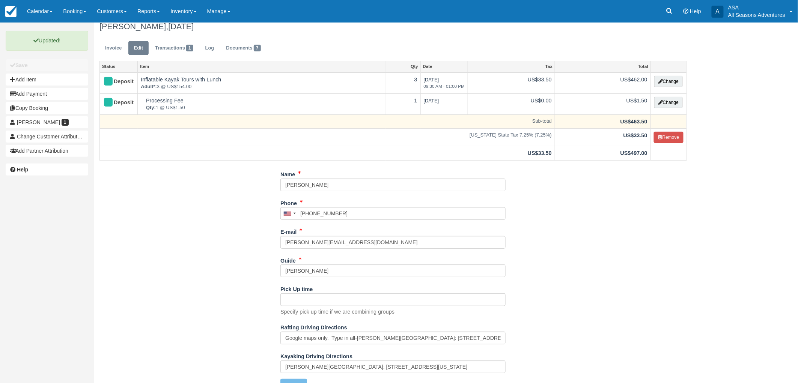
scroll to position [0, 0]
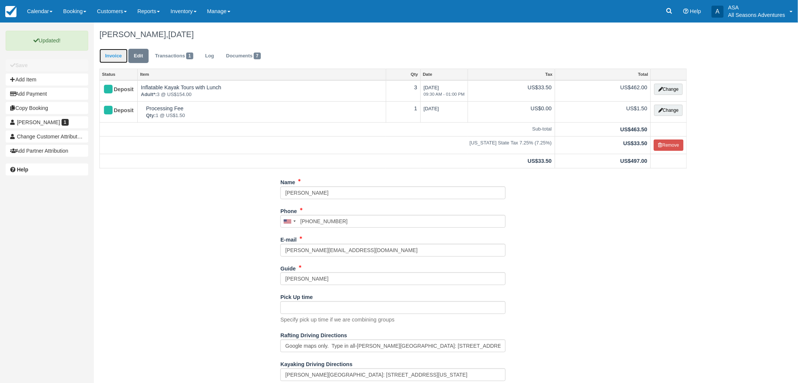
click at [103, 60] on link "Invoice" at bounding box center [113, 56] width 28 height 15
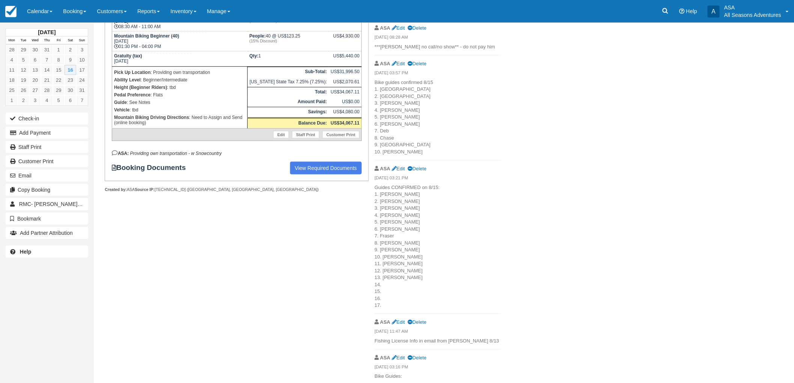
scroll to position [125, 0]
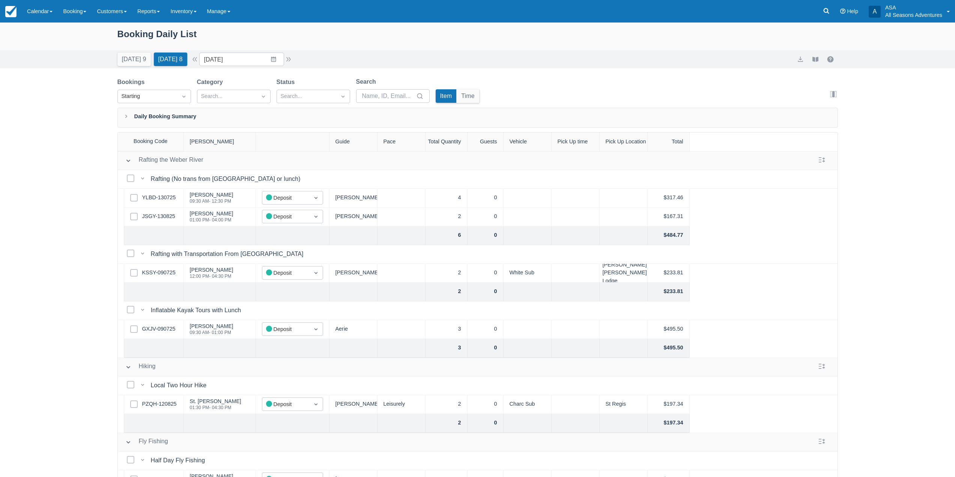
scroll to position [111, 0]
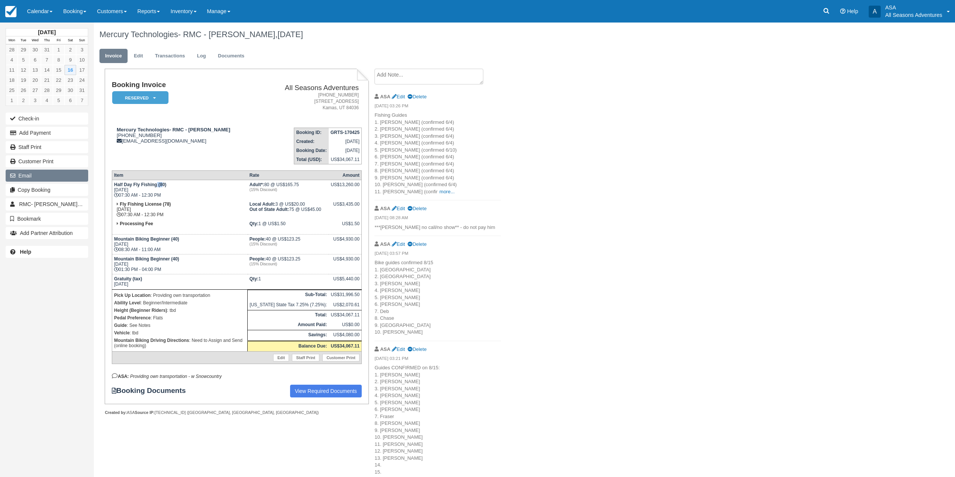
click at [34, 170] on button "Email" at bounding box center [47, 176] width 83 height 12
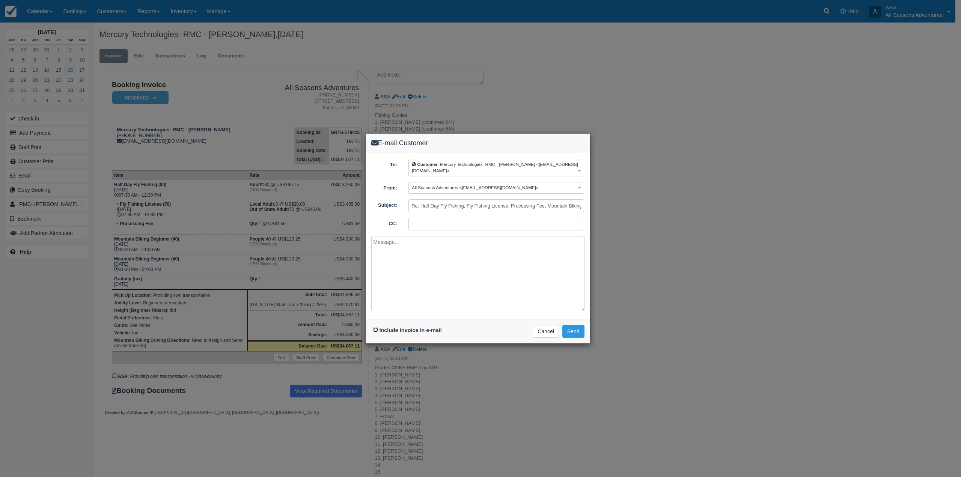
click at [374, 328] on input "Include invoice in e-mail" at bounding box center [375, 329] width 5 height 5
checkbox input "true"
click at [416, 290] on textarea at bounding box center [477, 273] width 213 height 75
type textarea "Hello, Here is the final invoice for Mercury Technologies. We hope they enjoyed…"
click at [574, 332] on button "Send" at bounding box center [573, 331] width 22 height 13
